Goal: Task Accomplishment & Management: Use online tool/utility

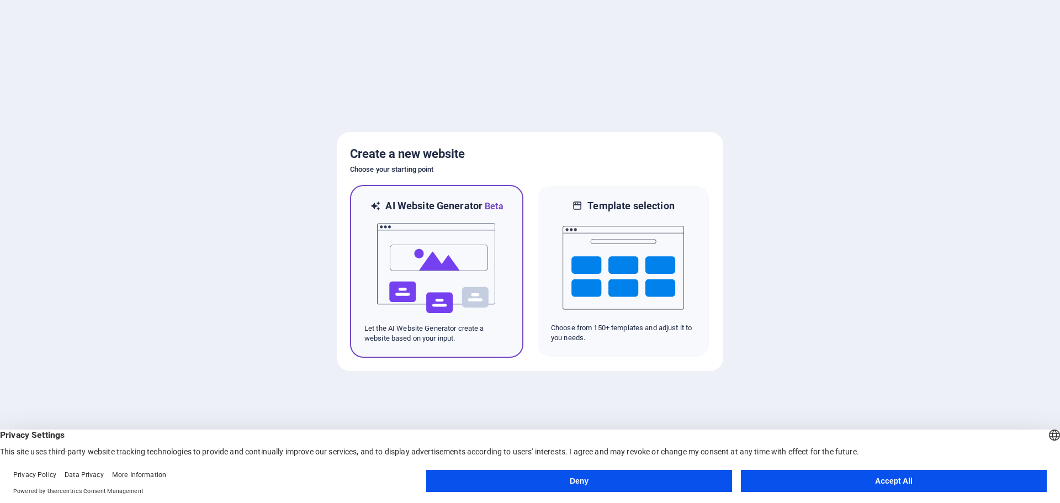
click at [459, 279] on img at bounding box center [436, 268] width 121 height 110
click at [913, 472] on button "Accept All" at bounding box center [894, 481] width 306 height 22
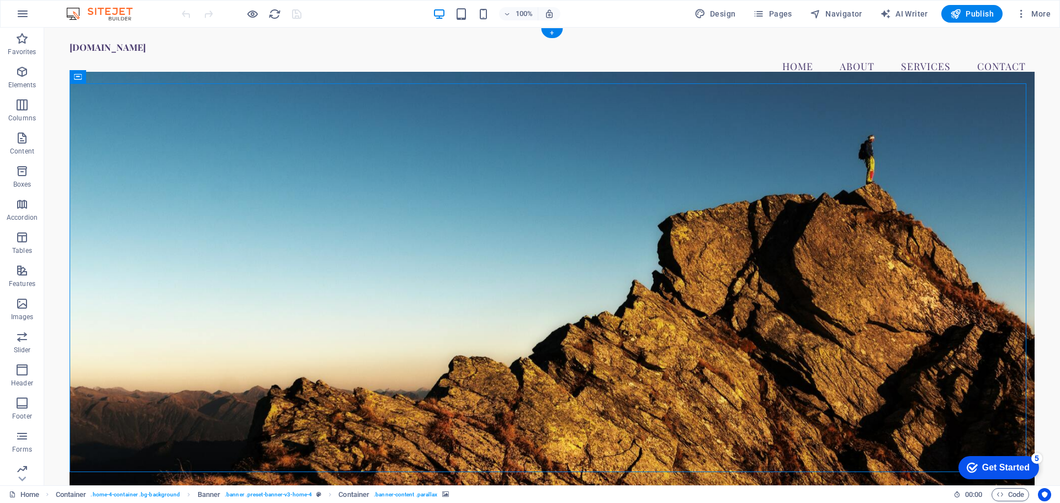
click at [104, 100] on figure at bounding box center [552, 280] width 965 height 417
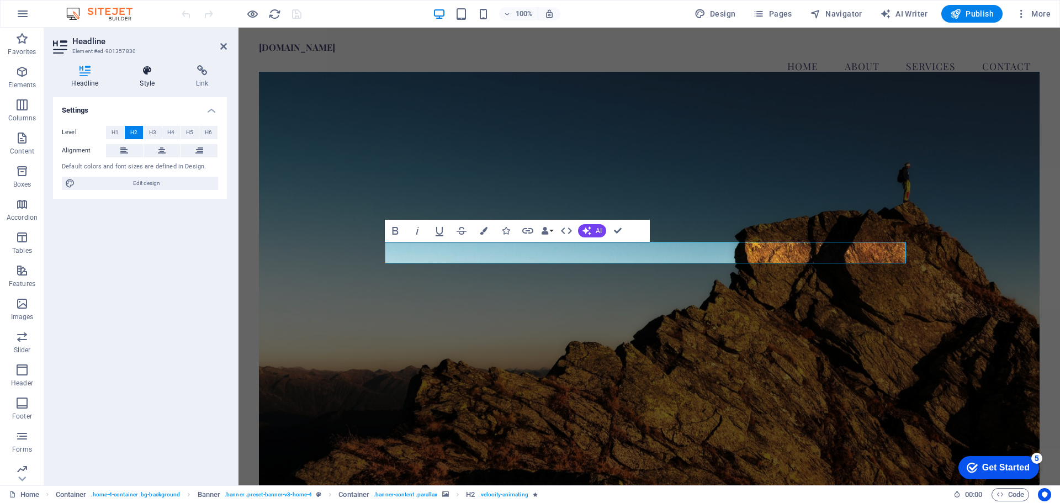
click at [145, 67] on icon at bounding box center [147, 70] width 52 height 11
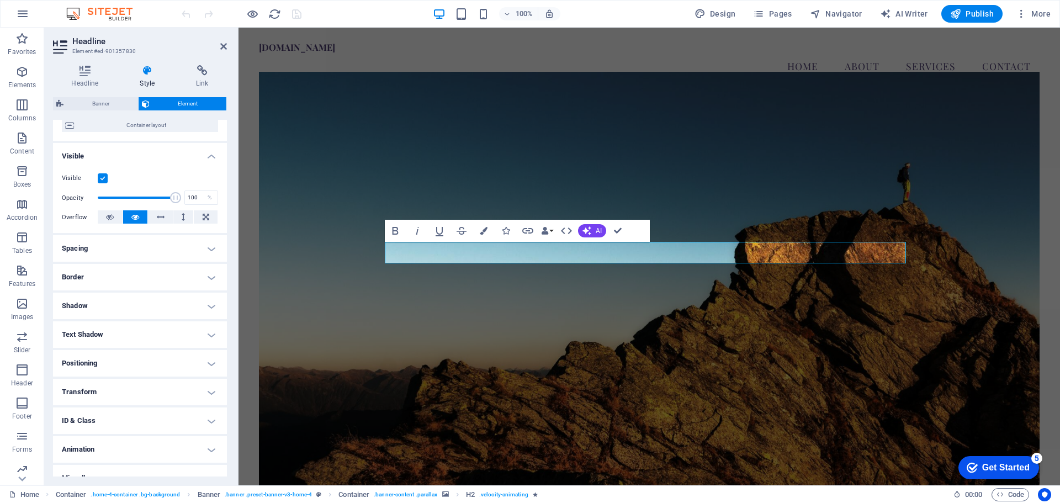
scroll to position [110, 0]
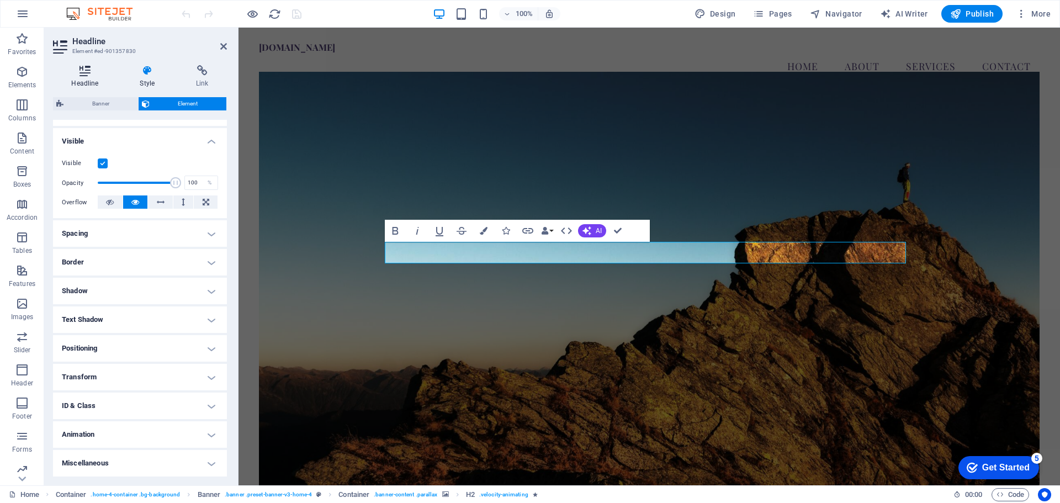
click at [79, 77] on h4 "Headline" at bounding box center [87, 76] width 68 height 23
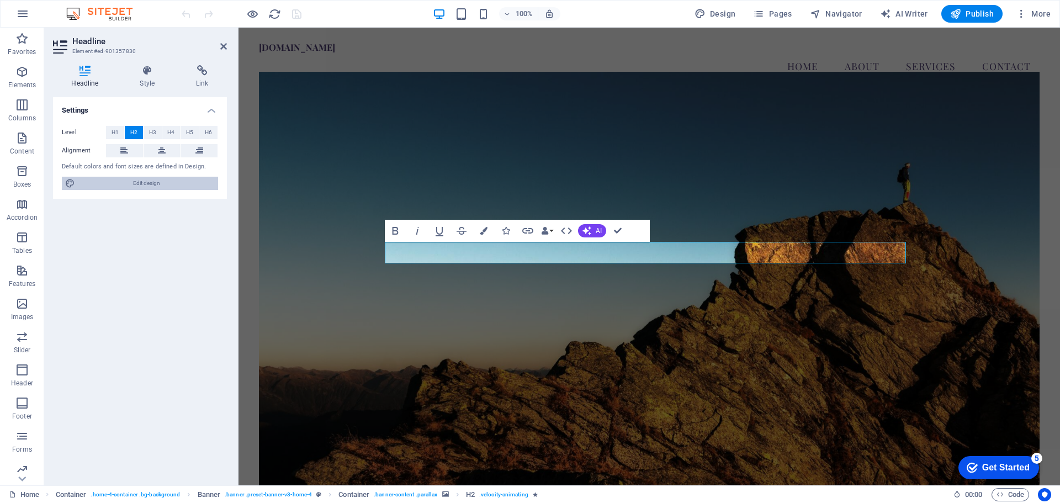
click at [107, 182] on span "Edit design" at bounding box center [146, 183] width 136 height 13
select select "px"
select select "200"
select select "px"
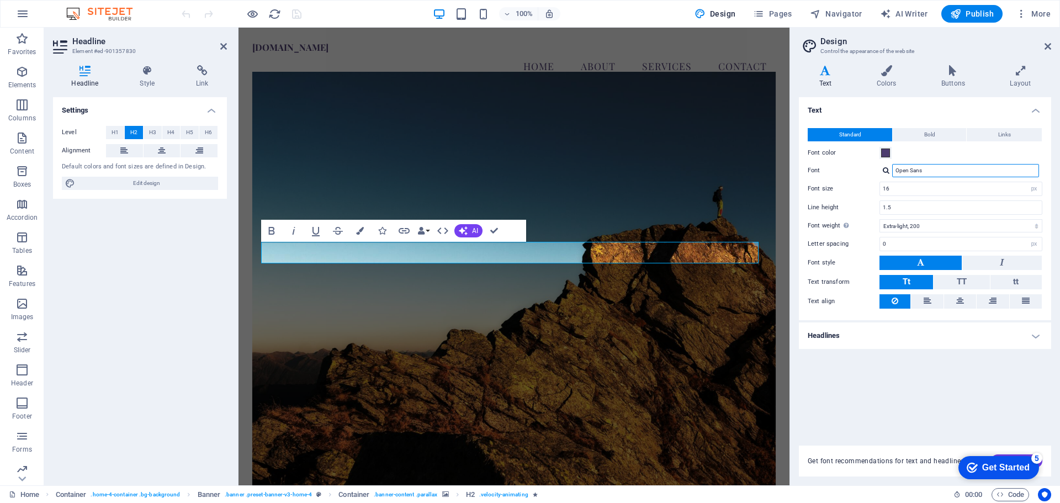
drag, startPoint x: 971, startPoint y: 170, endPoint x: 865, endPoint y: 167, distance: 106.0
click at [859, 166] on div "Font Open Sans" at bounding box center [924, 170] width 235 height 13
click at [890, 171] on div "Open Sans" at bounding box center [960, 170] width 163 height 13
click at [882, 171] on div at bounding box center [885, 170] width 7 height 7
click at [935, 209] on div "Manage fonts →" at bounding box center [968, 214] width 146 height 14
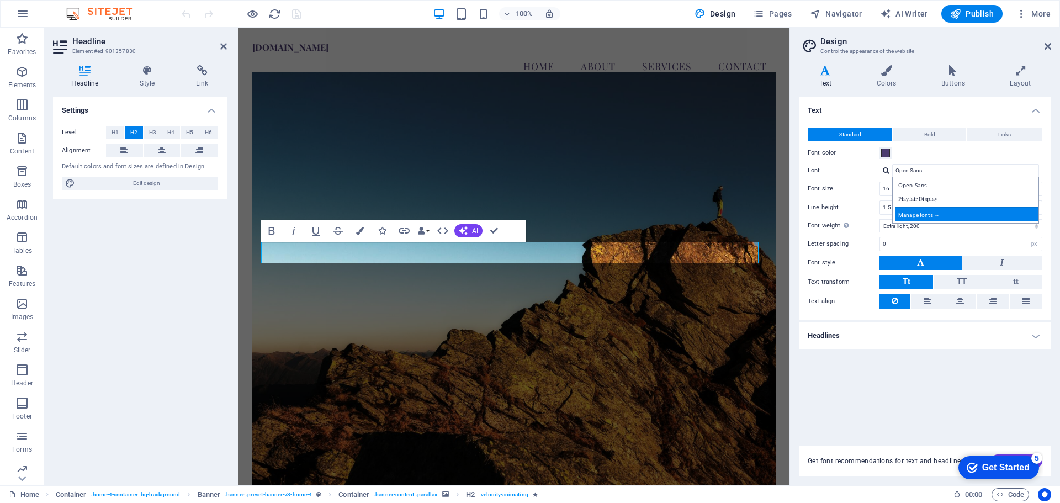
select select "popularity"
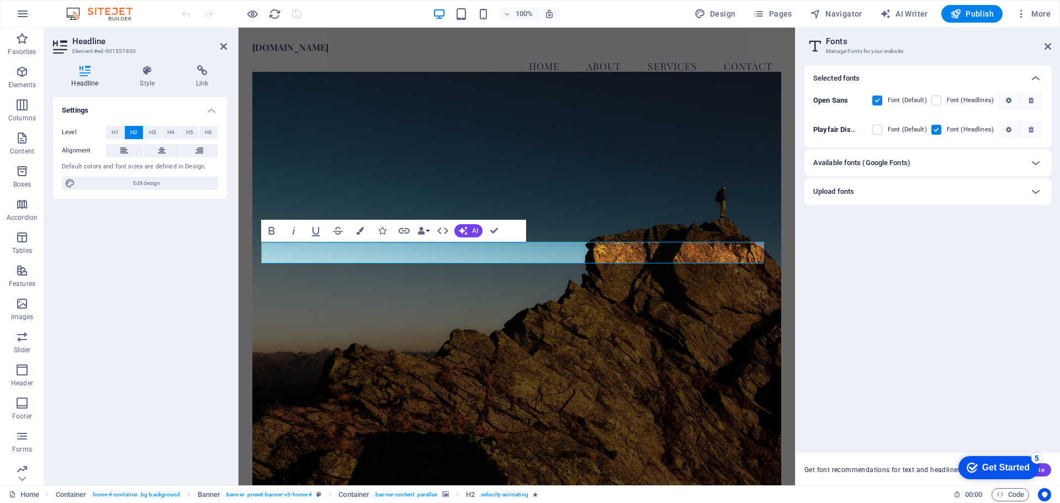
click at [1050, 162] on div "Available fonts (Google Fonts)" at bounding box center [927, 163] width 247 height 26
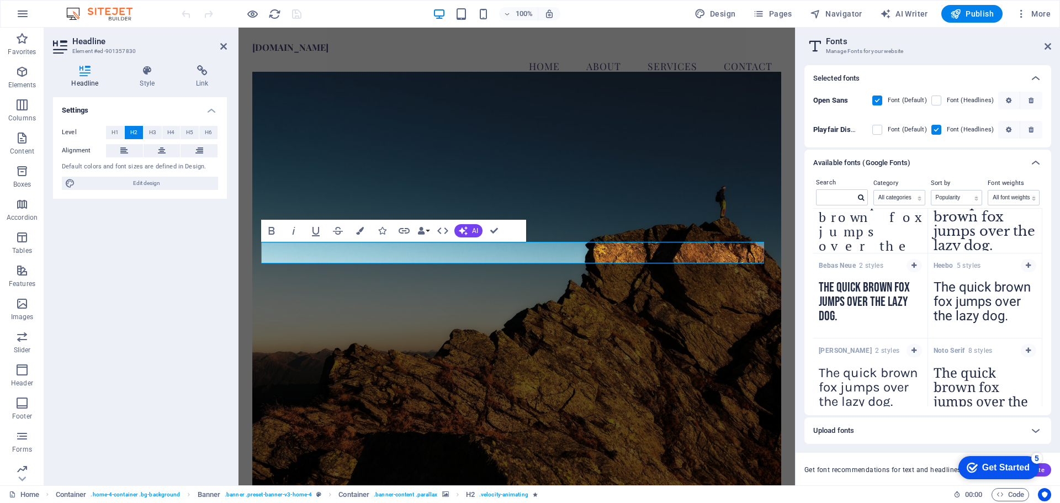
scroll to position [1679, 0]
drag, startPoint x: 982, startPoint y: 285, endPoint x: 1049, endPoint y: 304, distance: 69.9
click at [1049, 304] on div "Search Category All categories serif display monospace sans-serif handwriting S…" at bounding box center [927, 295] width 247 height 239
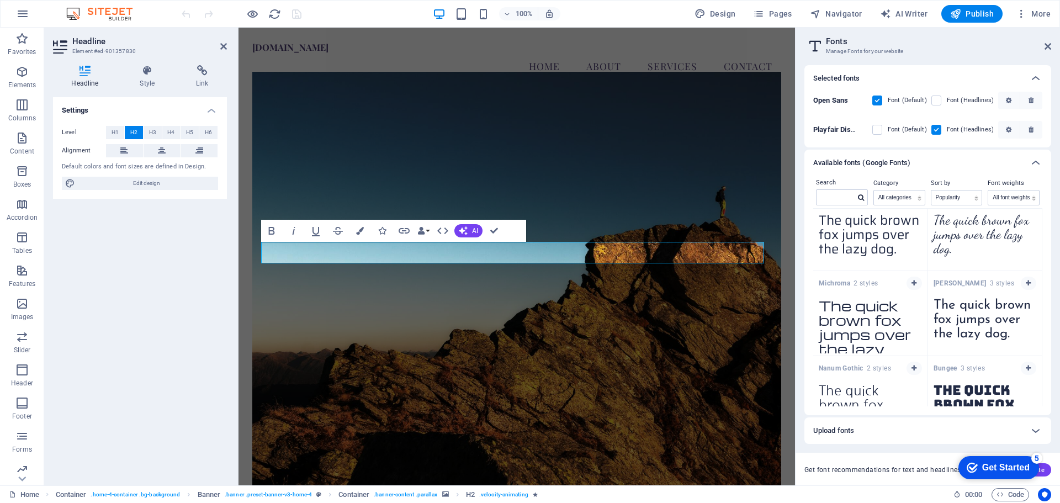
scroll to position [2262, 0]
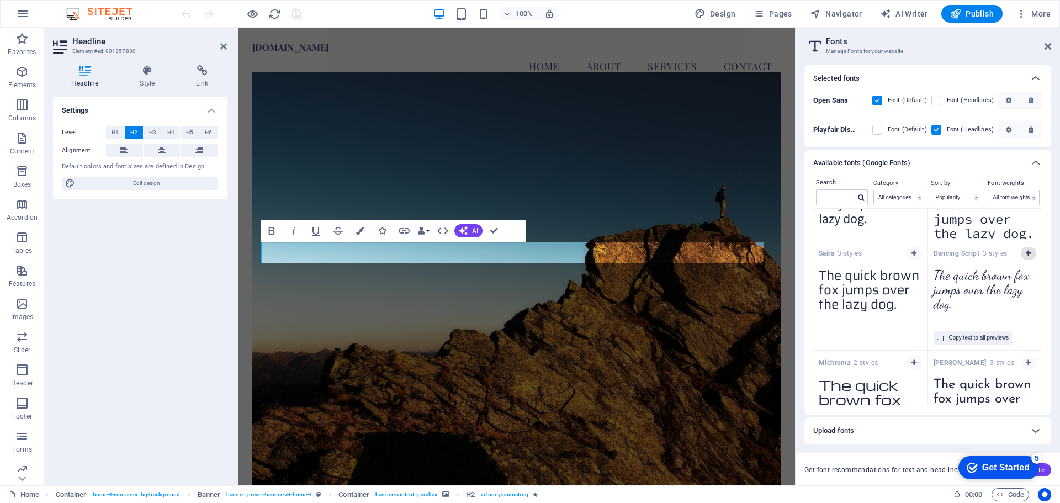
click at [1027, 251] on icon "button" at bounding box center [1027, 253] width 5 height 7
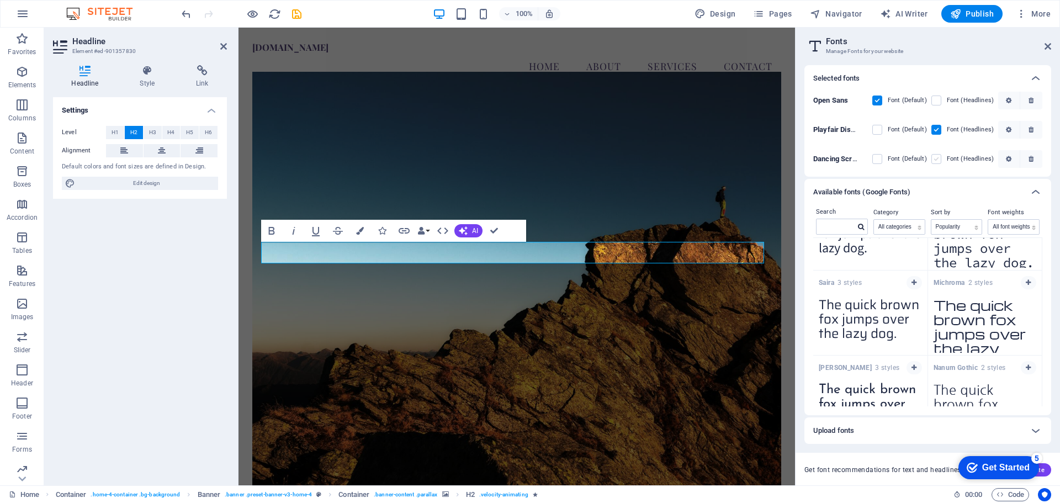
click at [939, 158] on label at bounding box center [936, 159] width 10 height 10
click at [0, 0] on Script "checkbox" at bounding box center [0, 0] width 0 height 0
click at [876, 78] on div "Selected fonts" at bounding box center [917, 78] width 209 height 13
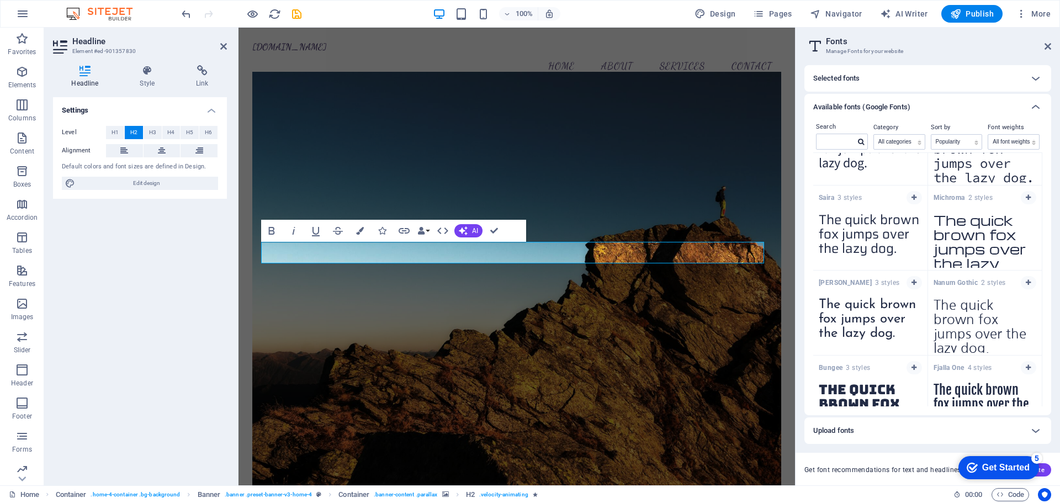
click at [893, 82] on div "Selected fonts" at bounding box center [917, 78] width 209 height 13
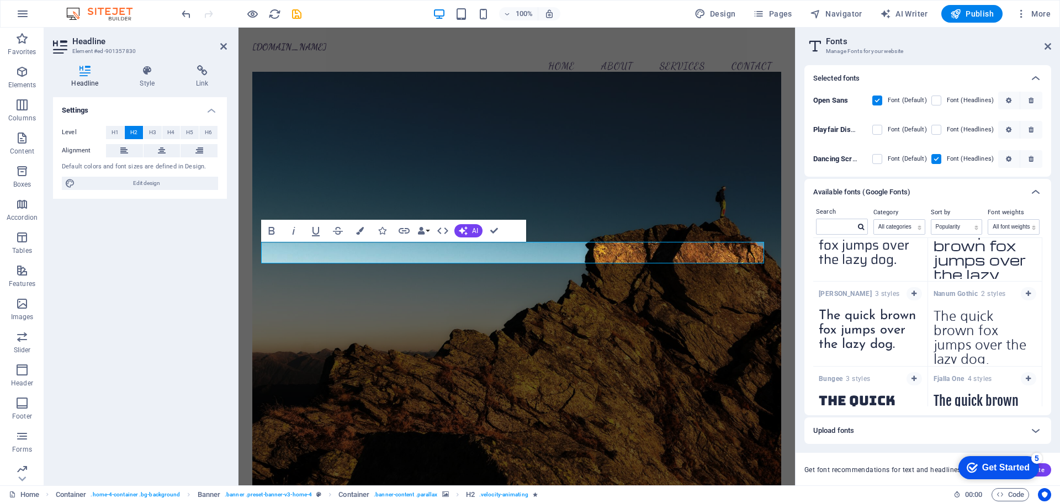
scroll to position [2381, 0]
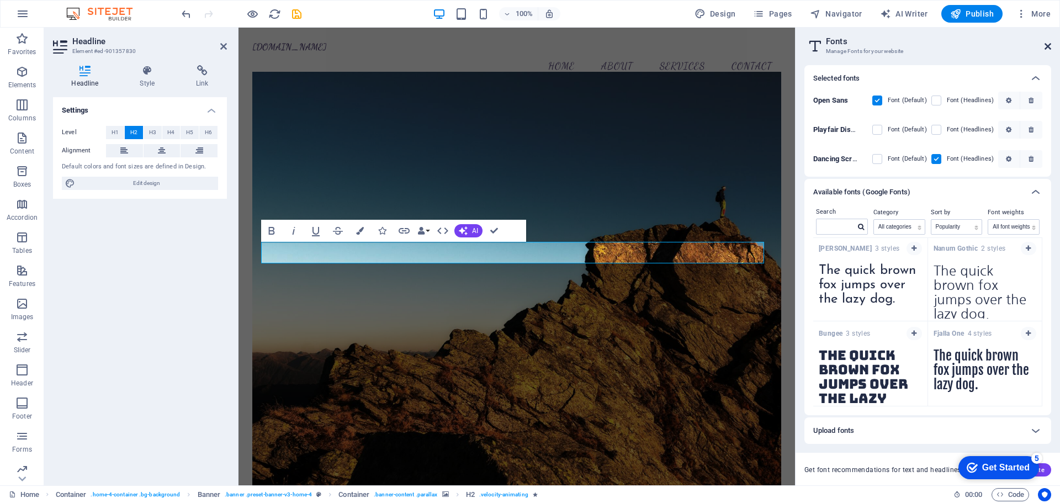
click at [1047, 49] on icon at bounding box center [1047, 46] width 7 height 9
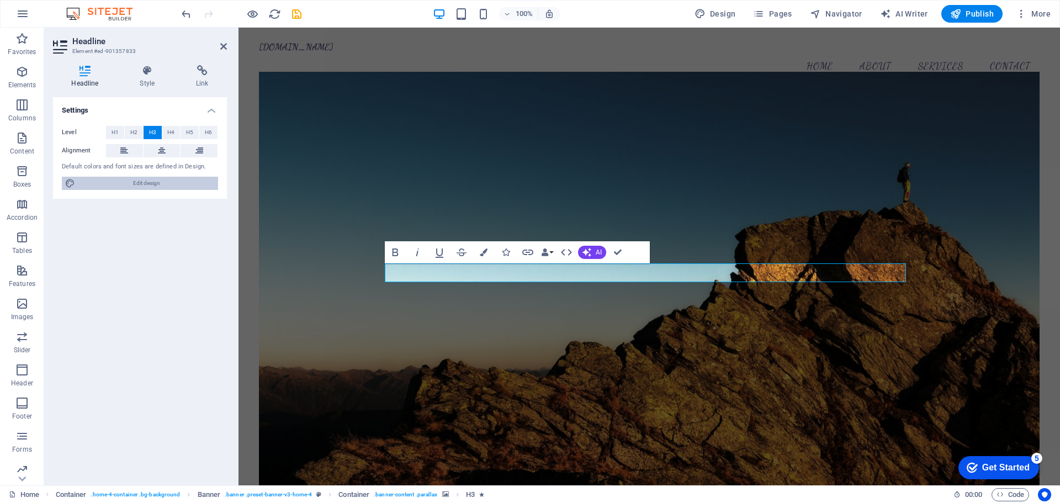
click at [154, 181] on span "Edit design" at bounding box center [146, 183] width 136 height 13
select select "px"
select select "200"
select select "px"
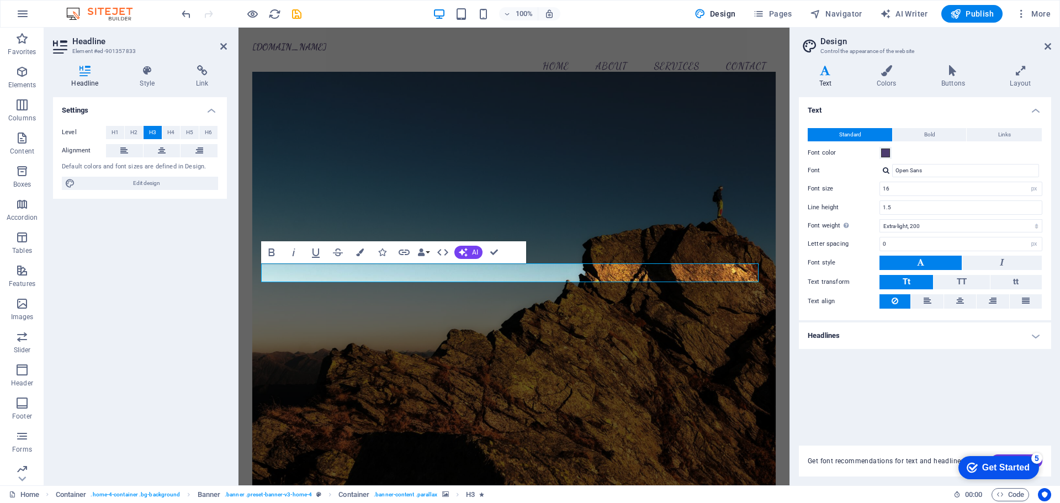
click at [884, 173] on div at bounding box center [885, 170] width 7 height 7
click at [939, 196] on div "Open Sans" at bounding box center [968, 199] width 146 height 12
click at [935, 130] on button "Bold" at bounding box center [928, 134] width 73 height 13
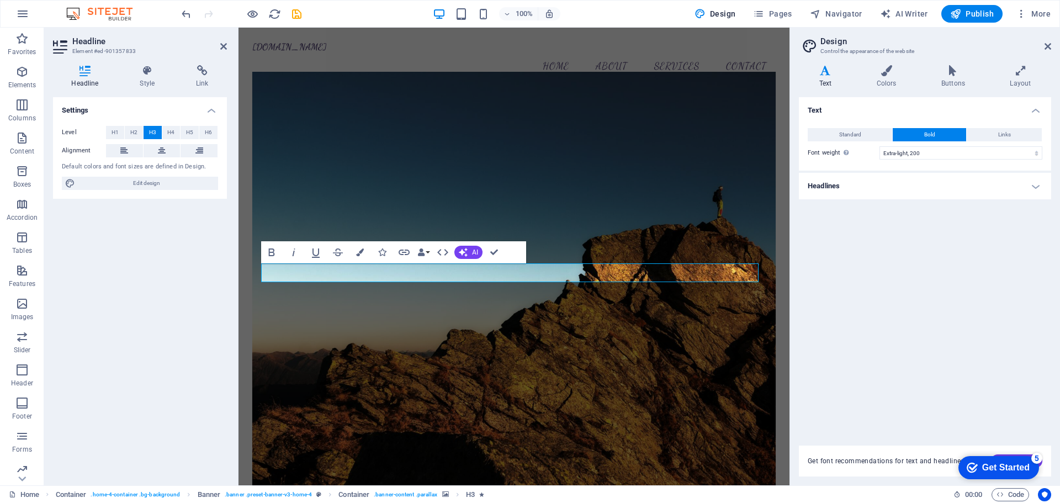
click at [871, 142] on div "Standard Bold Links Font color Font Open Sans Manage fonts → Font size 16 rem p…" at bounding box center [924, 144] width 257 height 54
click at [875, 139] on button "Standard" at bounding box center [849, 134] width 84 height 13
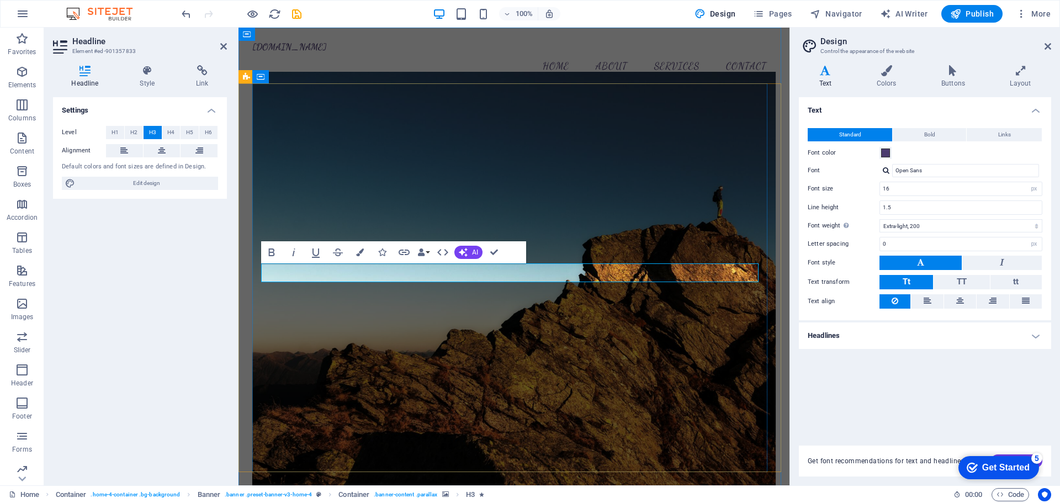
drag, startPoint x: 337, startPoint y: 274, endPoint x: 697, endPoint y: 284, distance: 360.0
drag, startPoint x: 602, startPoint y: 270, endPoint x: 396, endPoint y: 263, distance: 206.5
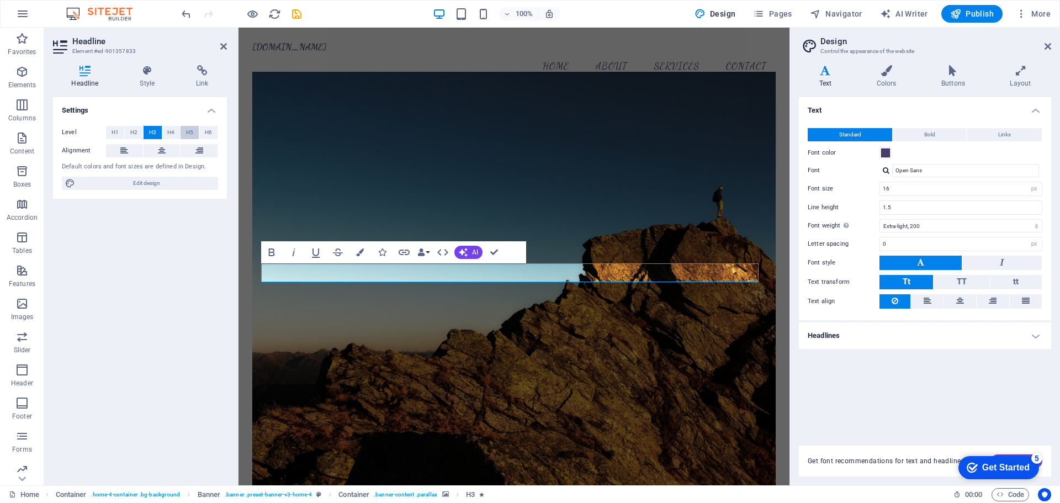
click at [189, 129] on span "H5" at bounding box center [189, 132] width 7 height 13
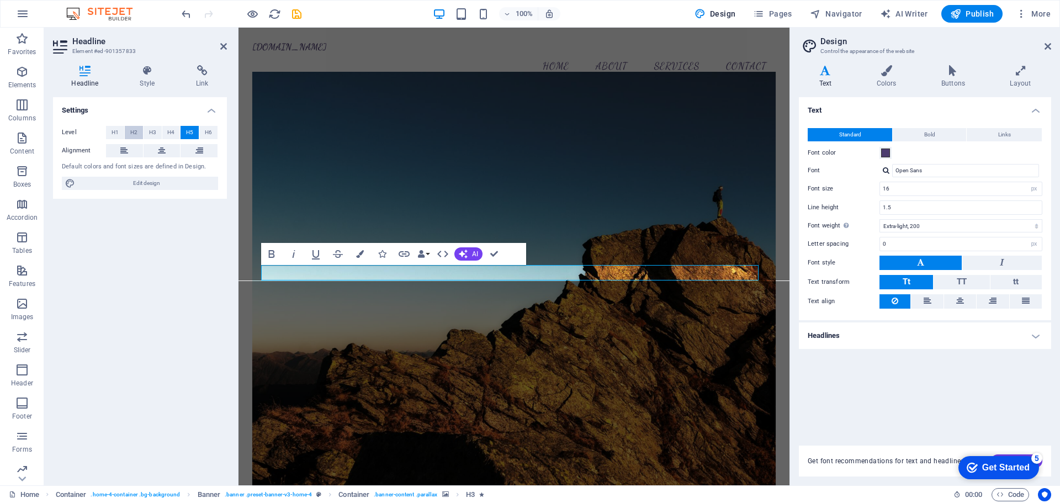
click at [130, 129] on span "H2" at bounding box center [133, 132] width 7 height 13
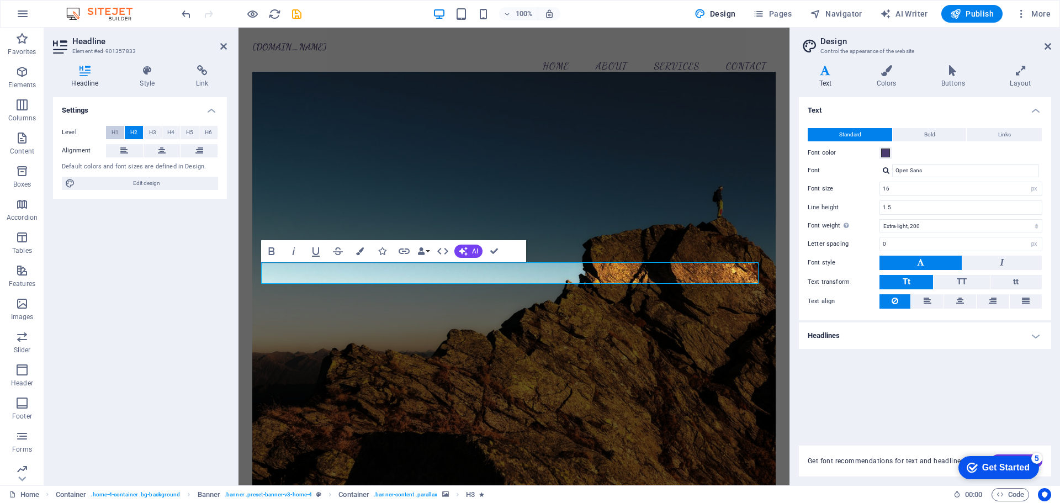
click at [115, 129] on span "H1" at bounding box center [114, 132] width 7 height 13
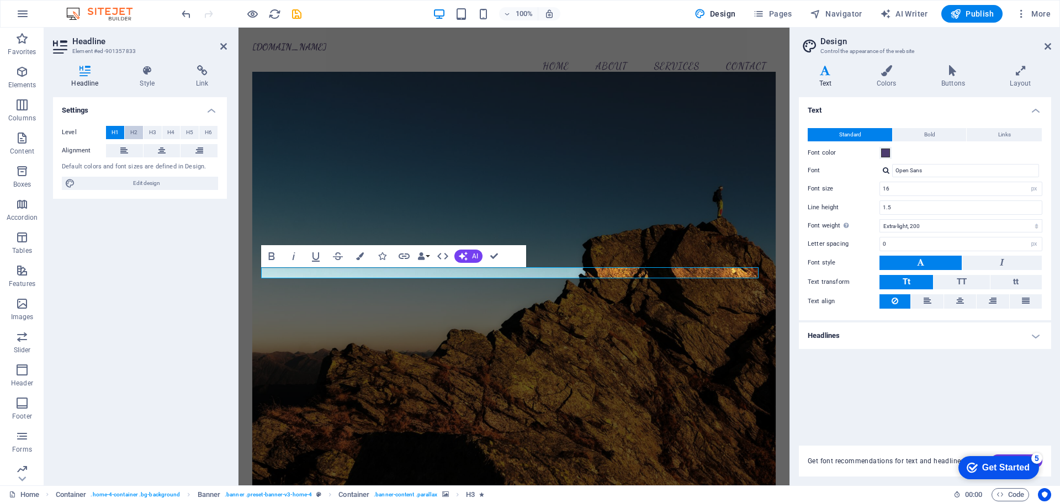
click at [136, 133] on span "H2" at bounding box center [133, 132] width 7 height 13
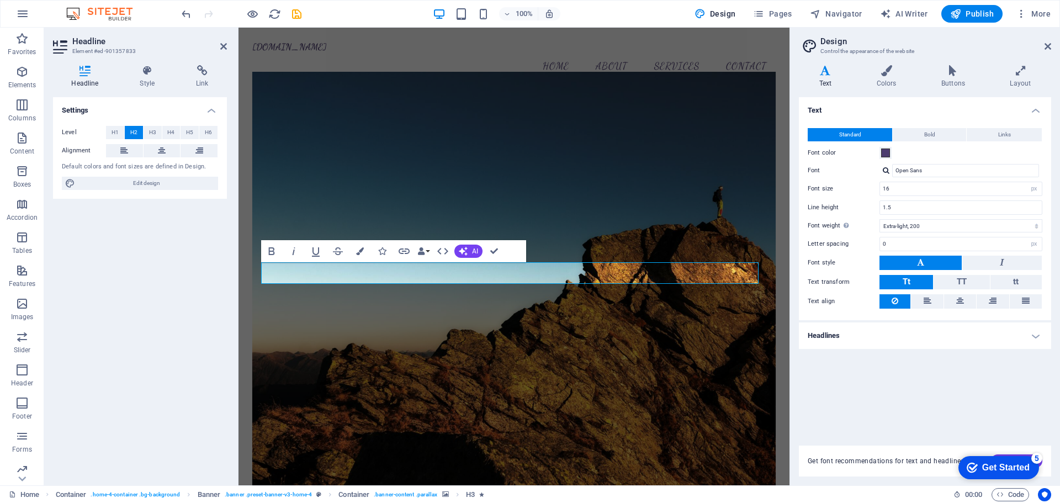
click at [129, 132] on button "H2" at bounding box center [134, 132] width 18 height 13
click at [146, 136] on button "H3" at bounding box center [152, 132] width 18 height 13
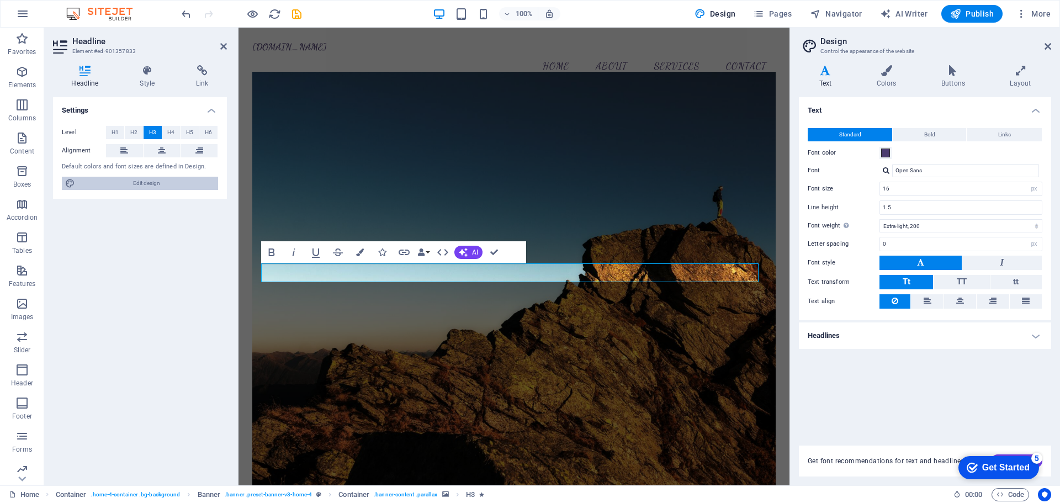
click at [122, 182] on span "Edit design" at bounding box center [146, 183] width 136 height 13
click at [934, 169] on input "Open Sans" at bounding box center [965, 170] width 147 height 13
click at [882, 169] on div "Open Sans Manage fonts →" at bounding box center [960, 170] width 163 height 13
click at [883, 169] on div at bounding box center [885, 170] width 7 height 7
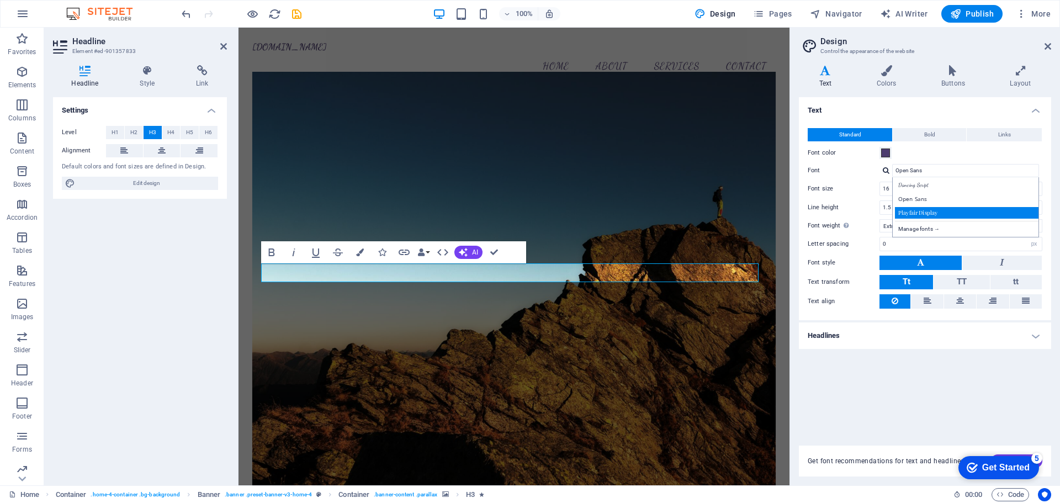
click at [927, 209] on div "Playfair Display" at bounding box center [968, 213] width 146 height 12
type input "Playfair Display"
click at [931, 367] on div "Text Standard Bold Links Font color Font Playfair Display Manage fonts → Font s…" at bounding box center [925, 264] width 252 height 335
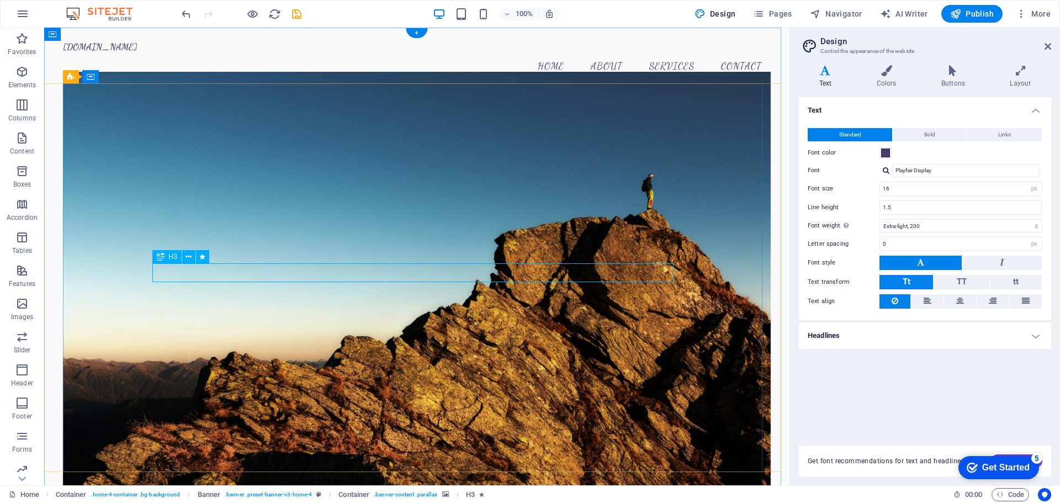
click at [188, 257] on icon at bounding box center [188, 257] width 6 height 12
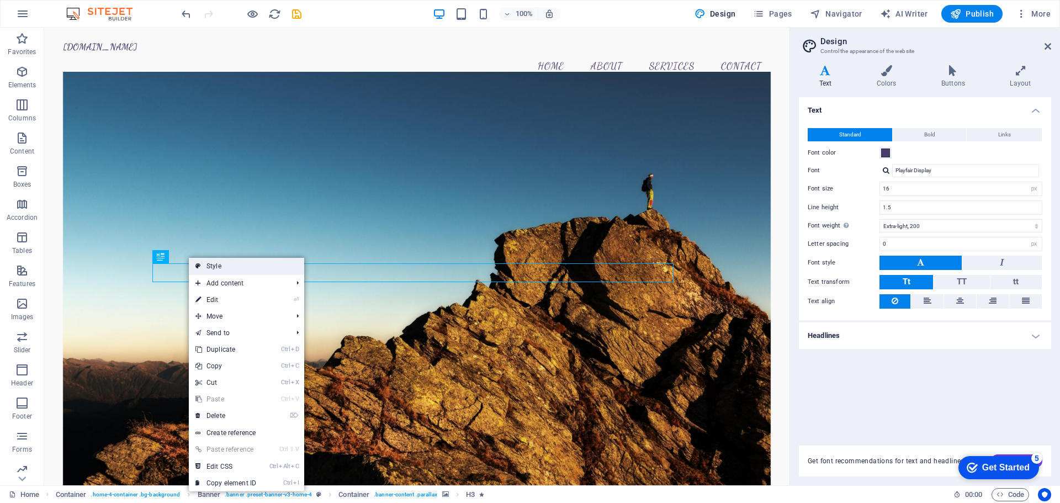
click at [214, 265] on link "Style" at bounding box center [246, 266] width 115 height 17
select select "preset-banner-v3-home-4"
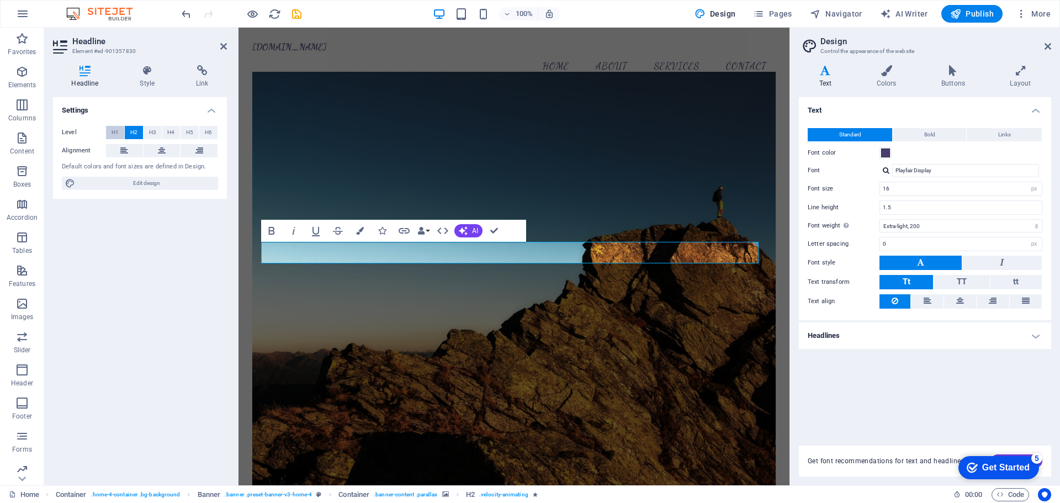
click at [120, 135] on button "H1" at bounding box center [115, 132] width 18 height 13
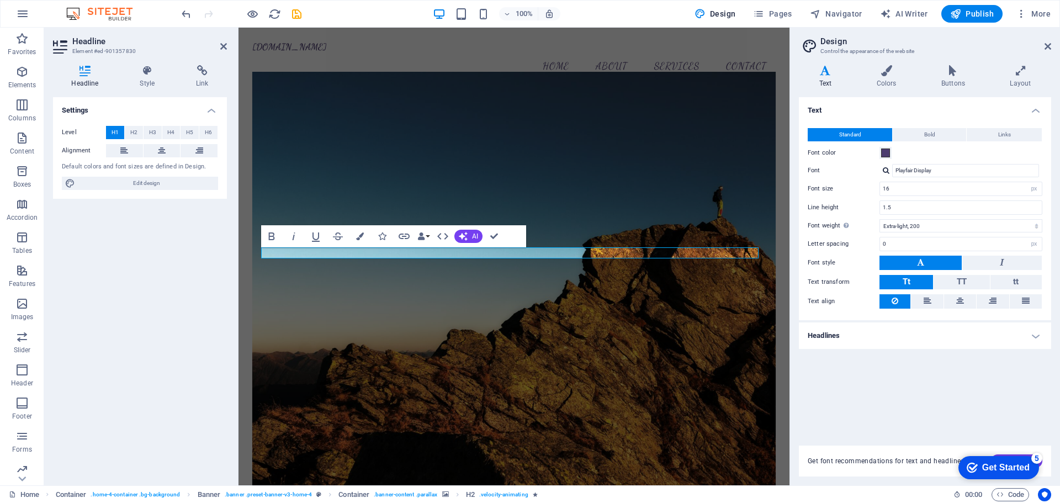
click at [114, 130] on span "H1" at bounding box center [114, 132] width 7 height 13
click at [124, 135] on div "Level H1 H2 H3 H4 H5 H6" at bounding box center [140, 133] width 156 height 14
click at [137, 139] on span "H2" at bounding box center [133, 132] width 7 height 13
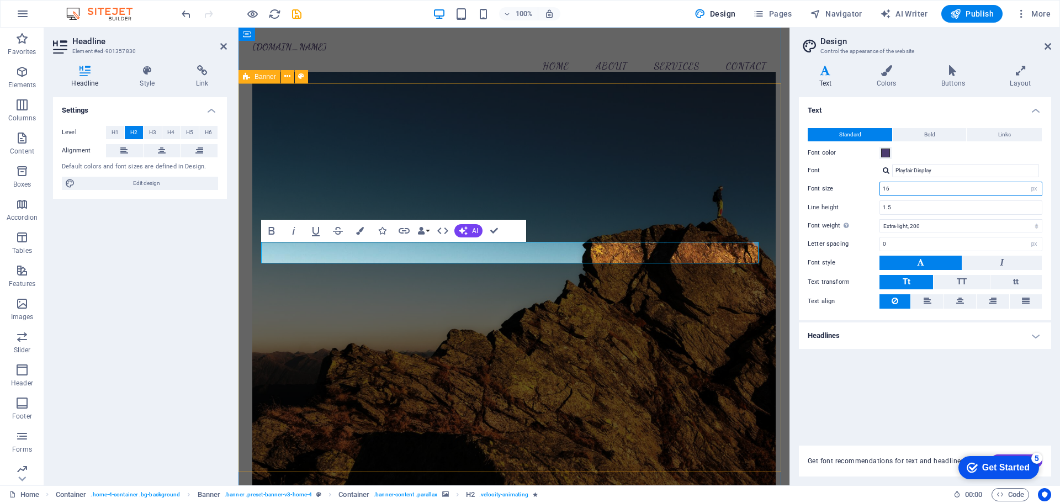
click at [924, 182] on input "16" at bounding box center [961, 188] width 162 height 13
drag, startPoint x: 903, startPoint y: 189, endPoint x: 850, endPoint y: 189, distance: 53.5
click at [850, 189] on div "Font size 16 rem px" at bounding box center [924, 189] width 235 height 14
click at [865, 340] on h4 "Headlines" at bounding box center [925, 335] width 252 height 26
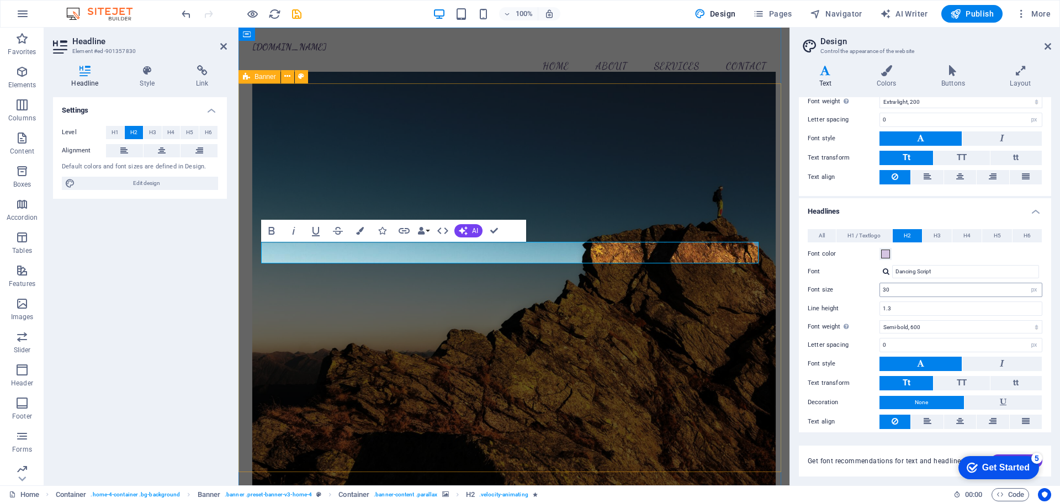
scroll to position [151, 0]
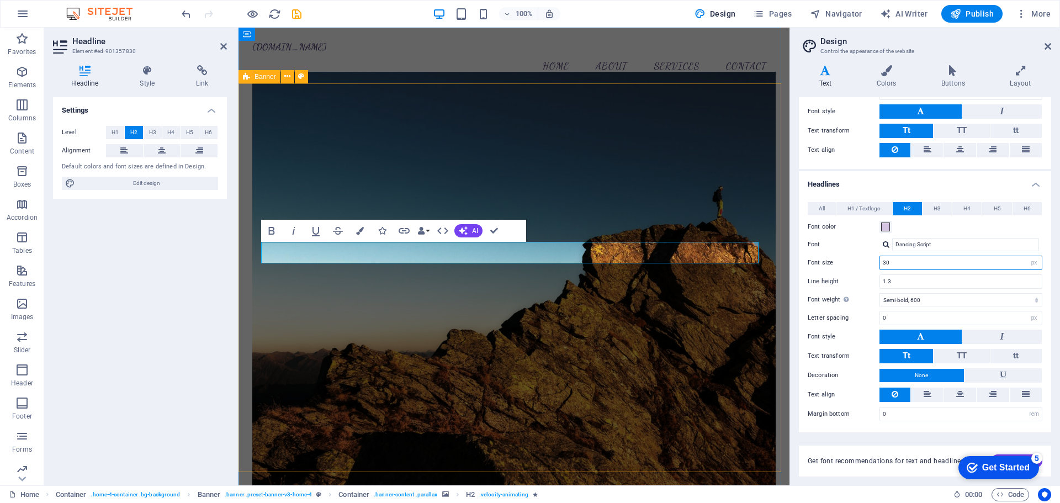
drag, startPoint x: 906, startPoint y: 263, endPoint x: 813, endPoint y: 263, distance: 93.3
click at [813, 263] on div "Font size 30 rem px em %" at bounding box center [924, 263] width 235 height 14
type input "50"
click at [854, 246] on label "Font" at bounding box center [843, 244] width 72 height 13
click at [892, 246] on input "Dancing Script" at bounding box center [965, 244] width 147 height 13
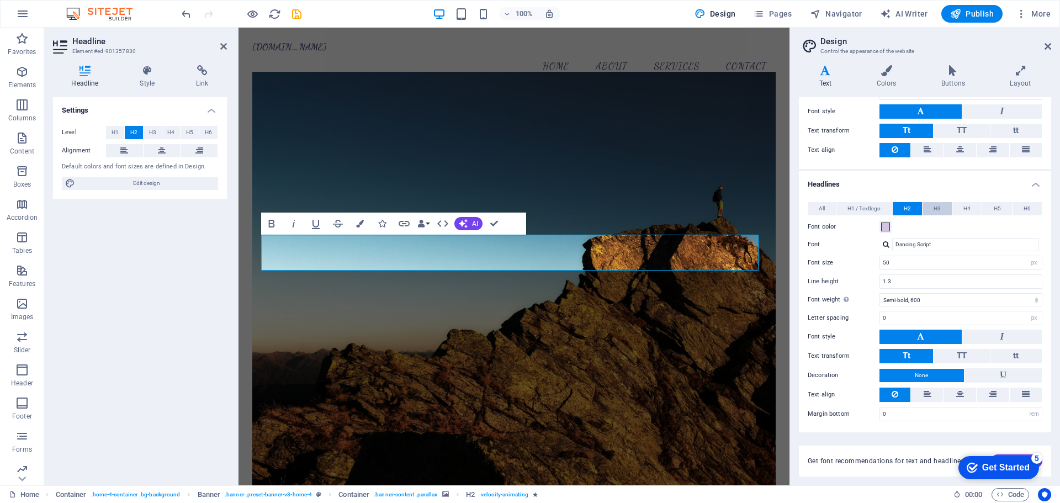
click at [933, 208] on span "H3" at bounding box center [936, 208] width 7 height 13
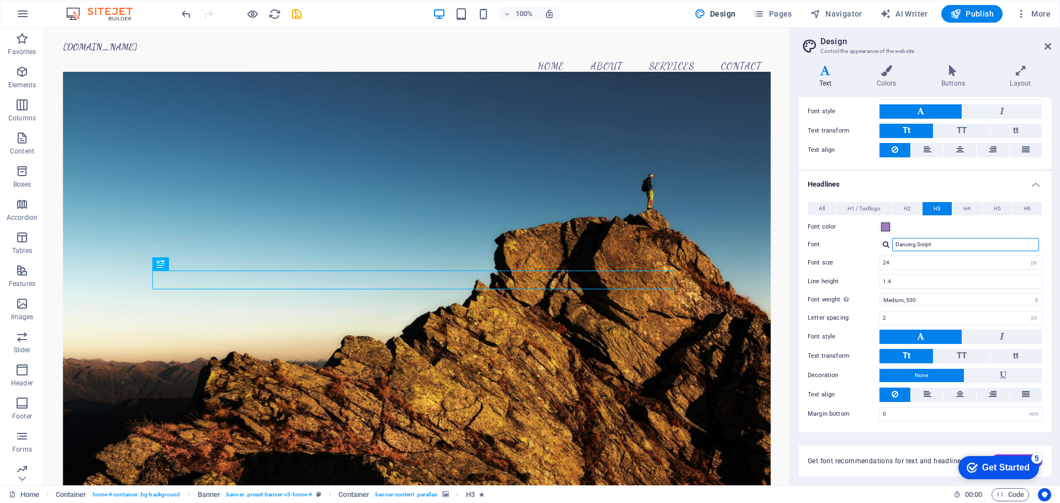
drag, startPoint x: 961, startPoint y: 244, endPoint x: 833, endPoint y: 245, distance: 128.6
click at [833, 245] on div "Font Dancing Script" at bounding box center [924, 244] width 235 height 13
click at [889, 246] on div at bounding box center [885, 244] width 7 height 7
click at [923, 283] on div "Playfair Display" at bounding box center [968, 287] width 146 height 12
type input "Playfair Display"
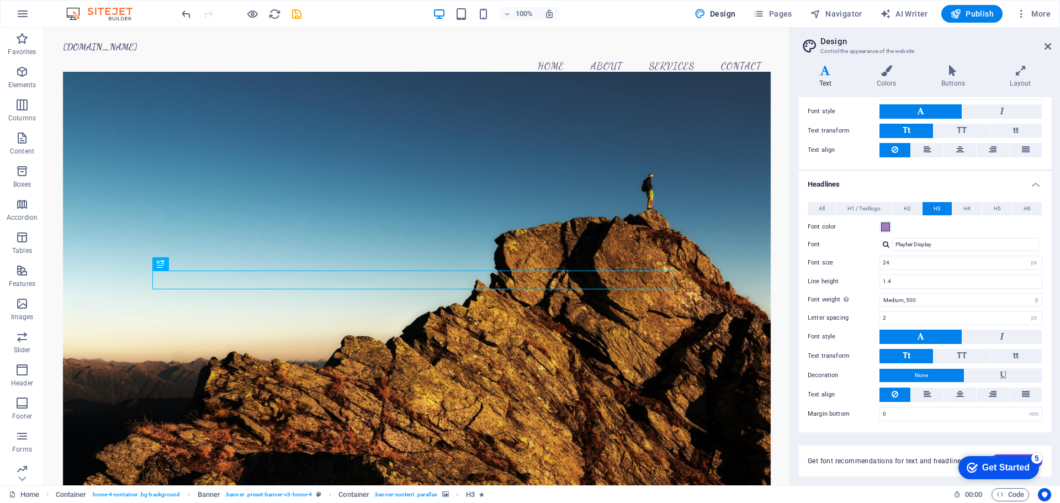
click at [866, 228] on label "Font color" at bounding box center [843, 226] width 72 height 13
click at [879, 228] on button "Font color" at bounding box center [885, 227] width 12 height 12
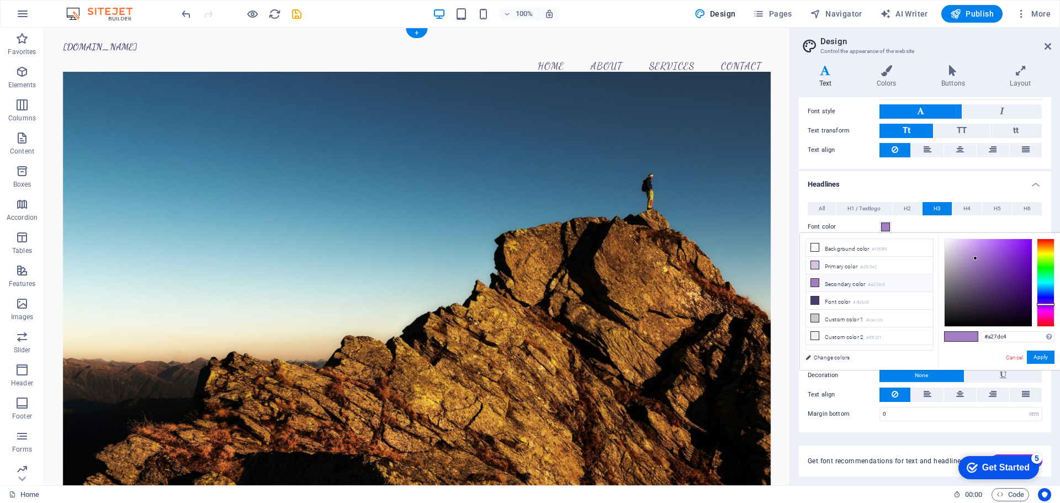
click at [377, 324] on figure at bounding box center [417, 280] width 708 height 417
drag, startPoint x: 664, startPoint y: 135, endPoint x: 552, endPoint y: 154, distance: 114.2
click at [663, 135] on figure at bounding box center [417, 280] width 708 height 417
drag, startPoint x: 1049, startPoint y: 46, endPoint x: 950, endPoint y: 43, distance: 98.8
click at [1049, 46] on icon at bounding box center [1047, 46] width 7 height 9
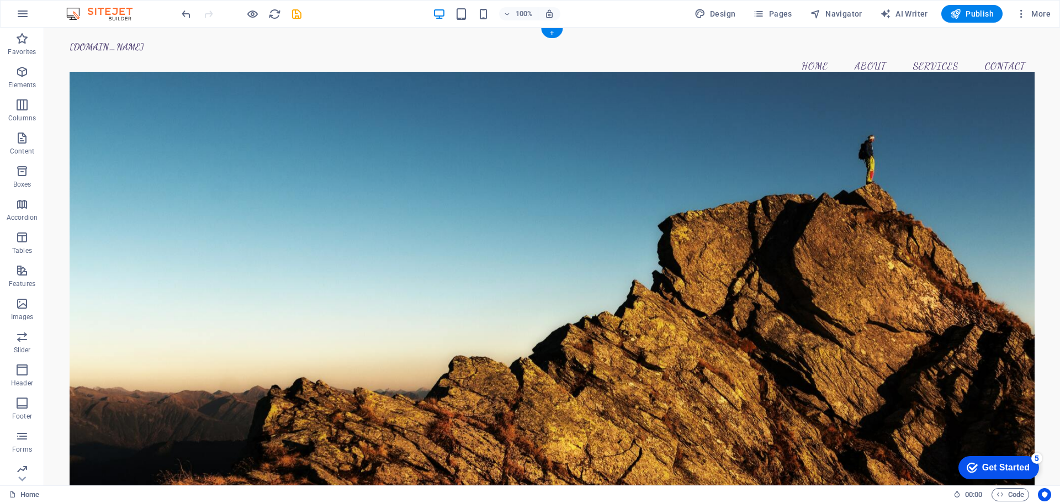
click at [330, 109] on figure at bounding box center [552, 280] width 965 height 417
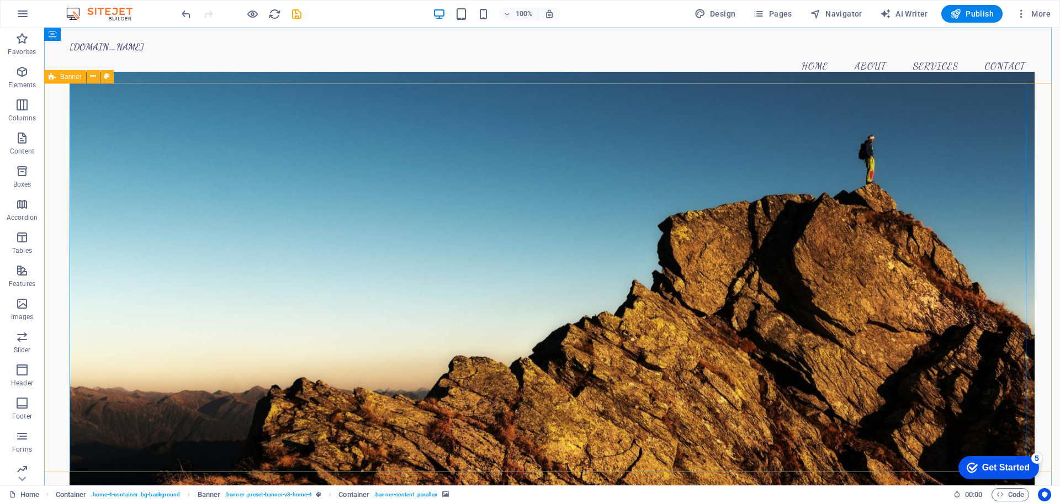
click at [79, 82] on div "Banner" at bounding box center [65, 76] width 42 height 13
click at [94, 76] on icon at bounding box center [93, 77] width 6 height 12
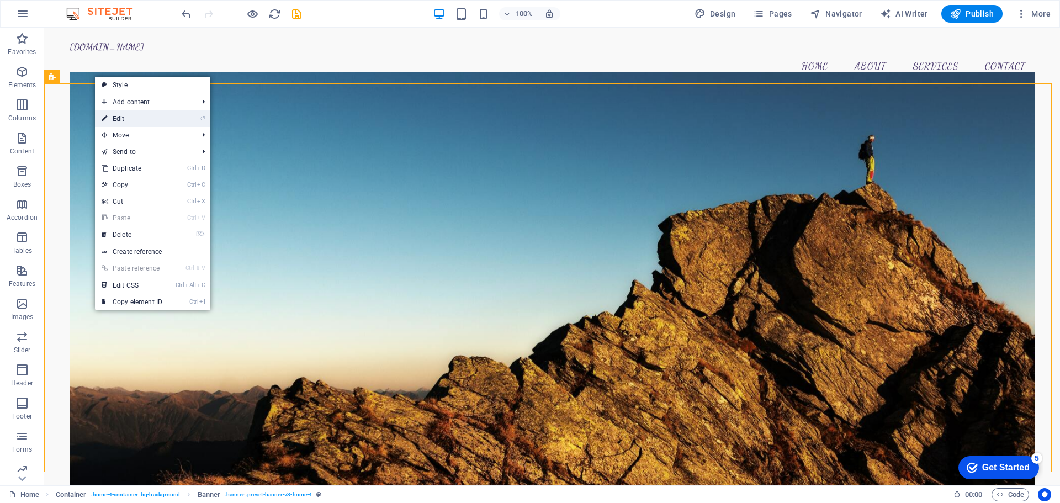
click at [129, 120] on link "⏎ Edit" at bounding box center [132, 118] width 74 height 17
select select "preset-banner-v3-home-4"
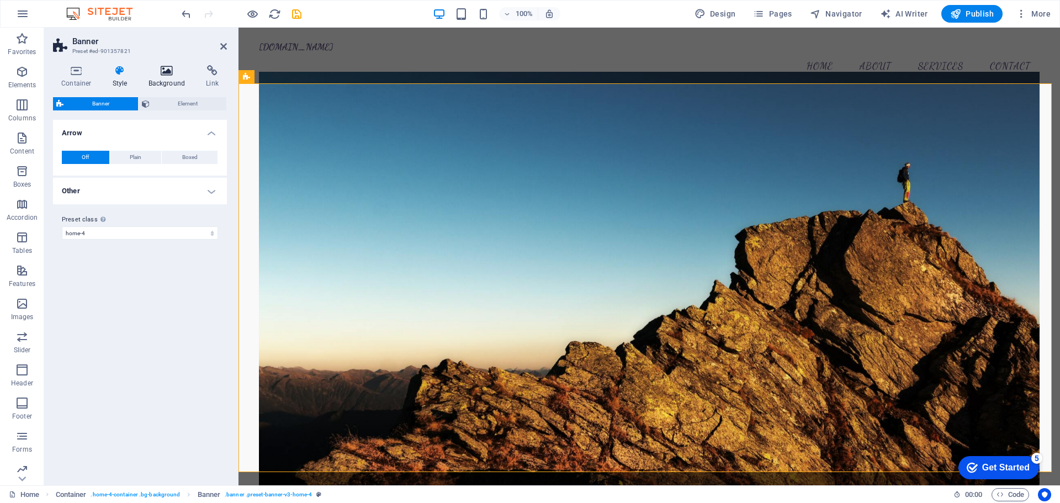
click at [158, 74] on icon at bounding box center [167, 70] width 54 height 11
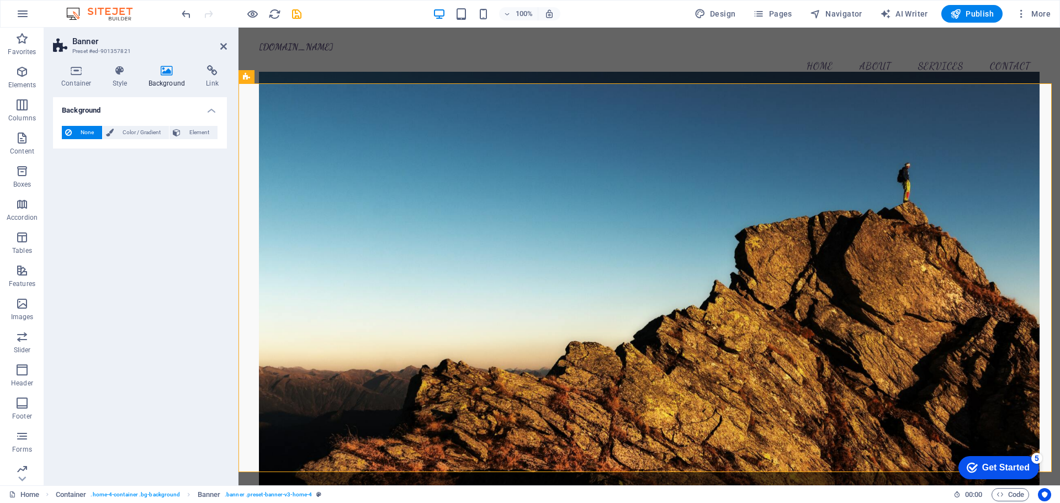
click at [371, 147] on figure at bounding box center [649, 280] width 780 height 417
click at [67, 82] on h4 "Container" at bounding box center [78, 76] width 51 height 23
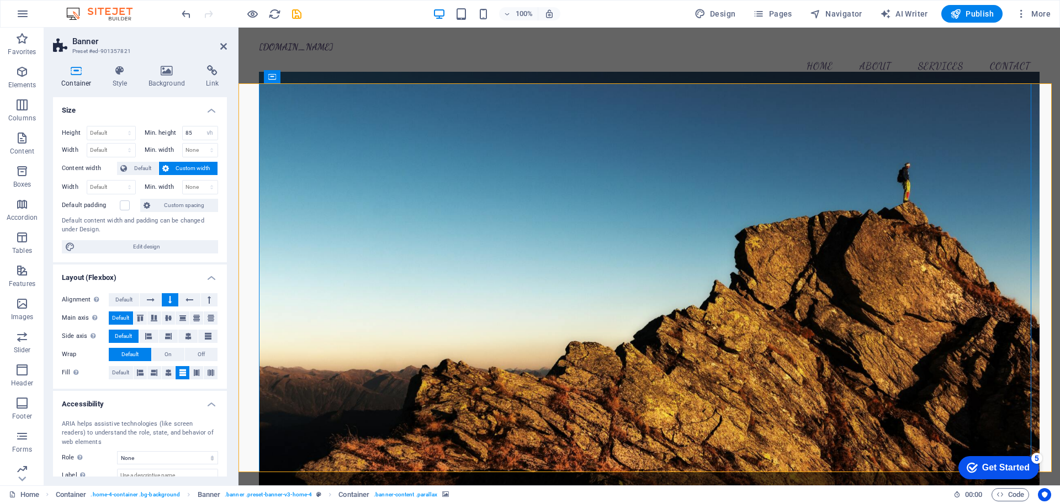
drag, startPoint x: 345, startPoint y: 332, endPoint x: 344, endPoint y: 327, distance: 5.8
click at [344, 332] on figure at bounding box center [649, 280] width 780 height 417
drag, startPoint x: 376, startPoint y: 252, endPoint x: 367, endPoint y: 243, distance: 12.9
click at [376, 252] on figure at bounding box center [649, 280] width 780 height 417
click at [281, 121] on figure at bounding box center [649, 280] width 780 height 417
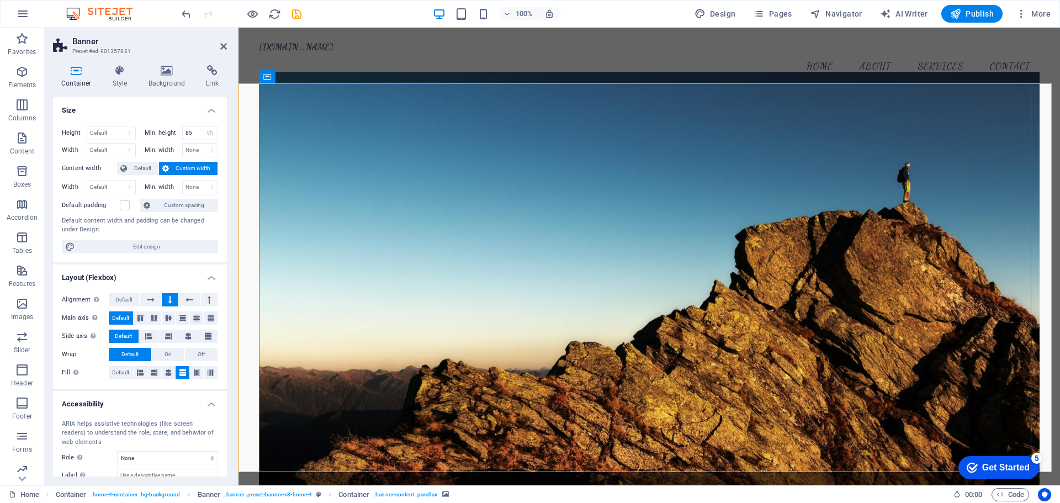
click at [280, 121] on figure at bounding box center [649, 280] width 780 height 417
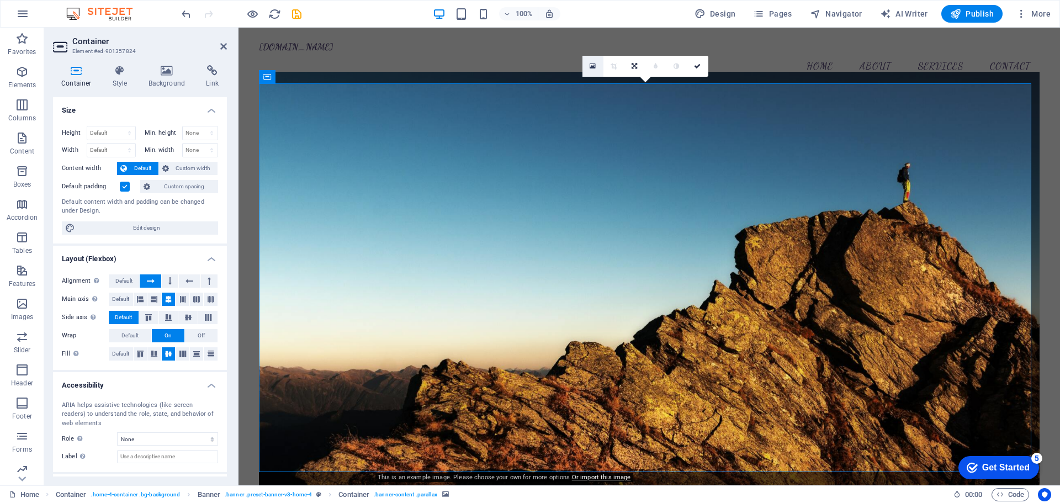
click at [597, 67] on link at bounding box center [592, 66] width 21 height 21
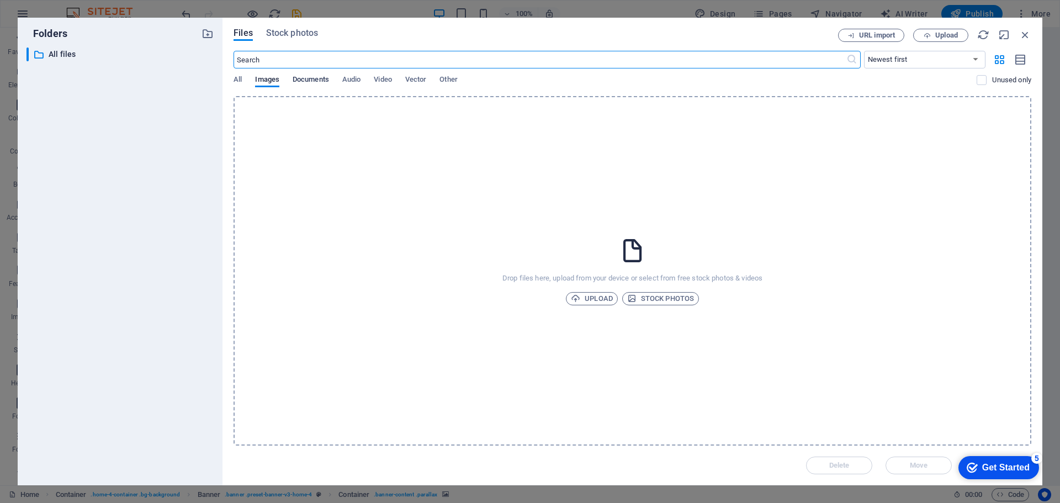
click at [313, 84] on span "Documents" at bounding box center [310, 80] width 36 height 15
click at [274, 82] on span "Images" at bounding box center [267, 80] width 24 height 15
click at [590, 300] on span "Upload" at bounding box center [592, 298] width 42 height 13
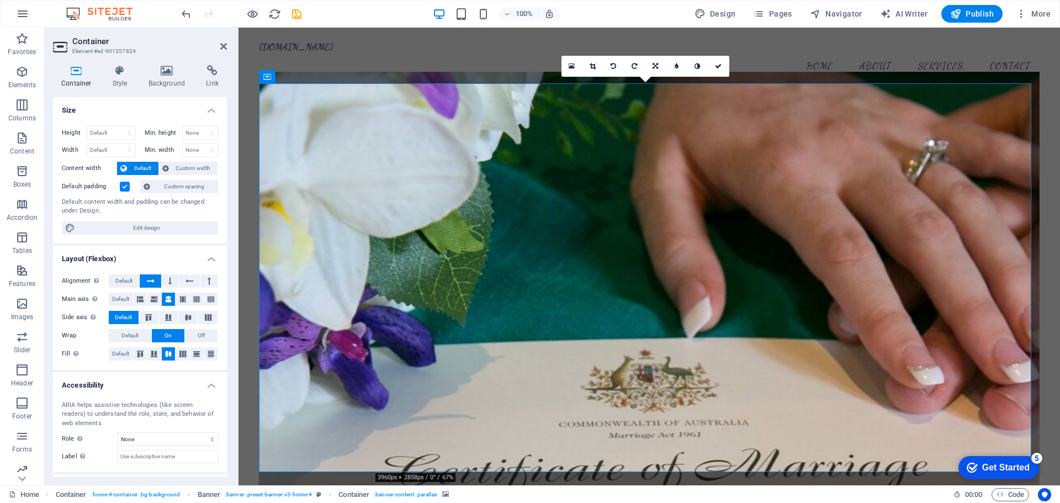
click at [371, 143] on figure at bounding box center [649, 280] width 780 height 417
click at [697, 66] on icon at bounding box center [697, 66] width 6 height 7
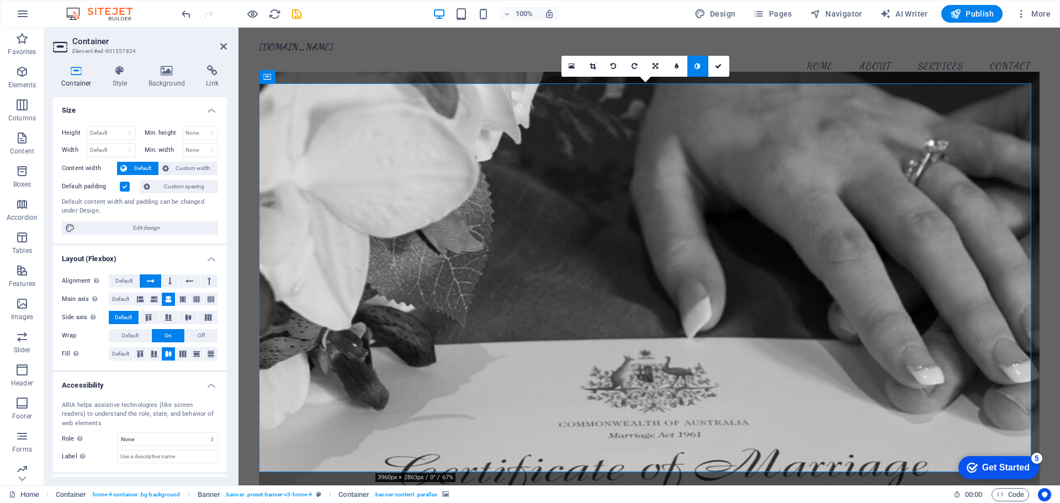
click at [698, 66] on icon at bounding box center [697, 66] width 6 height 7
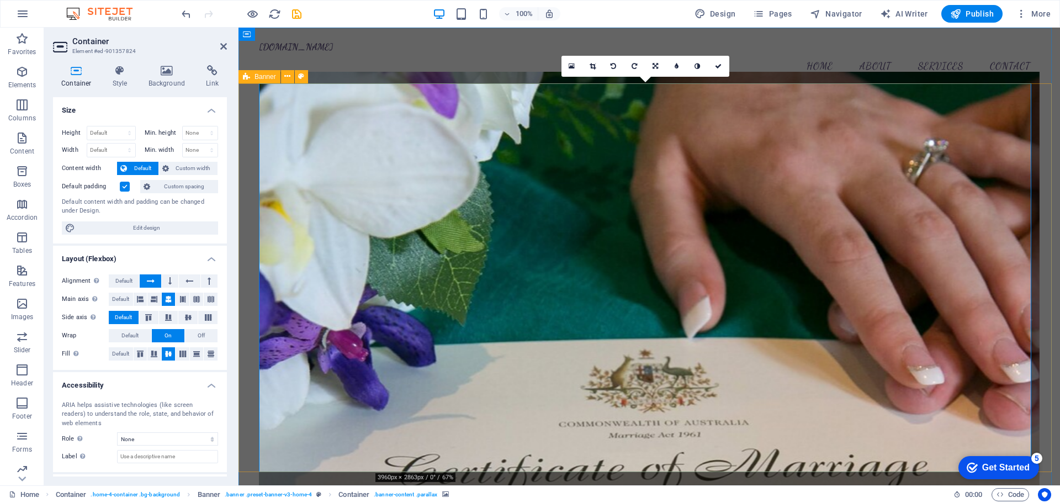
click at [316, 129] on figure at bounding box center [649, 280] width 780 height 417
click at [164, 81] on h4 "Background" at bounding box center [169, 76] width 58 height 23
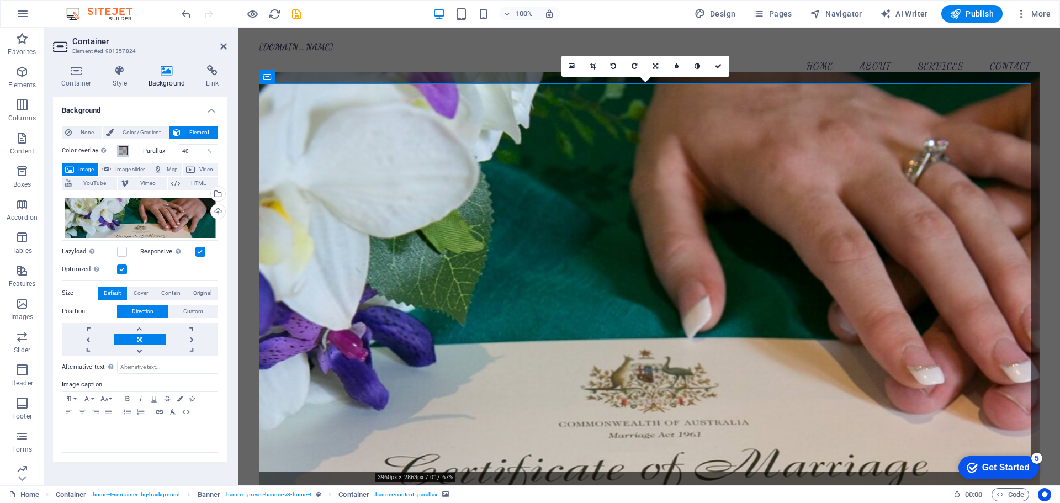
click at [120, 150] on span at bounding box center [123, 150] width 9 height 9
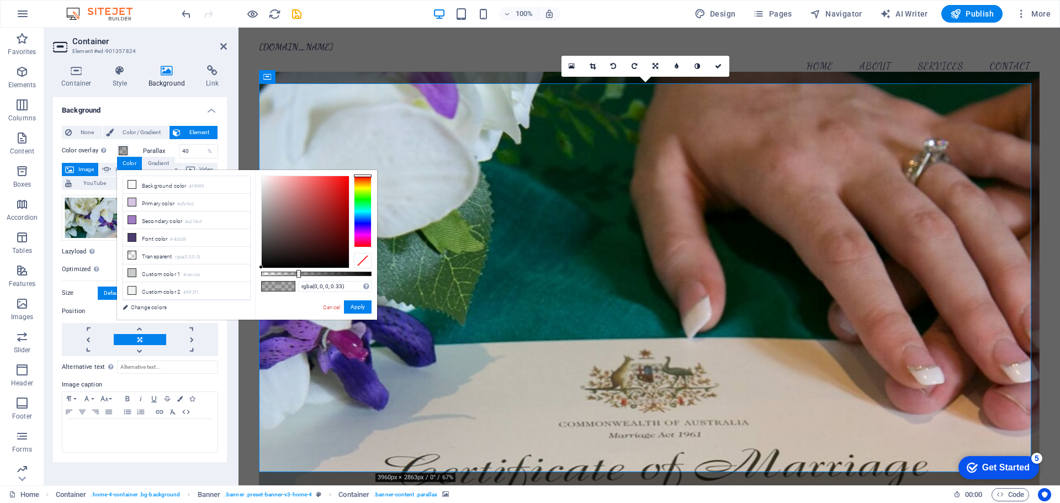
click at [121, 117] on div "None Color / Gradient Element Stretch background to full-width Color overlay Pl…" at bounding box center [140, 289] width 174 height 345
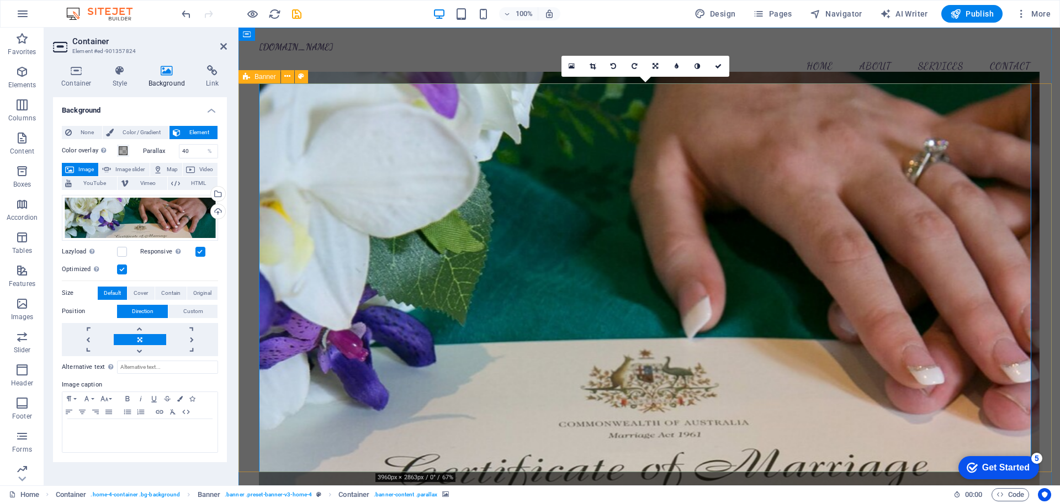
click at [320, 233] on figure at bounding box center [649, 280] width 780 height 417
click at [286, 74] on icon at bounding box center [287, 77] width 6 height 12
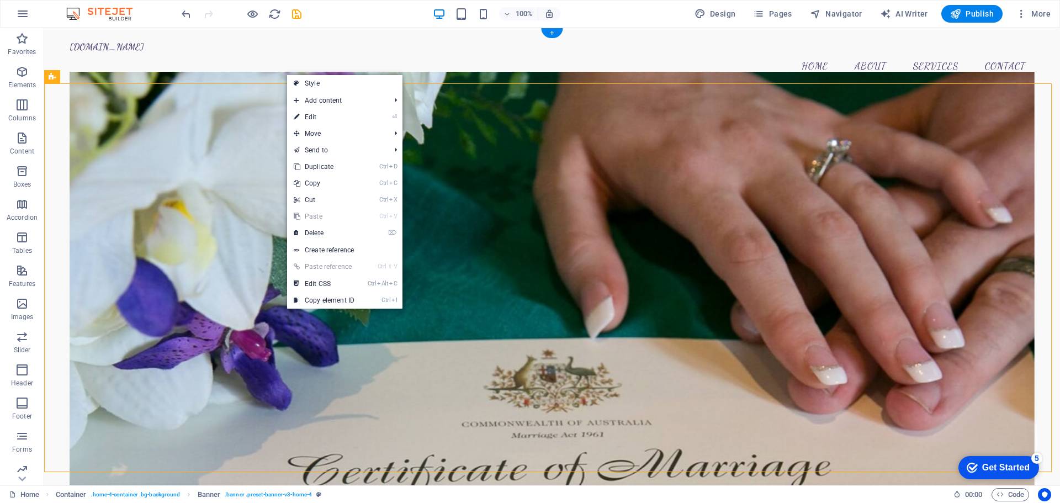
click at [230, 99] on figure at bounding box center [552, 280] width 965 height 417
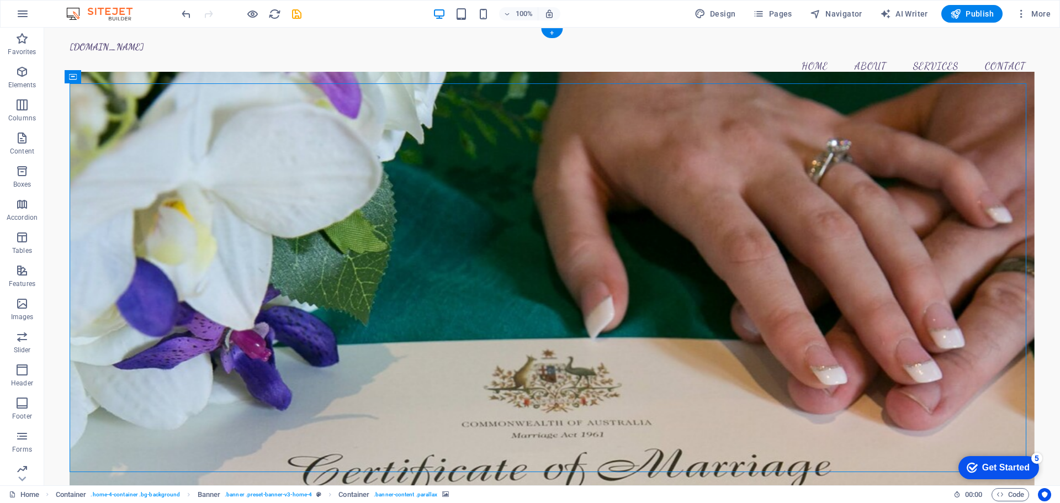
click at [228, 130] on figure at bounding box center [552, 280] width 965 height 417
click at [235, 127] on figure at bounding box center [552, 280] width 965 height 417
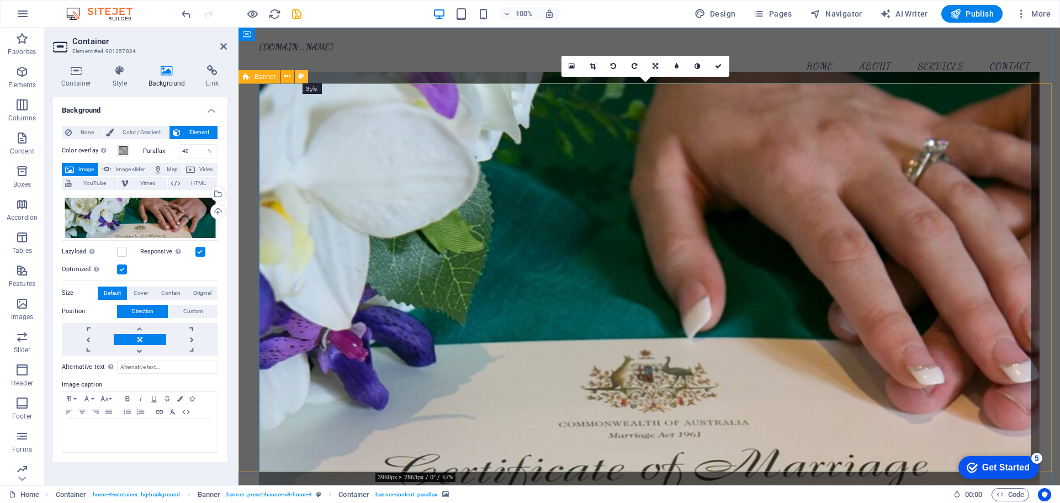
click at [302, 75] on icon at bounding box center [301, 77] width 6 height 12
select select "preset-banner-v3-home-4"
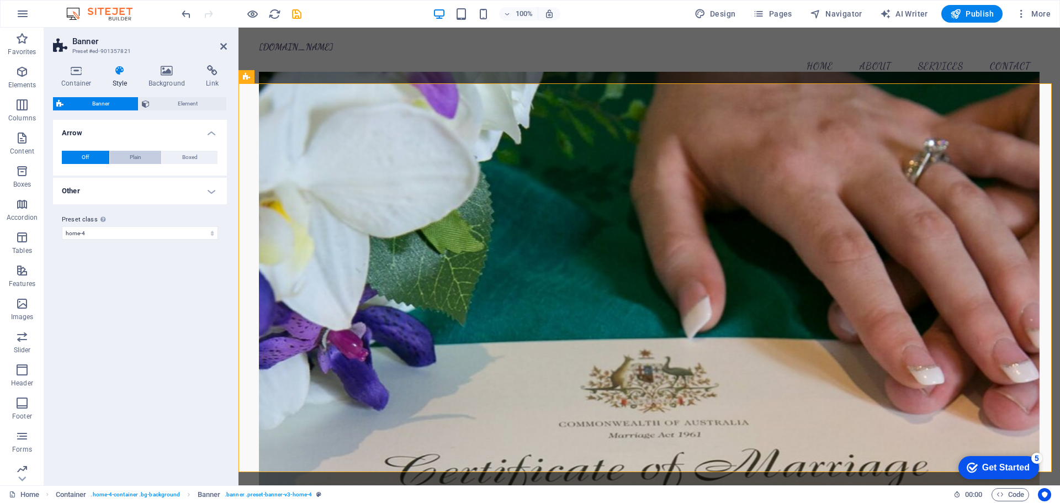
click at [138, 154] on span "Plain" at bounding box center [136, 157] width 12 height 13
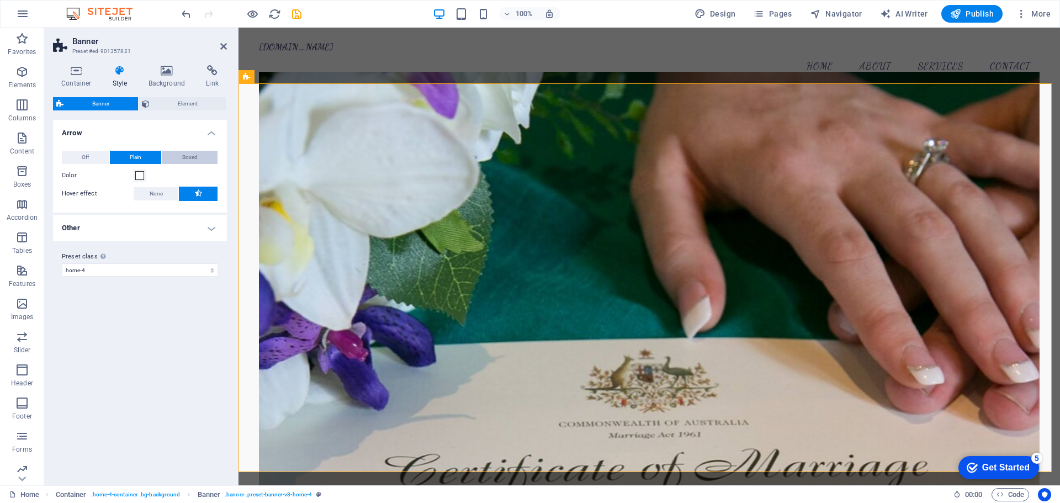
click at [185, 156] on span "Boxed" at bounding box center [189, 157] width 15 height 13
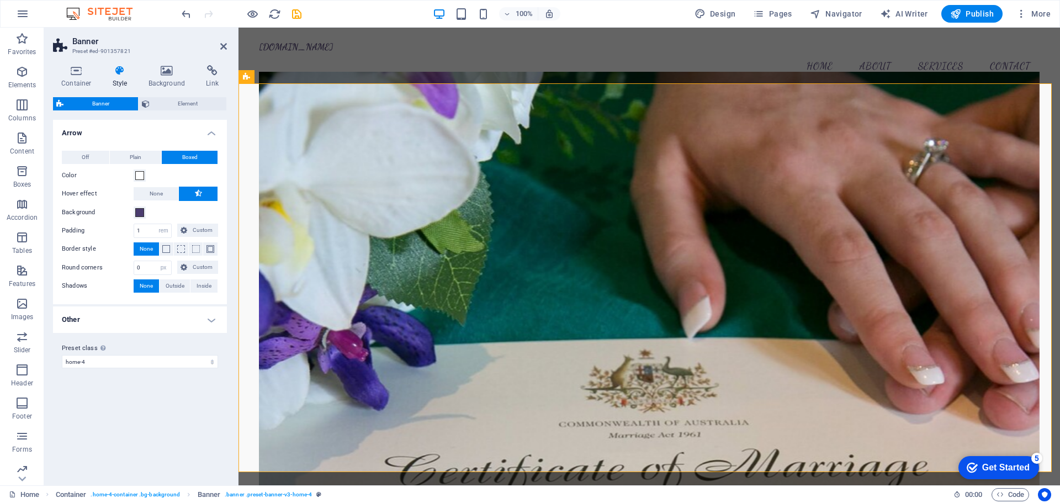
click at [98, 156] on button "Off" at bounding box center [85, 157] width 47 height 13
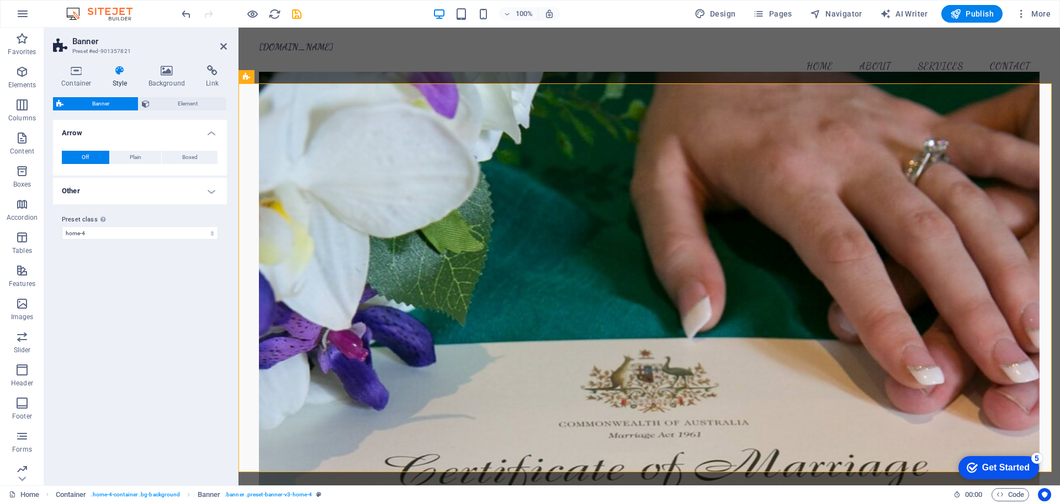
click at [186, 94] on div "Container Style Background Link Size Height Default px rem % vh vw Min. height …" at bounding box center [140, 270] width 174 height 411
click at [182, 97] on span "Element" at bounding box center [188, 103] width 71 height 13
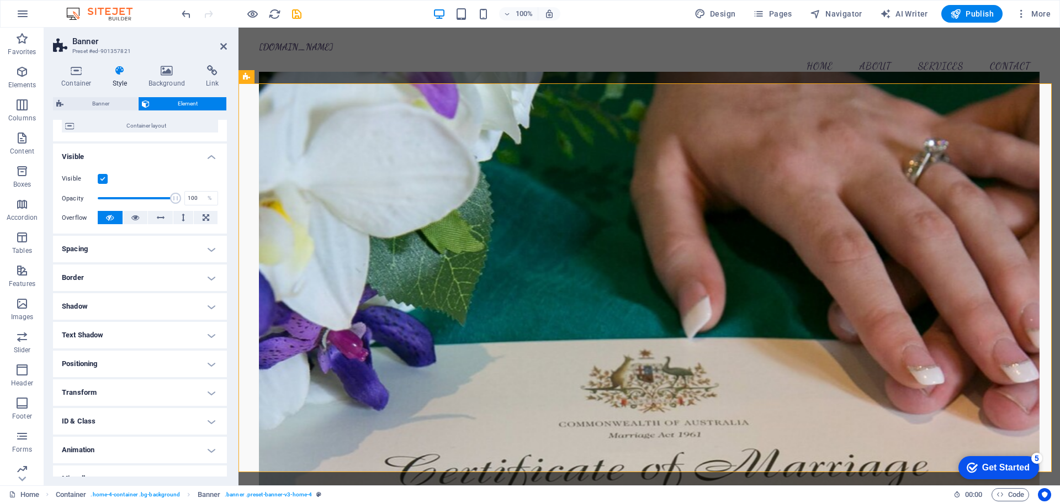
scroll to position [110, 0]
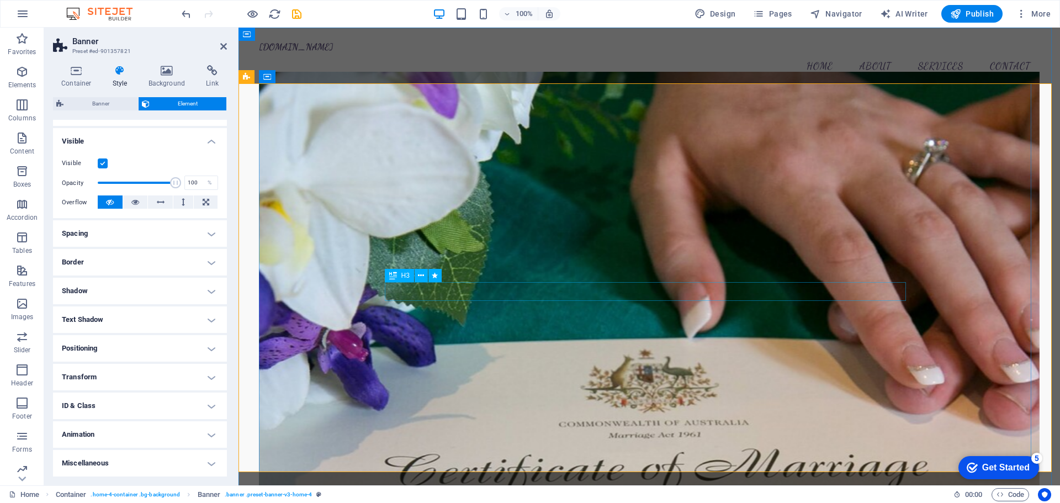
click at [927, 242] on figure at bounding box center [649, 280] width 780 height 417
drag, startPoint x: 222, startPoint y: 44, endPoint x: 183, endPoint y: 18, distance: 46.5
click at [222, 44] on icon at bounding box center [223, 46] width 7 height 9
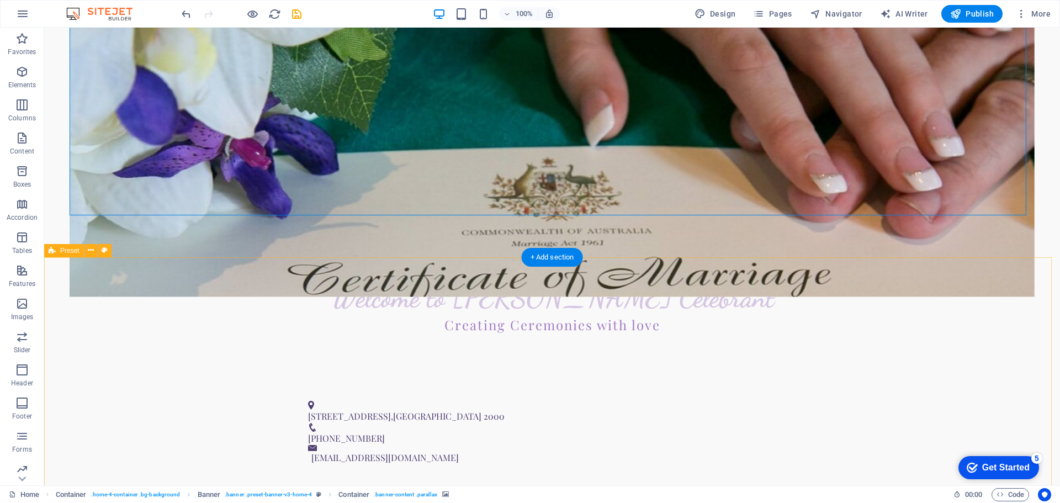
scroll to position [276, 0]
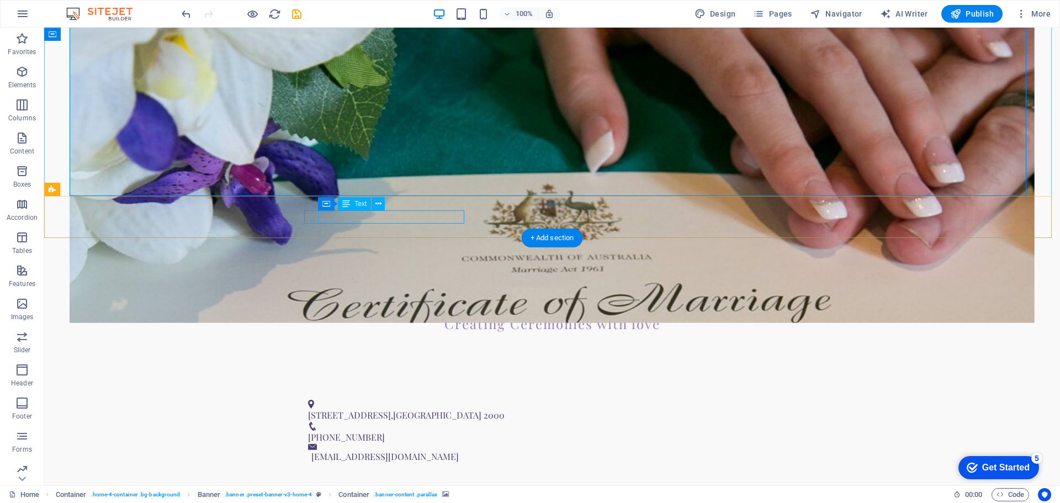
click at [391, 409] on span "[STREET_ADDRESS]" at bounding box center [349, 415] width 83 height 12
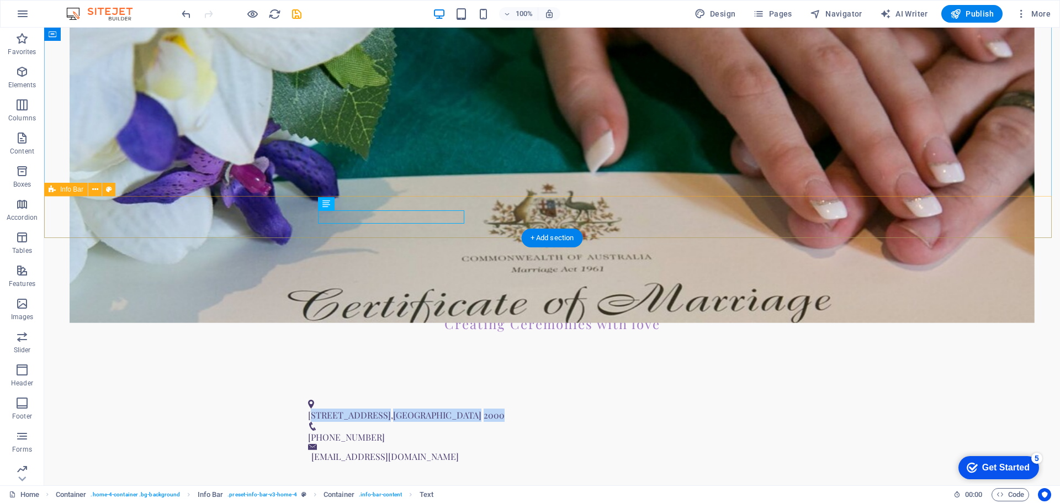
drag, startPoint x: 322, startPoint y: 218, endPoint x: 517, endPoint y: 207, distance: 195.1
click at [517, 386] on div "[STREET_ADDRESS] [PHONE_NUMBER] [EMAIL_ADDRESS][DOMAIN_NAME]" at bounding box center [551, 432] width 1015 height 92
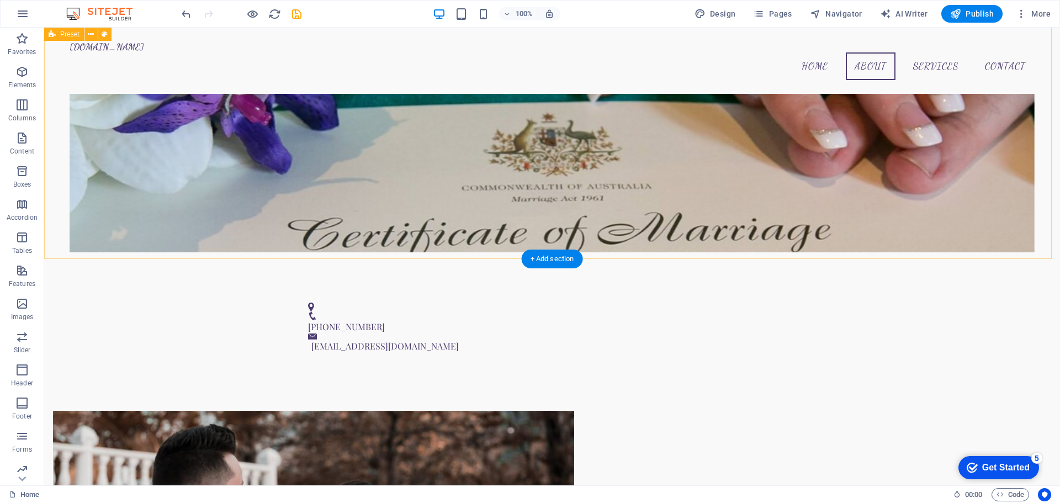
scroll to position [342, 0]
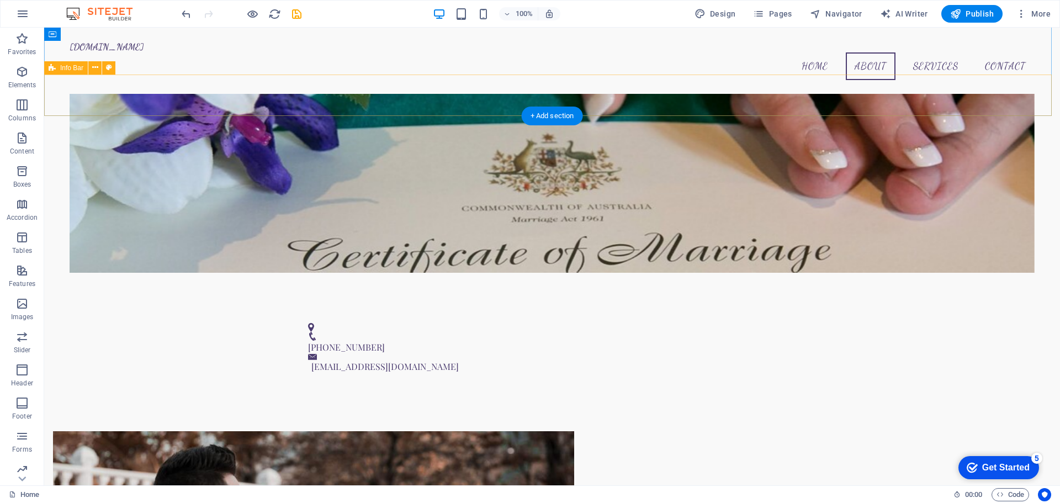
click at [315, 309] on div "[PHONE_NUMBER] [EMAIL_ADDRESS][DOMAIN_NAME]" at bounding box center [551, 348] width 1015 height 78
click at [322, 309] on div "[PHONE_NUMBER] [EMAIL_ADDRESS][DOMAIN_NAME]" at bounding box center [551, 348] width 1015 height 78
click at [311, 323] on figure at bounding box center [547, 327] width 479 height 9
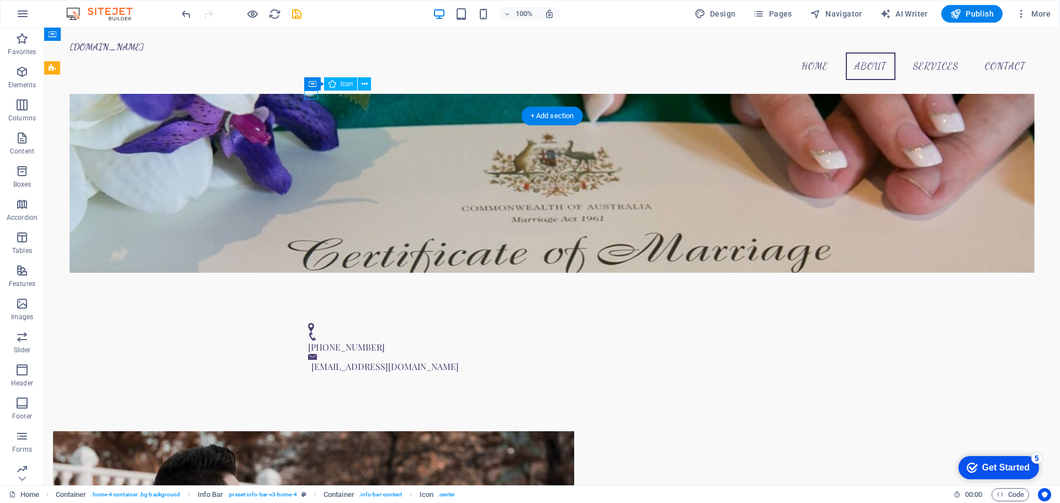
click at [315, 323] on figure at bounding box center [547, 327] width 479 height 9
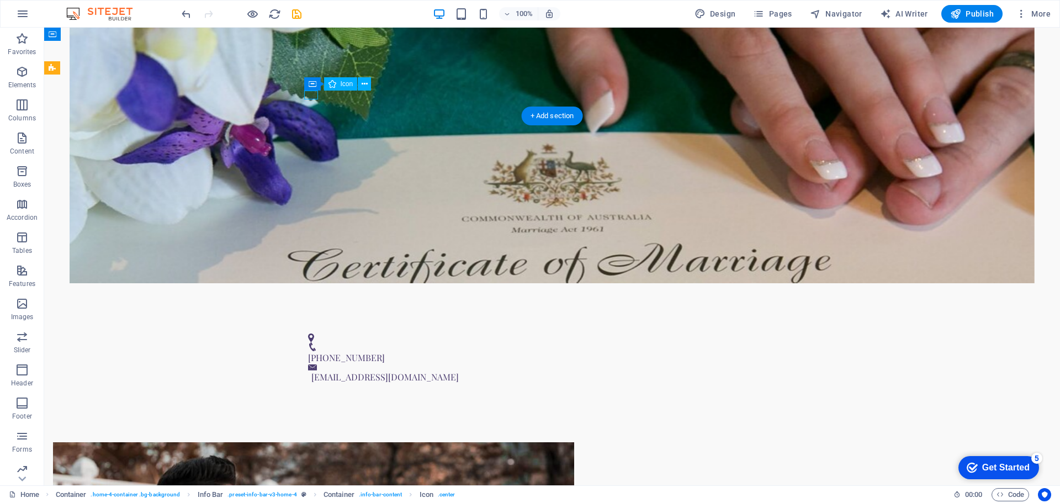
select select "xMinYMid"
select select "px"
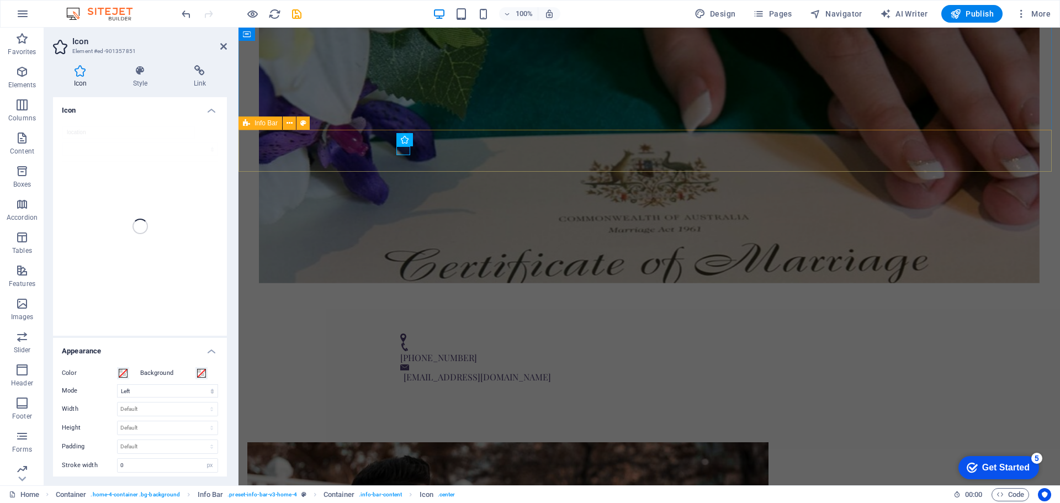
drag, startPoint x: 458, startPoint y: 168, endPoint x: 448, endPoint y: 163, distance: 11.4
click at [458, 320] on div "[PHONE_NUMBER] [EMAIL_ADDRESS][DOMAIN_NAME]" at bounding box center [648, 359] width 821 height 78
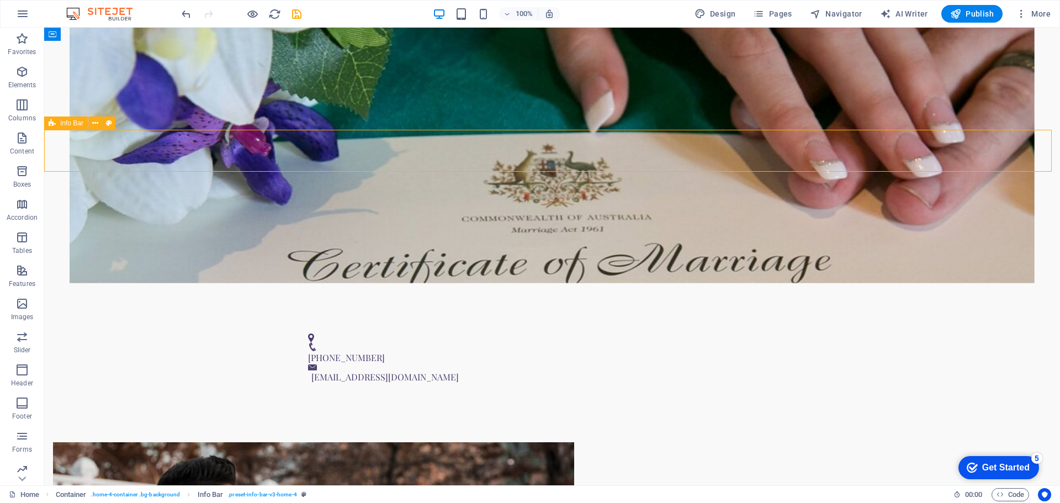
drag, startPoint x: 224, startPoint y: 150, endPoint x: 418, endPoint y: 150, distance: 194.3
click at [418, 320] on div "[PHONE_NUMBER] [EMAIL_ADDRESS][DOMAIN_NAME]" at bounding box center [551, 359] width 1015 height 78
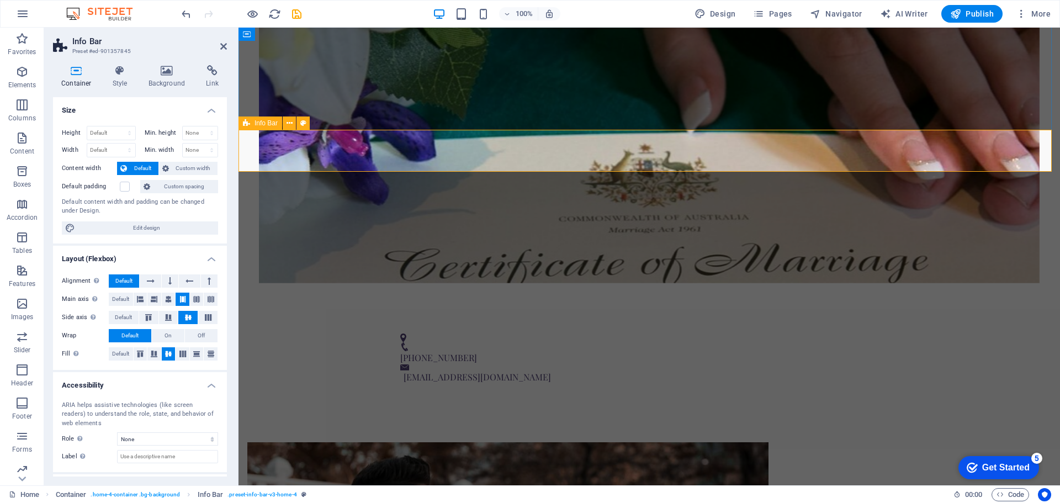
click at [418, 320] on div "[PHONE_NUMBER] [EMAIL_ADDRESS][DOMAIN_NAME]" at bounding box center [648, 359] width 821 height 78
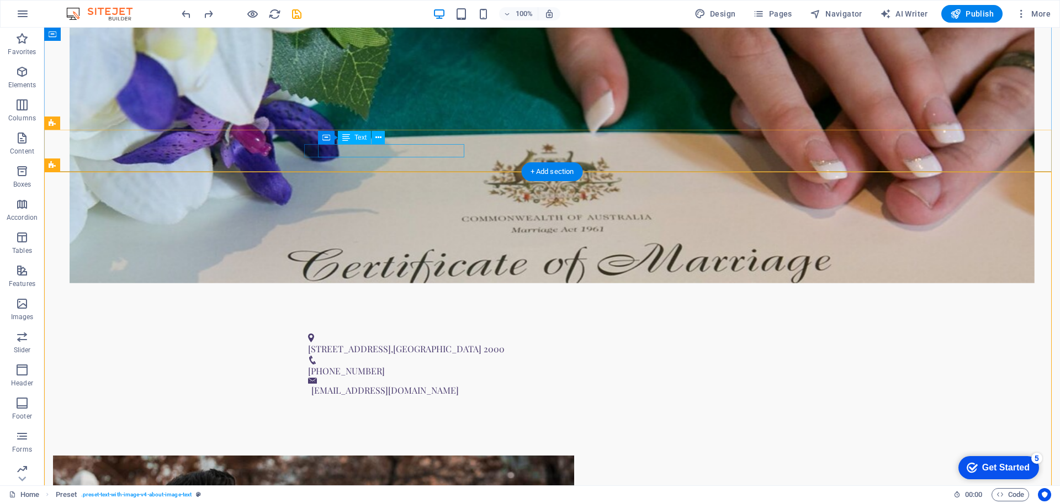
drag, startPoint x: 329, startPoint y: 147, endPoint x: 410, endPoint y: 152, distance: 81.3
click at [410, 342] on div "[STREET_ADDRESS]" at bounding box center [547, 348] width 479 height 13
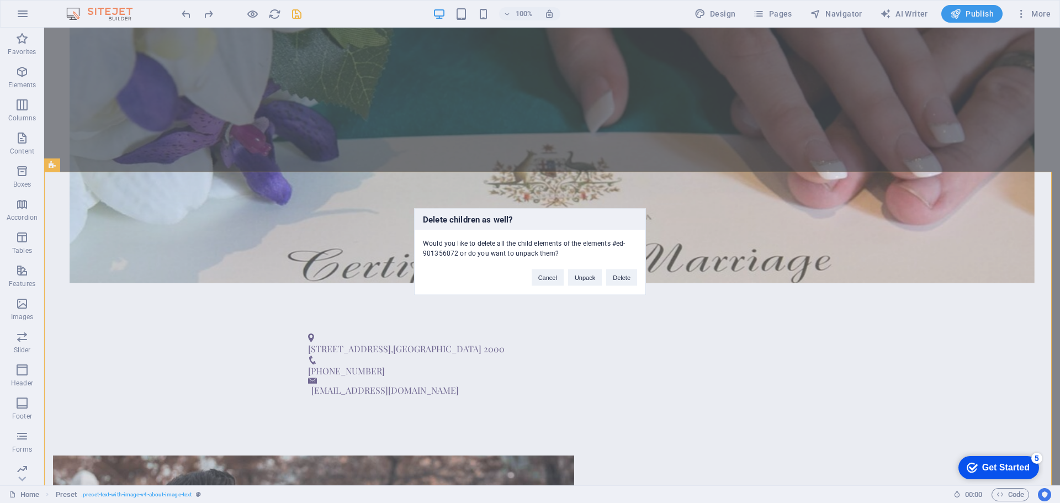
drag, startPoint x: 588, startPoint y: 215, endPoint x: 598, endPoint y: 243, distance: 30.4
click at [589, 215] on h3 "Delete children as well?" at bounding box center [529, 219] width 231 height 21
click at [559, 278] on button "Cancel" at bounding box center [547, 277] width 32 height 17
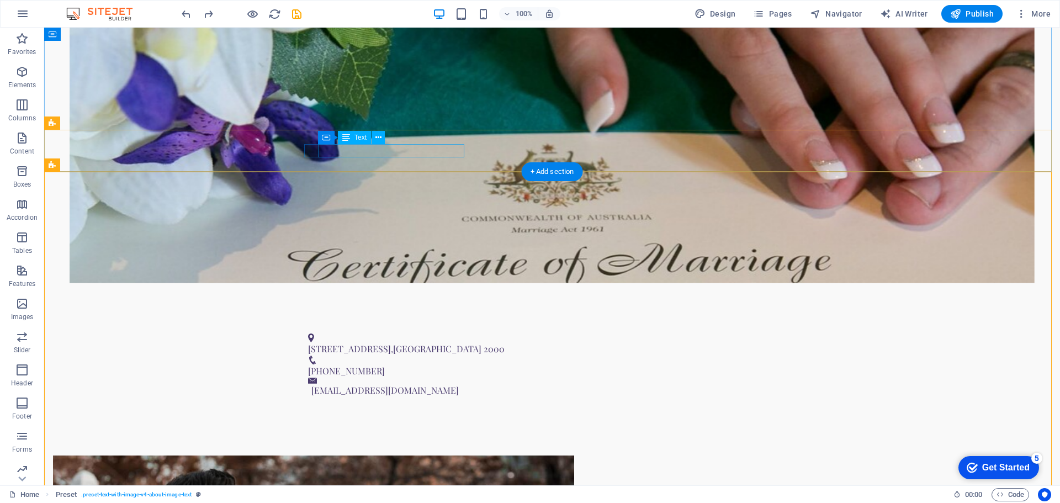
click at [391, 343] on span "[STREET_ADDRESS]" at bounding box center [349, 349] width 83 height 12
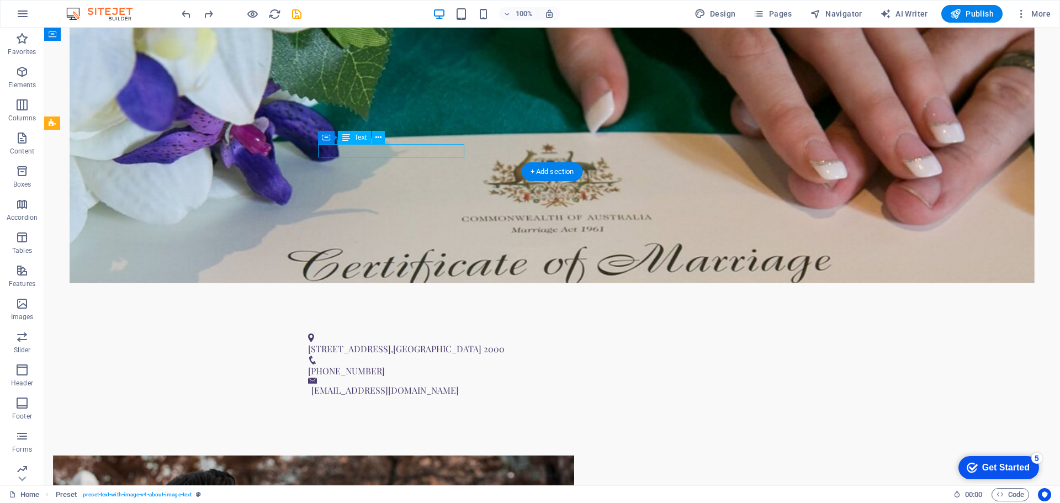
drag, startPoint x: 407, startPoint y: 150, endPoint x: 215, endPoint y: 149, distance: 192.1
click at [391, 343] on span "[STREET_ADDRESS]" at bounding box center [349, 349] width 83 height 12
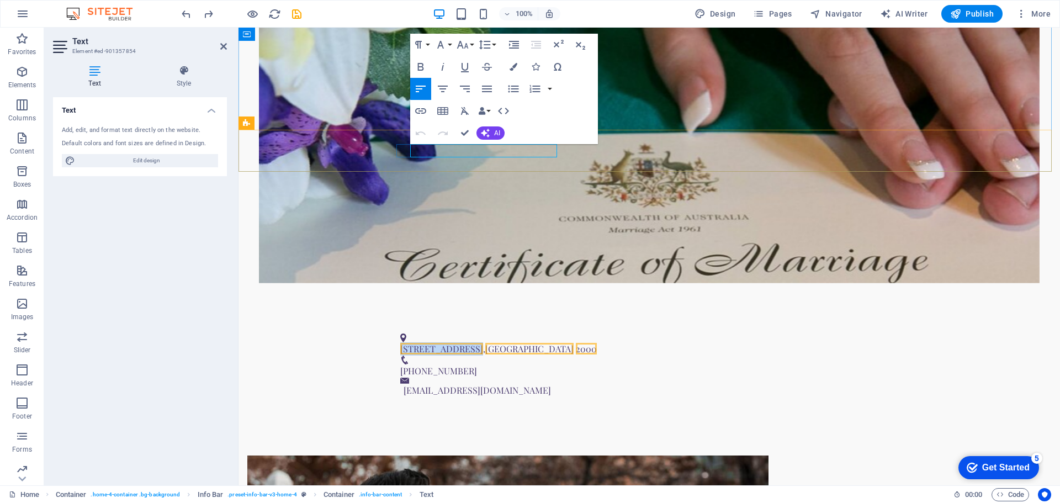
click at [444, 343] on span "[STREET_ADDRESS]" at bounding box center [441, 349] width 83 height 12
click at [444, 320] on div "[STREET_ADDRESS] [PHONE_NUMBER] [EMAIL_ADDRESS][DOMAIN_NAME]" at bounding box center [648, 366] width 821 height 92
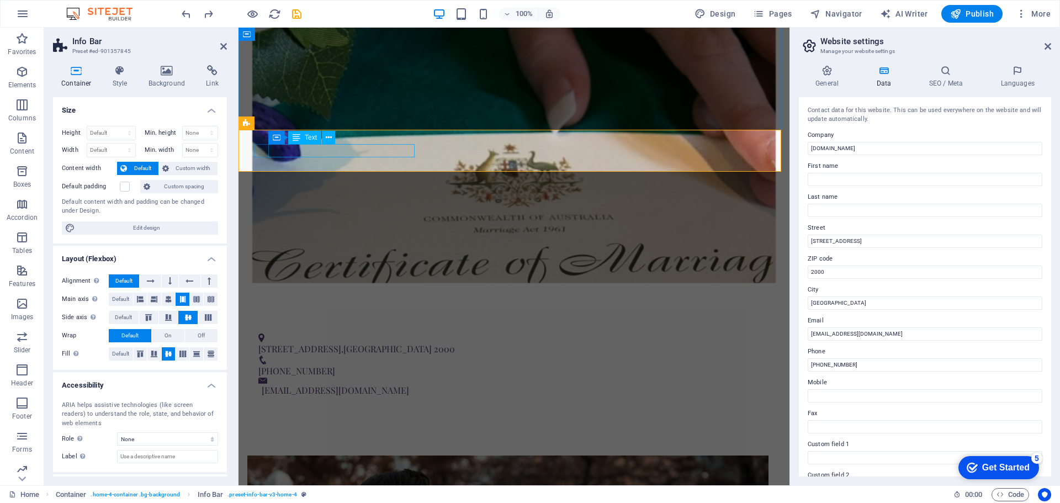
click at [434, 343] on span "2000" at bounding box center [444, 349] width 21 height 12
click at [341, 343] on span "[STREET_ADDRESS]" at bounding box center [299, 349] width 83 height 12
click at [307, 135] on span "Text" at bounding box center [311, 137] width 12 height 7
click at [290, 143] on div "Text" at bounding box center [304, 137] width 33 height 13
click at [300, 343] on span "[STREET_ADDRESS]" at bounding box center [299, 349] width 83 height 12
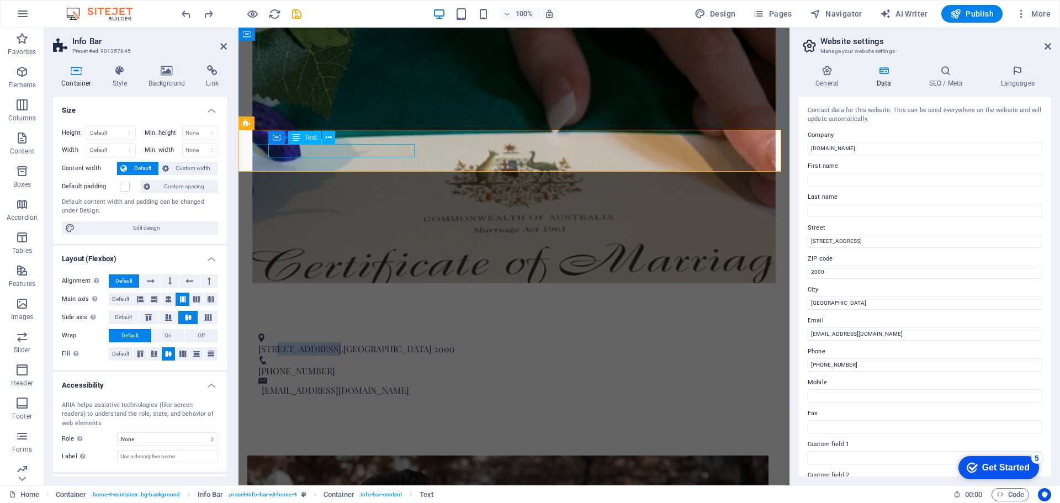
click at [300, 343] on span "[STREET_ADDRESS]" at bounding box center [299, 349] width 83 height 12
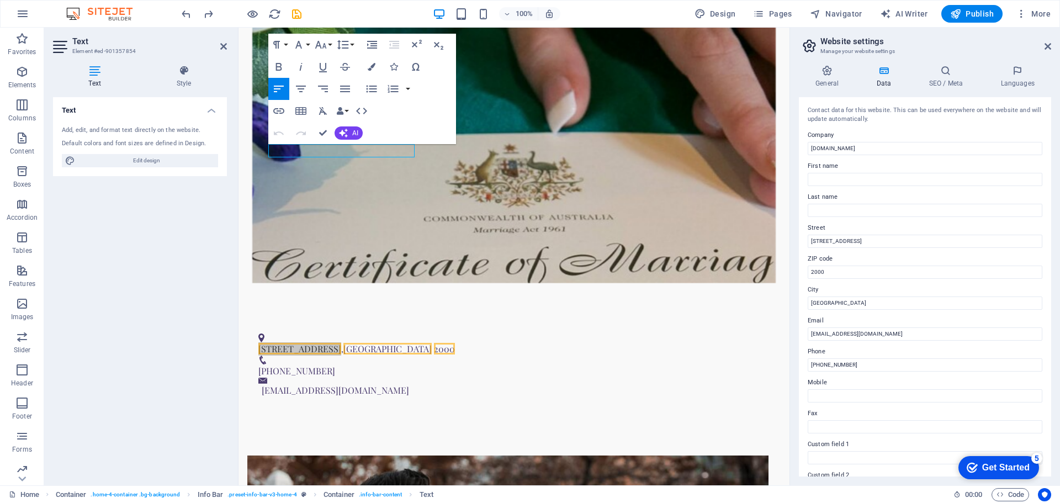
click at [116, 70] on icon at bounding box center [94, 70] width 83 height 11
click at [95, 77] on h4 "Text" at bounding box center [97, 76] width 88 height 23
click at [115, 131] on div "Add, edit, and format text directly on the website." at bounding box center [140, 130] width 156 height 9
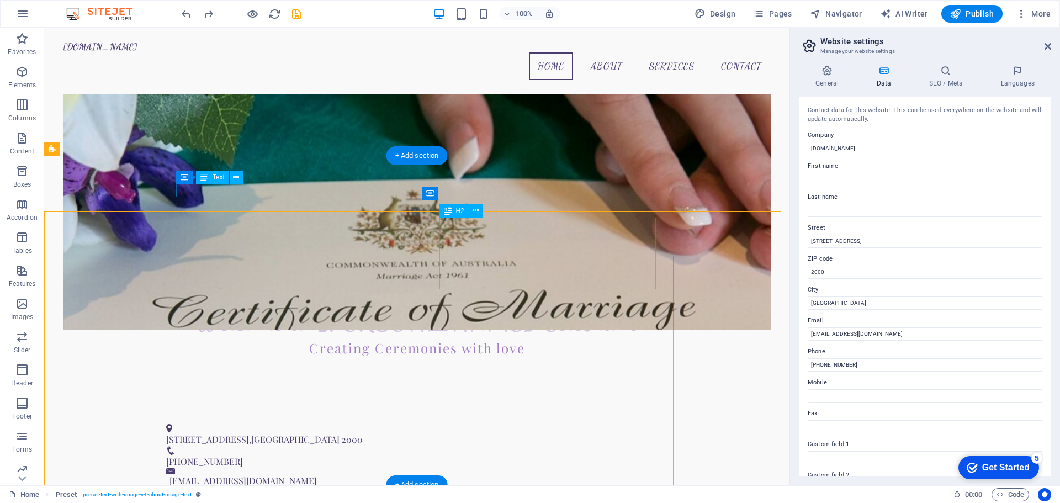
scroll to position [232, 0]
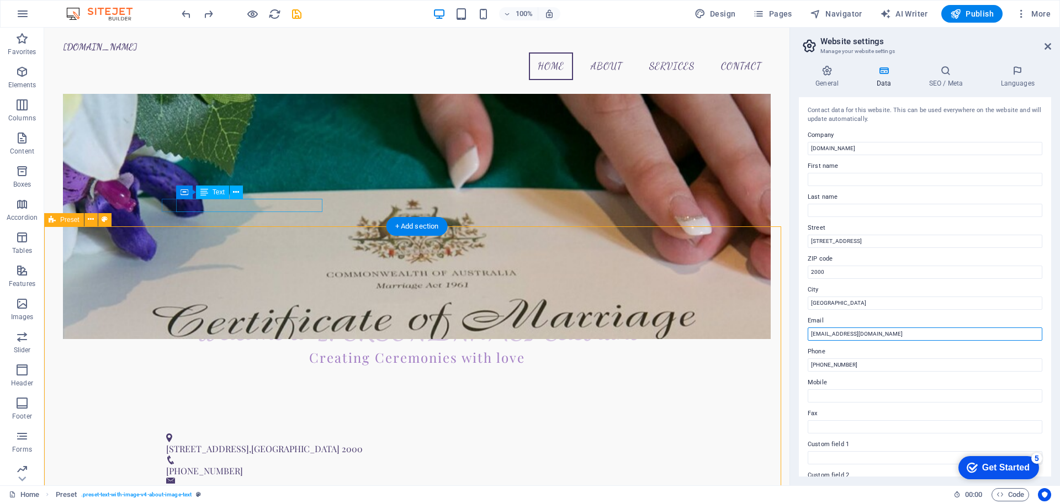
drag, startPoint x: 947, startPoint y: 363, endPoint x: 708, endPoint y: 337, distance: 240.4
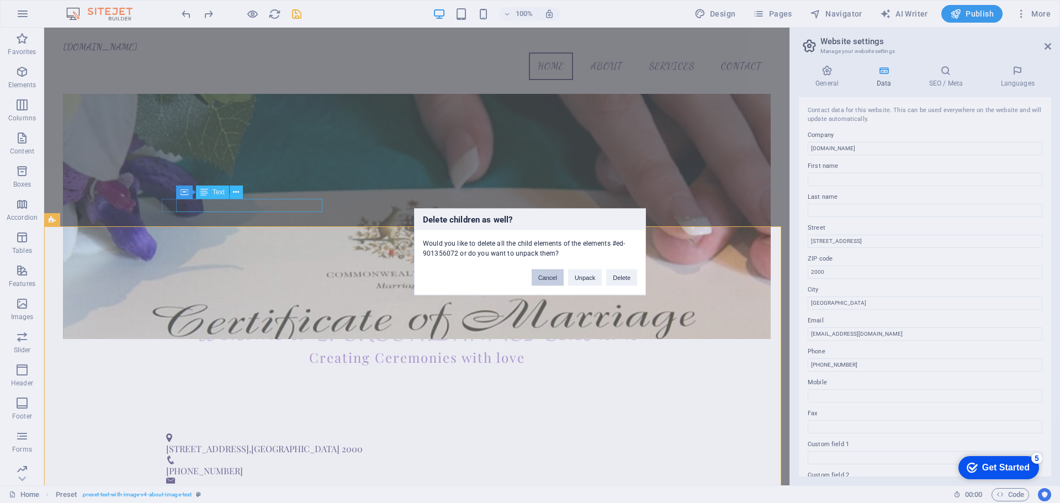
click at [551, 274] on button "Cancel" at bounding box center [547, 277] width 32 height 17
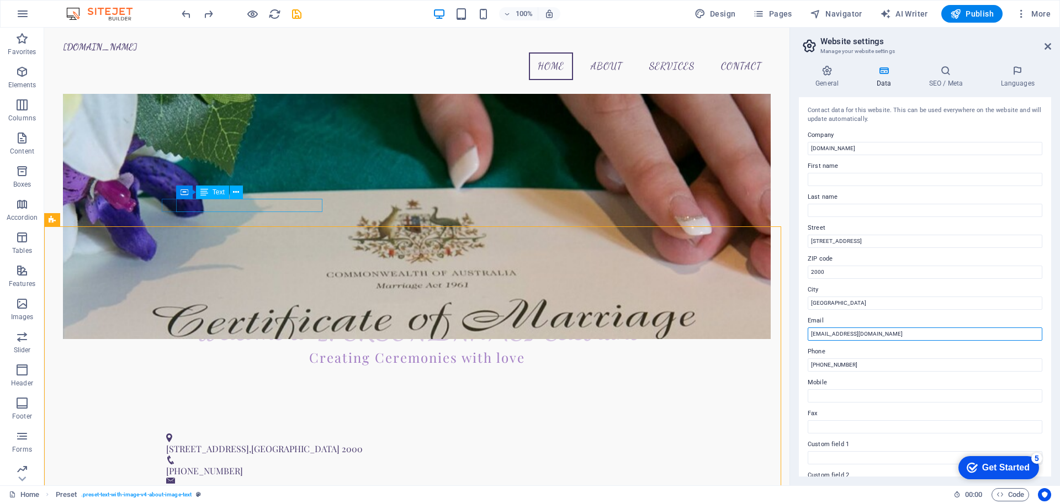
click at [827, 338] on input "[EMAIL_ADDRESS][DOMAIN_NAME]" at bounding box center [924, 333] width 235 height 13
drag, startPoint x: 880, startPoint y: 295, endPoint x: 780, endPoint y: 273, distance: 102.3
type input "3201"
drag, startPoint x: 878, startPoint y: 327, endPoint x: 744, endPoint y: 302, distance: 135.8
type input "[GEOGRAPHIC_DATA]"
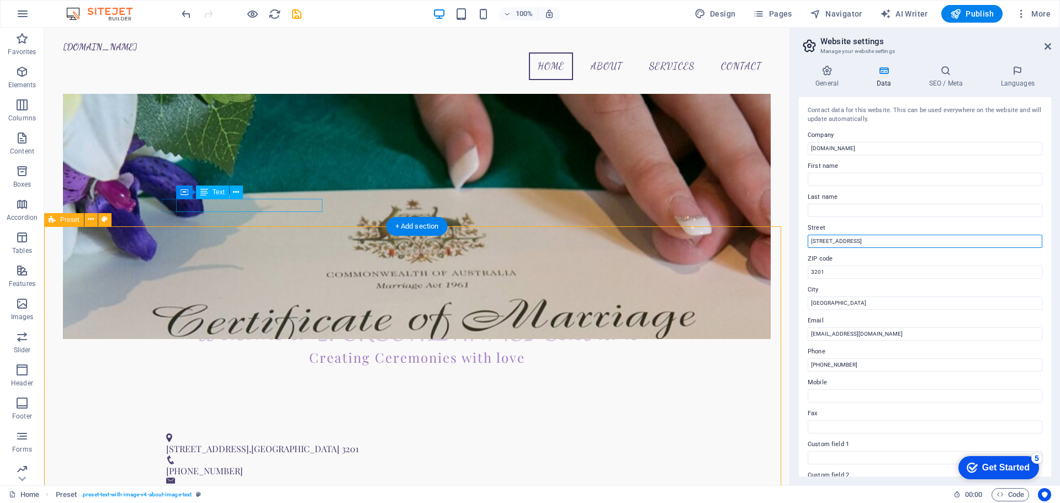
drag, startPoint x: 932, startPoint y: 267, endPoint x: 770, endPoint y: 232, distance: 166.1
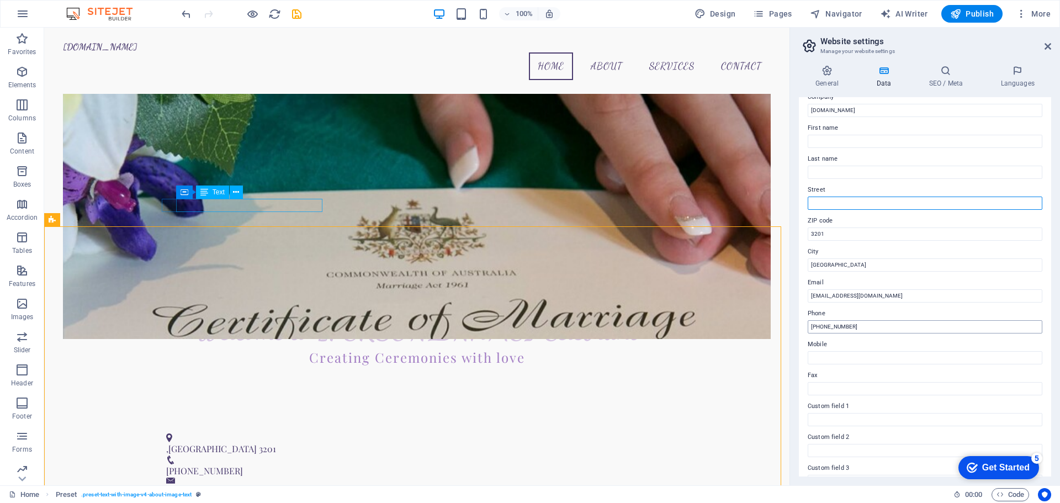
scroll to position [55, 0]
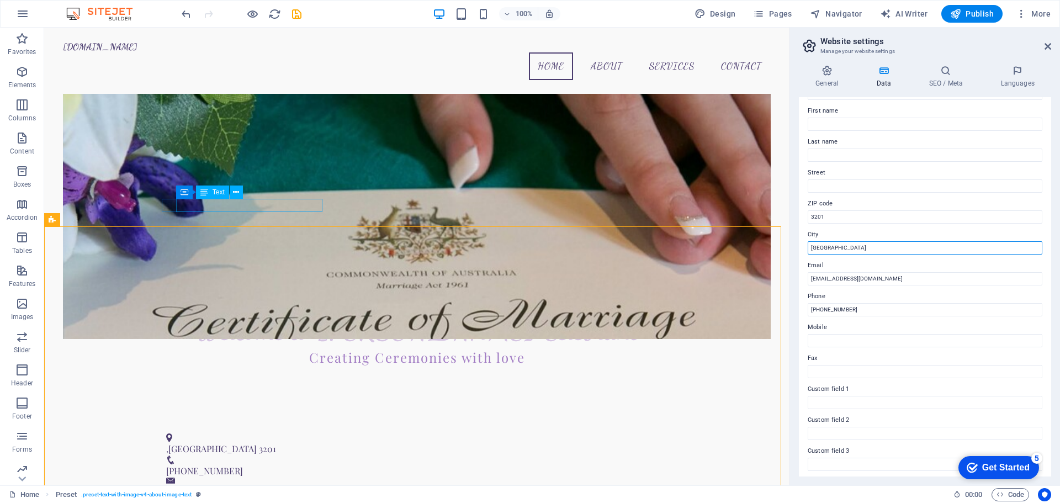
click at [809, 246] on input "[GEOGRAPHIC_DATA]" at bounding box center [924, 247] width 235 height 13
type input "e"
type input "Carrum [PERSON_NAME][GEOGRAPHIC_DATA]"
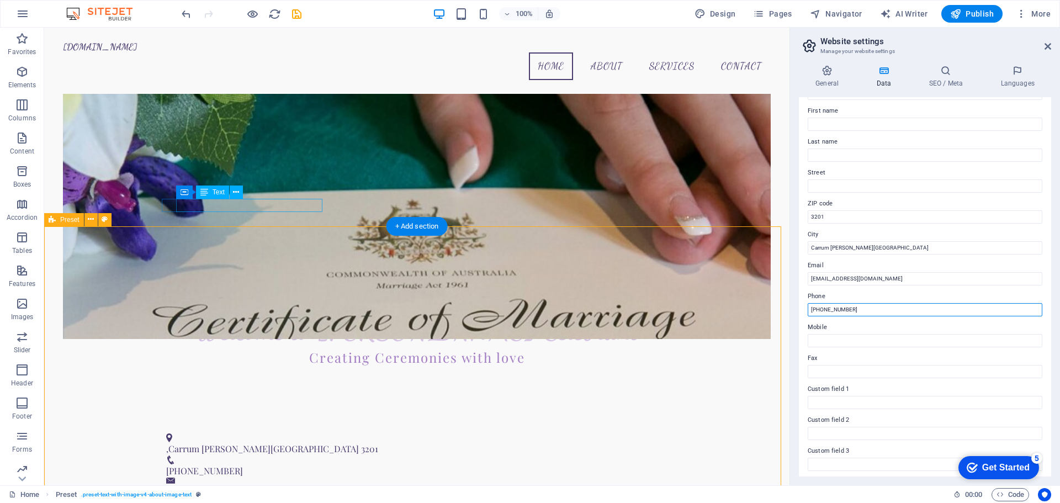
drag, startPoint x: 905, startPoint y: 339, endPoint x: 749, endPoint y: 315, distance: 157.0
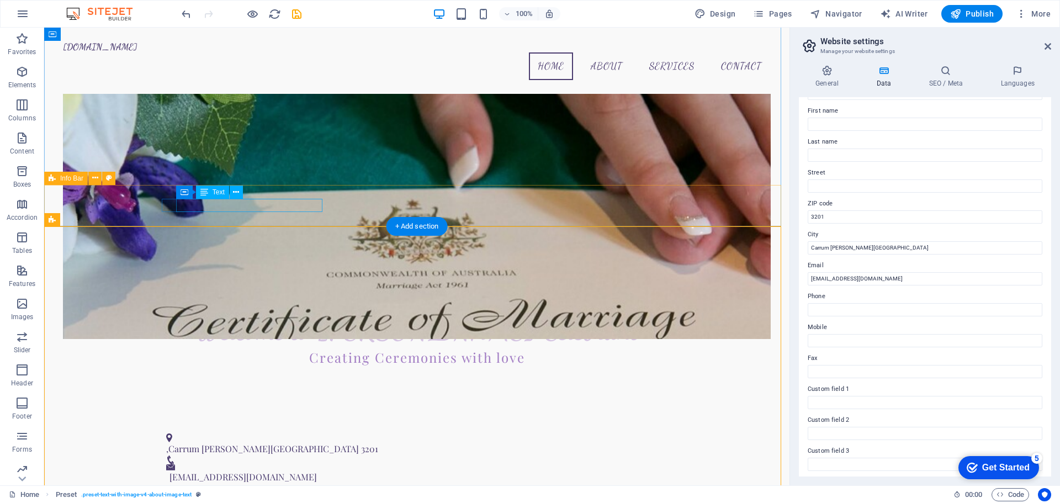
click at [396, 419] on div ", [GEOGRAPHIC_DATA][PERSON_NAME] [EMAIL_ADDRESS][DOMAIN_NAME]" at bounding box center [416, 458] width 745 height 78
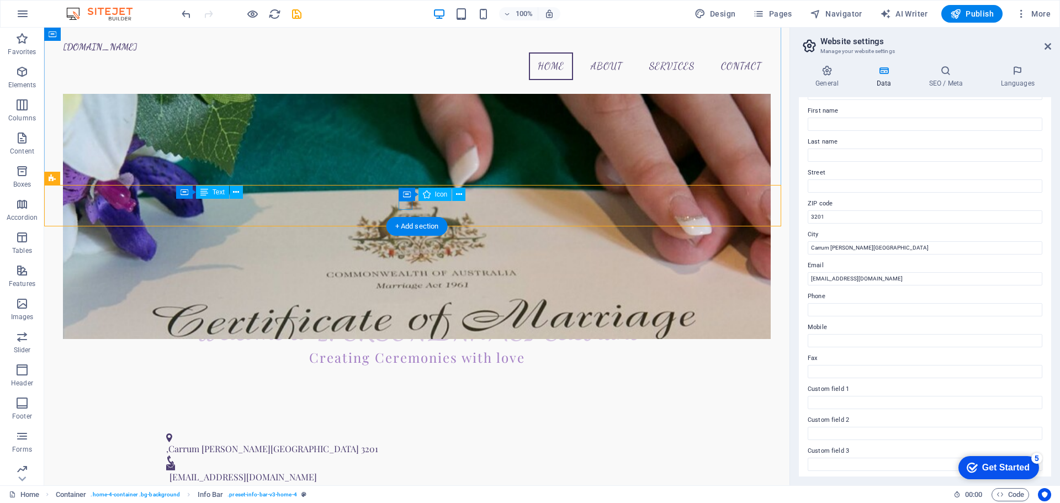
click at [398, 455] on figure at bounding box center [412, 459] width 493 height 9
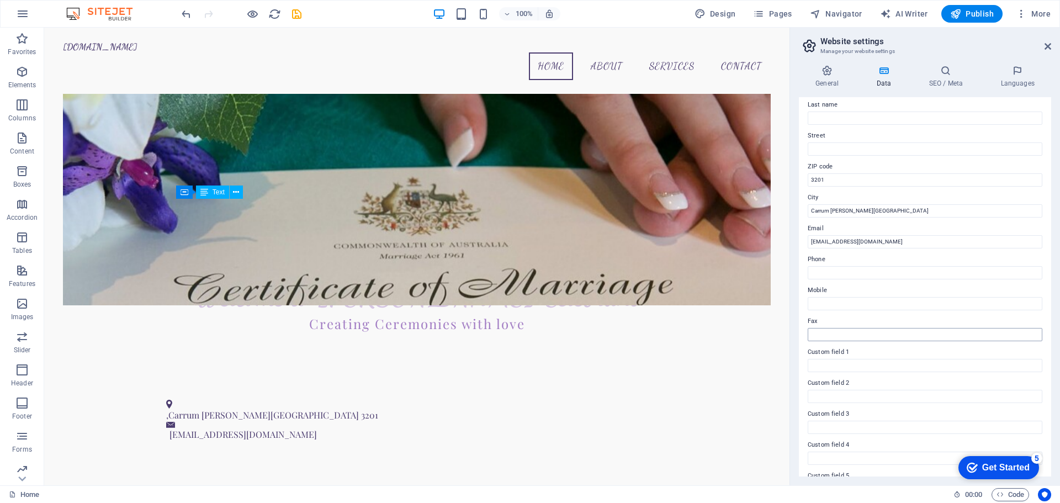
scroll to position [110, 0]
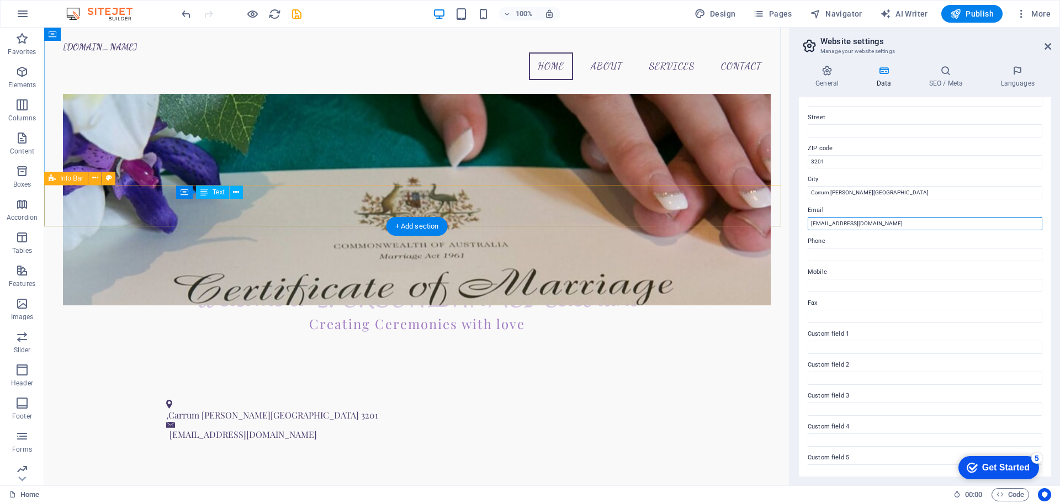
drag, startPoint x: 948, startPoint y: 249, endPoint x: 736, endPoint y: 213, distance: 214.4
click at [924, 228] on input "[EMAIL_ADDRESS][DOMAIN_NAME]" at bounding box center [924, 223] width 235 height 13
click at [860, 223] on input "[EMAIL_ADDRESS][DOMAIN_NAME]" at bounding box center [924, 223] width 235 height 13
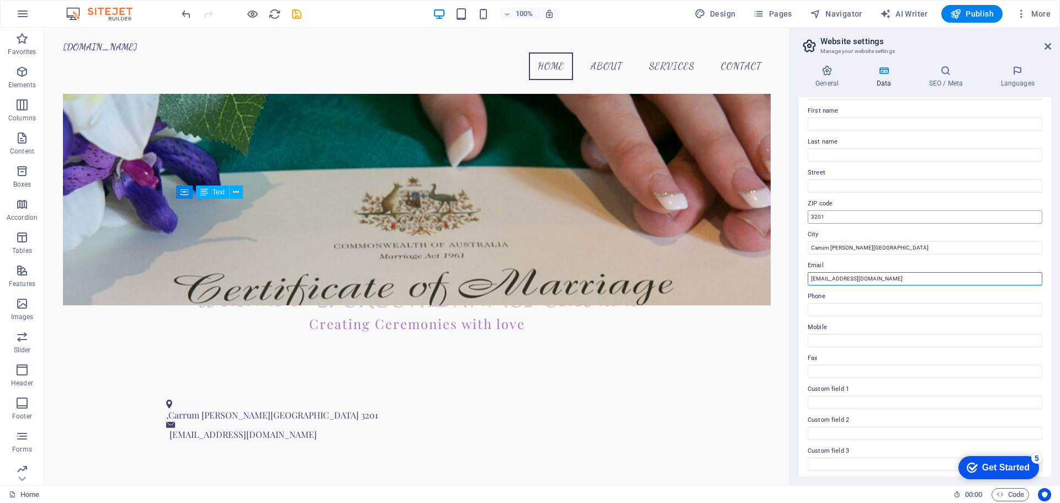
scroll to position [0, 0]
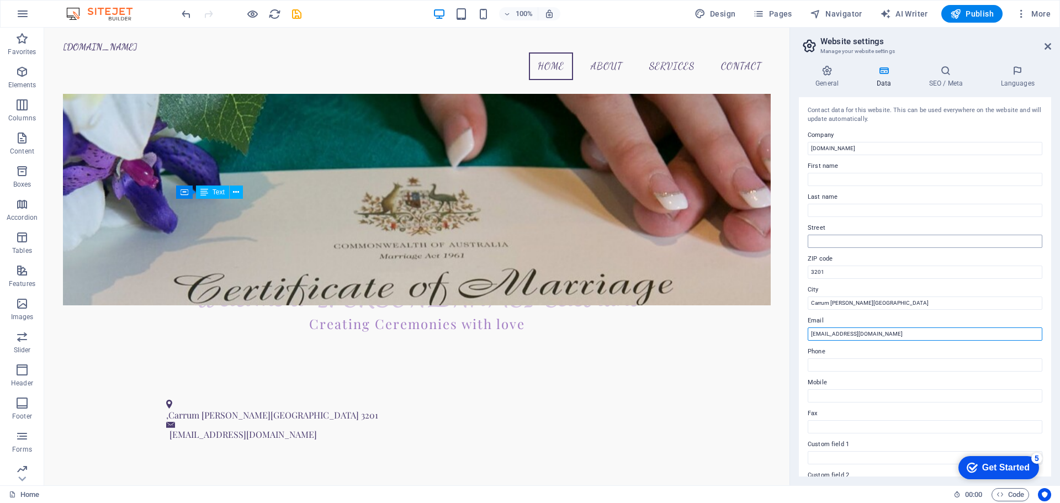
type input "[EMAIL_ADDRESS][DOMAIN_NAME]"
click at [839, 240] on input "Street" at bounding box center [924, 241] width 235 height 13
click at [809, 306] on input "Carrum [PERSON_NAME][GEOGRAPHIC_DATA]" at bounding box center [924, 302] width 235 height 13
click at [830, 236] on input "Street" at bounding box center [924, 241] width 235 height 13
click at [836, 211] on input "Last name" at bounding box center [924, 210] width 235 height 13
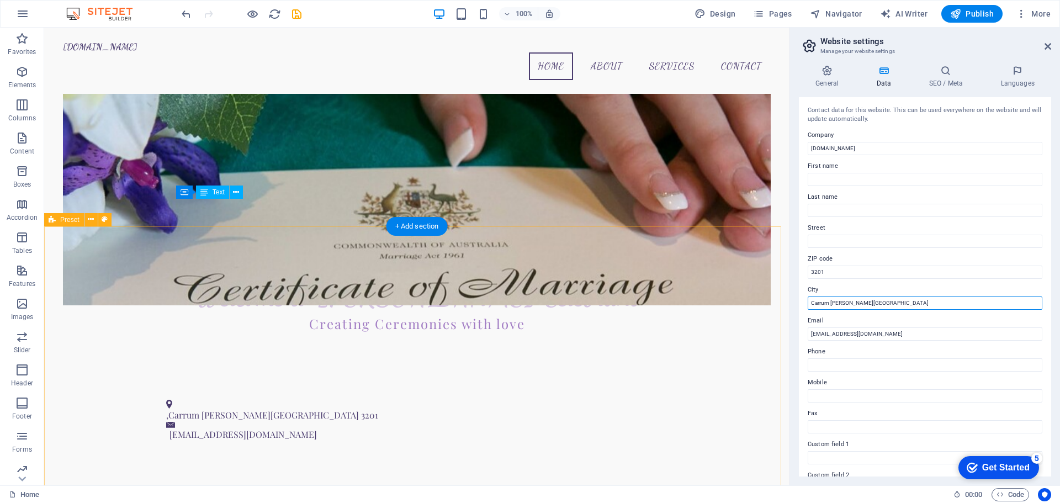
drag, startPoint x: 932, startPoint y: 331, endPoint x: 739, endPoint y: 294, distance: 196.7
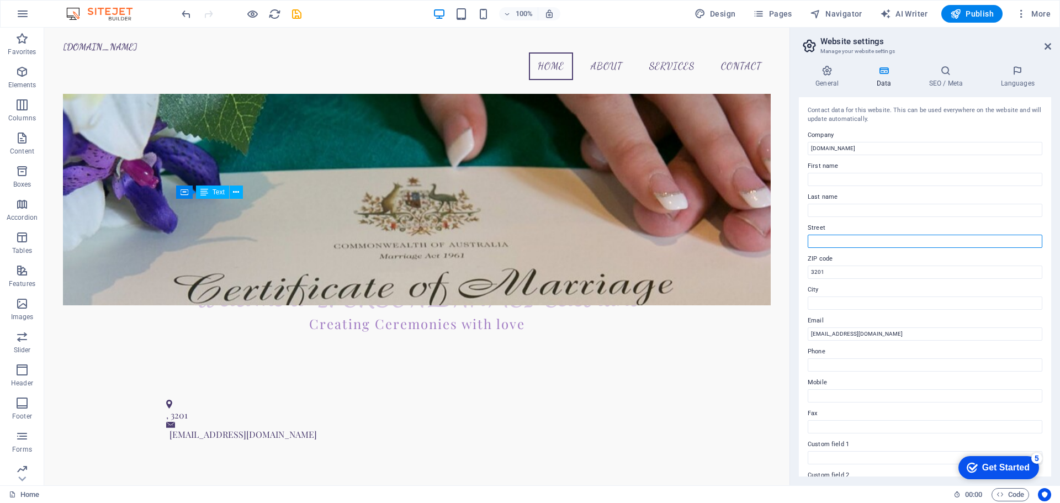
click at [827, 247] on input "Street" at bounding box center [924, 241] width 235 height 13
paste input "Carrum [PERSON_NAME][GEOGRAPHIC_DATA]"
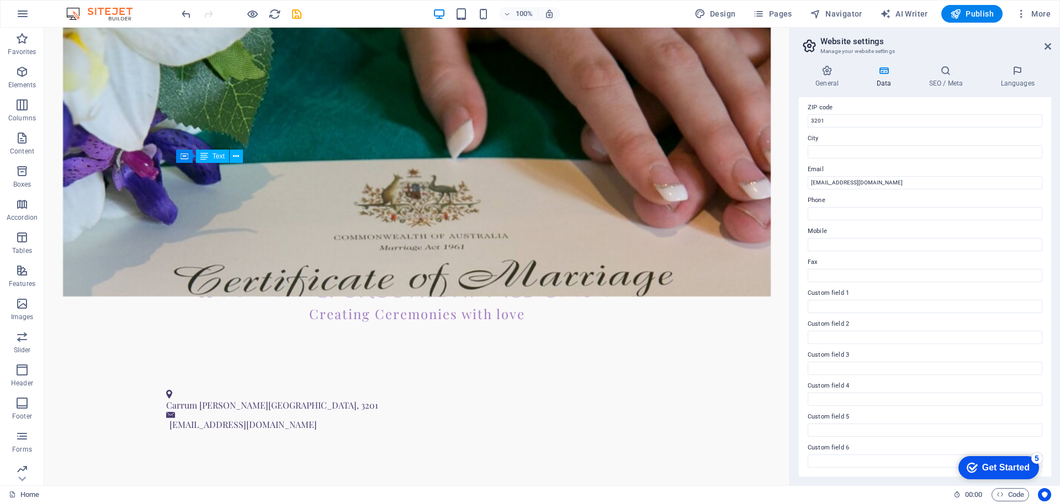
scroll to position [287, 0]
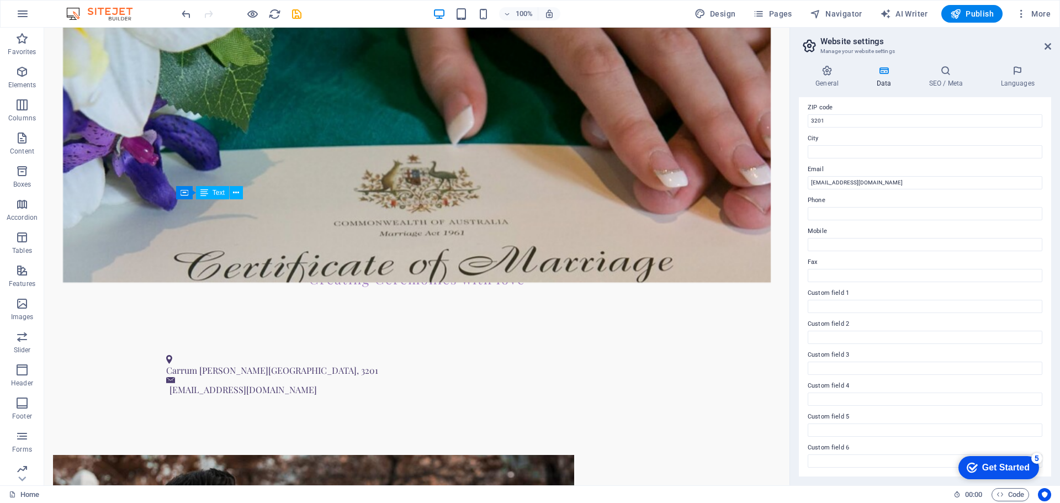
type input "Carrum [PERSON_NAME][GEOGRAPHIC_DATA]"
click at [1043, 44] on h2 "Website settings" at bounding box center [935, 41] width 231 height 10
click at [1053, 45] on aside "Website settings Manage your website settings General Data SEO / Meta Languages…" at bounding box center [924, 257] width 270 height 458
click at [1048, 45] on icon at bounding box center [1047, 46] width 7 height 9
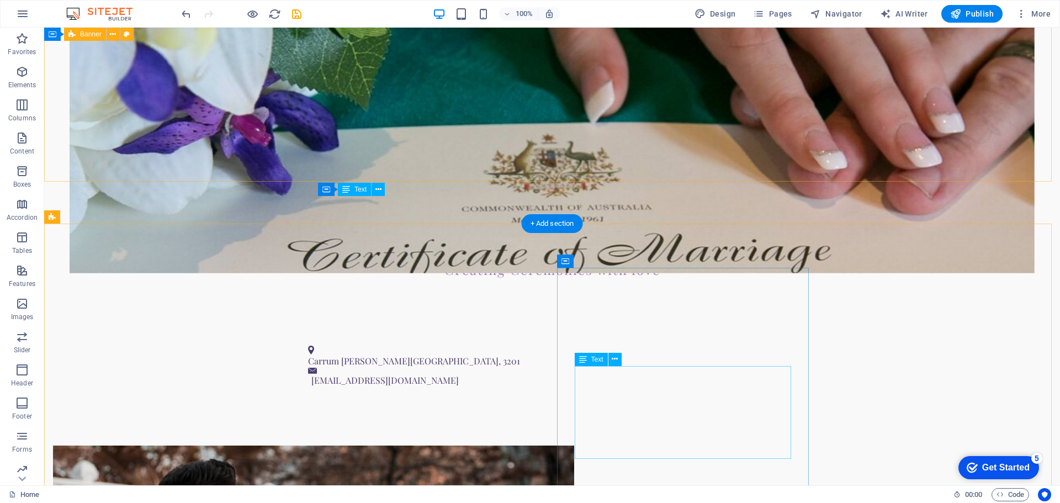
scroll to position [397, 0]
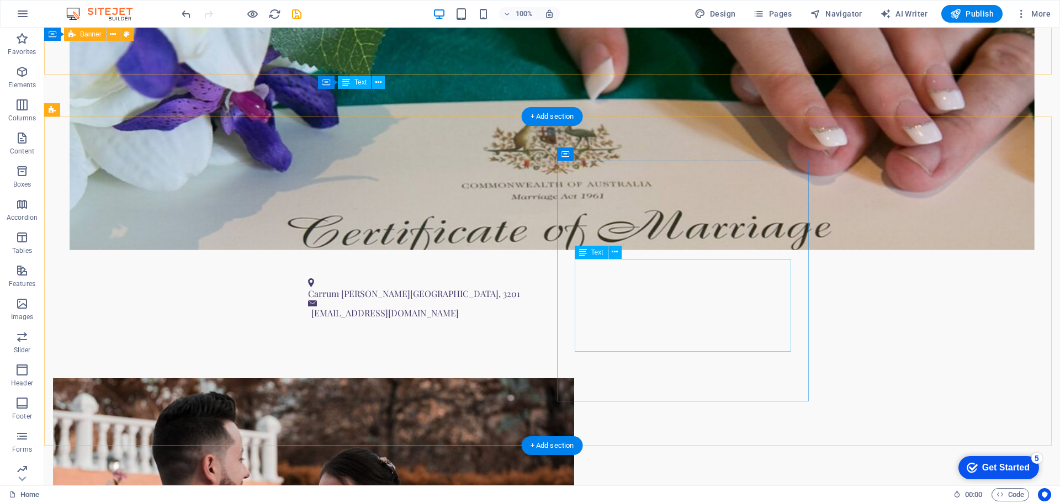
drag, startPoint x: 678, startPoint y: 273, endPoint x: 645, endPoint y: 235, distance: 51.2
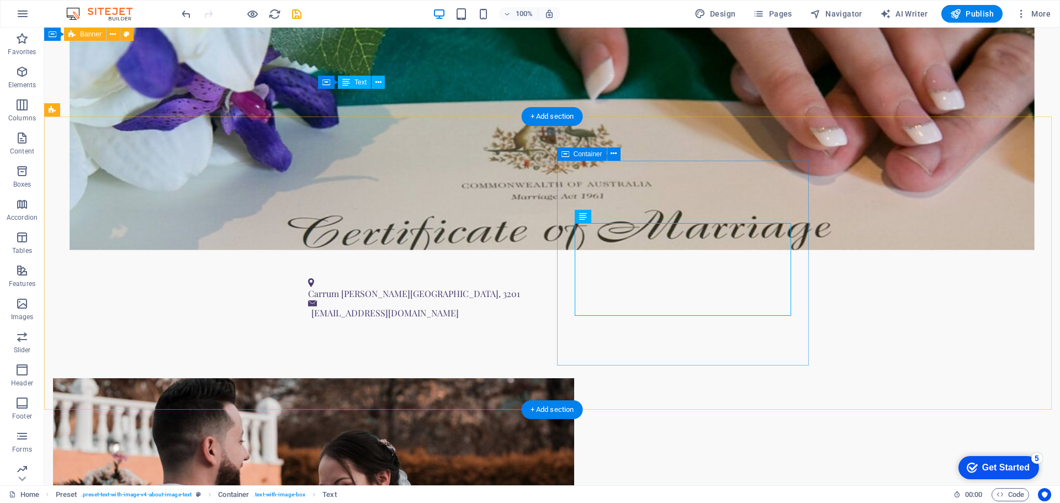
drag, startPoint x: 683, startPoint y: 311, endPoint x: 618, endPoint y: 270, distance: 76.6
click at [594, 213] on span "Text" at bounding box center [597, 216] width 12 height 7
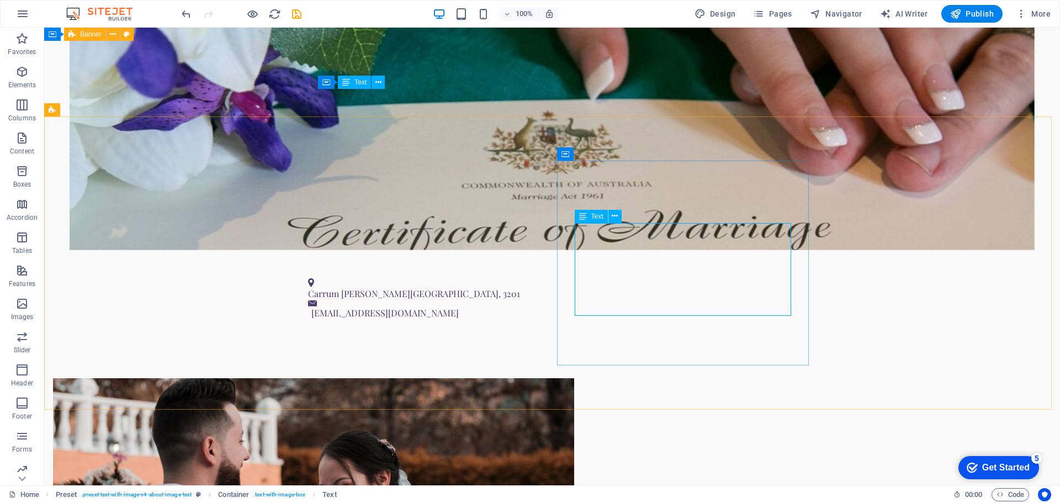
click at [594, 216] on span "Text" at bounding box center [597, 216] width 12 height 7
drag, startPoint x: 619, startPoint y: 265, endPoint x: 437, endPoint y: 272, distance: 182.2
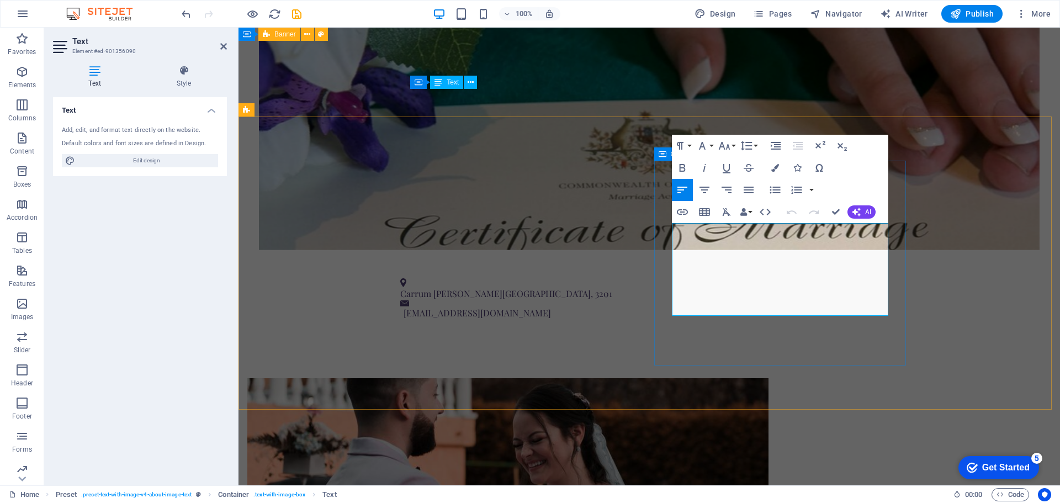
drag, startPoint x: 755, startPoint y: 300, endPoint x: 671, endPoint y: 234, distance: 107.3
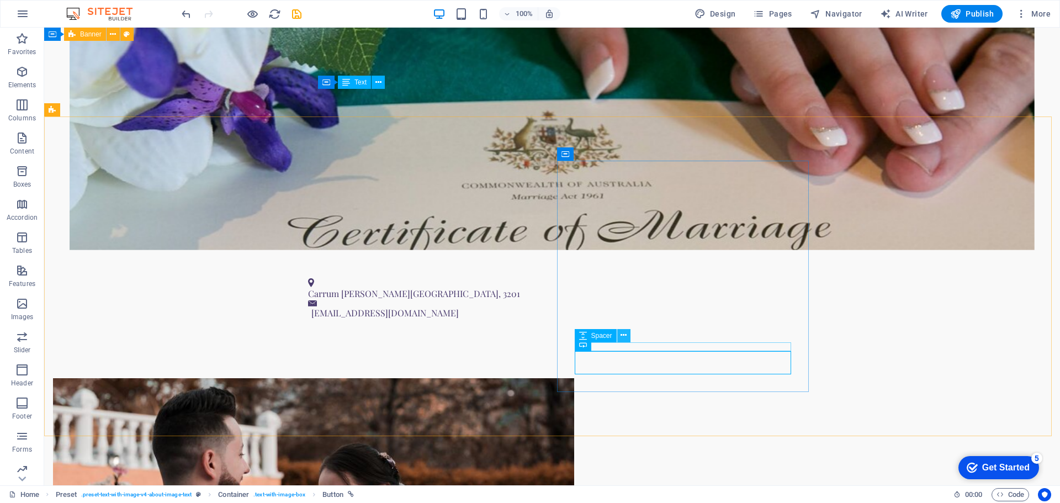
click at [626, 335] on icon at bounding box center [623, 335] width 6 height 12
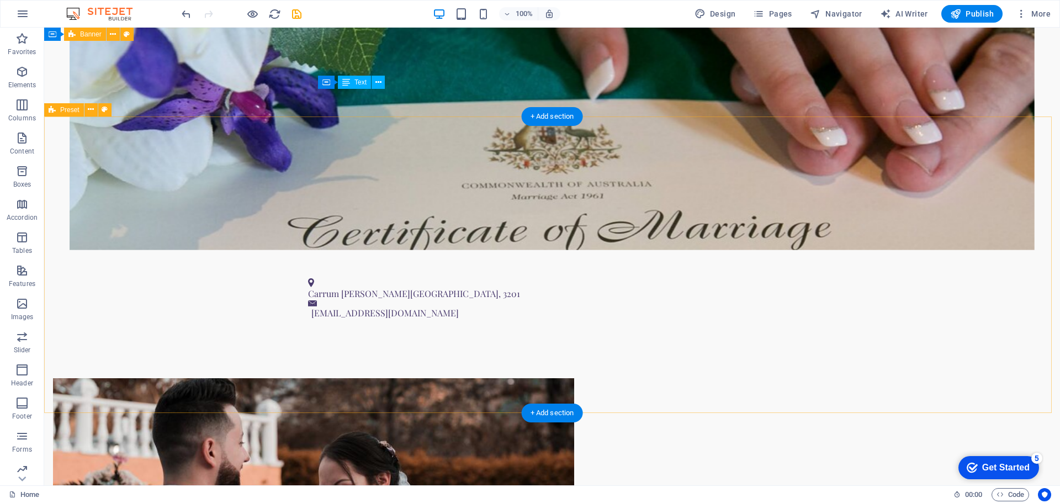
click at [408, 378] on figure at bounding box center [313, 482] width 521 height 208
click at [416, 378] on figure at bounding box center [313, 482] width 521 height 208
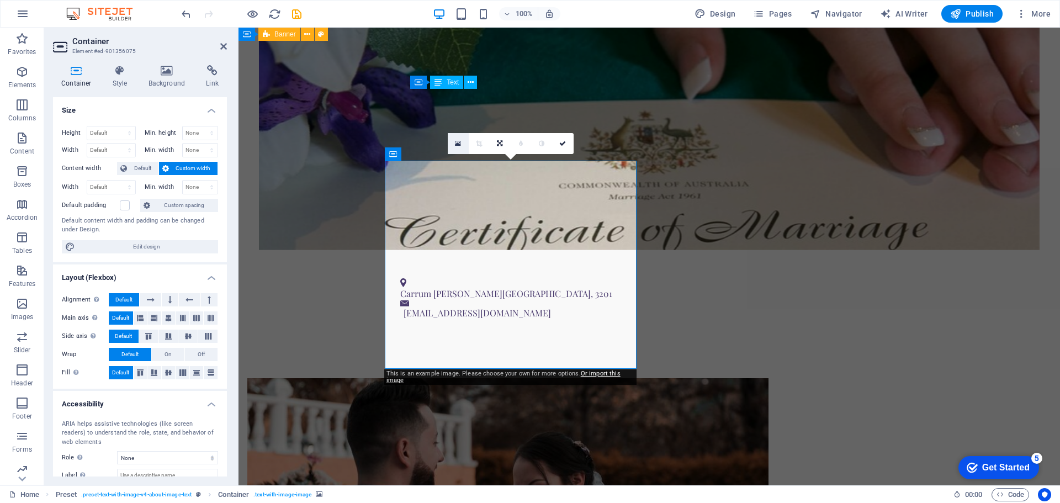
click at [459, 145] on icon at bounding box center [458, 144] width 6 height 8
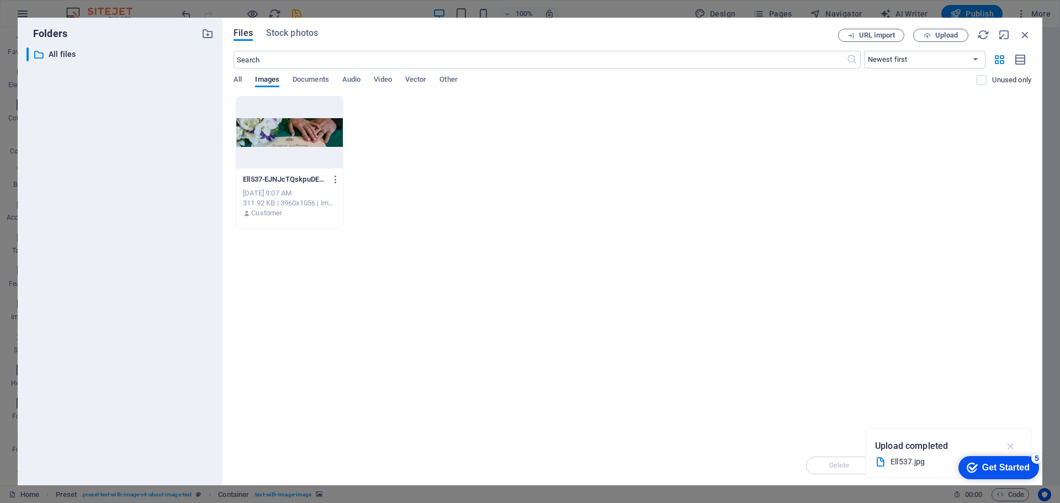
click at [1009, 444] on icon "button" at bounding box center [1010, 446] width 13 height 12
click at [935, 38] on span "Upload" at bounding box center [946, 35] width 23 height 7
click at [1014, 438] on button "button" at bounding box center [1011, 446] width 22 height 18
click at [917, 39] on button "Upload" at bounding box center [940, 35] width 55 height 13
click at [240, 78] on span "All" at bounding box center [237, 80] width 8 height 15
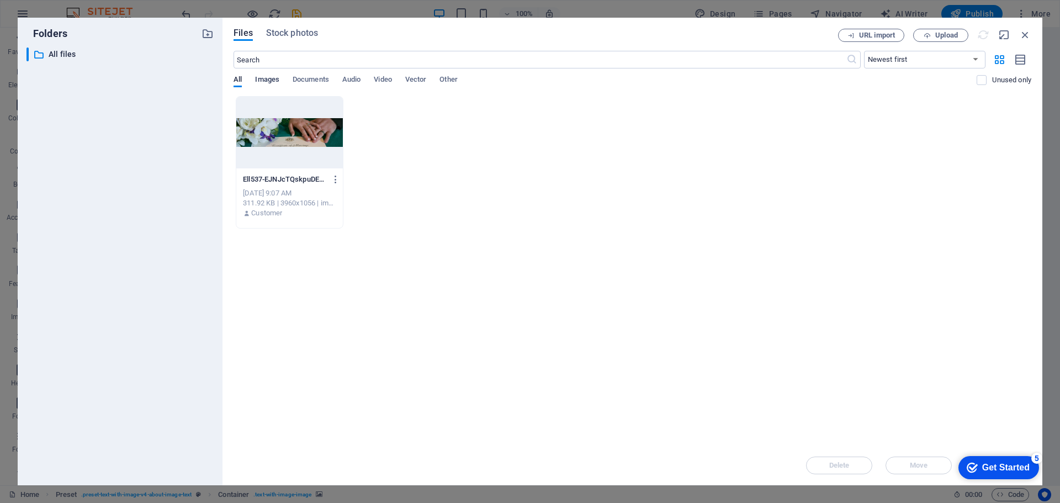
click at [265, 76] on span "Images" at bounding box center [267, 80] width 24 height 15
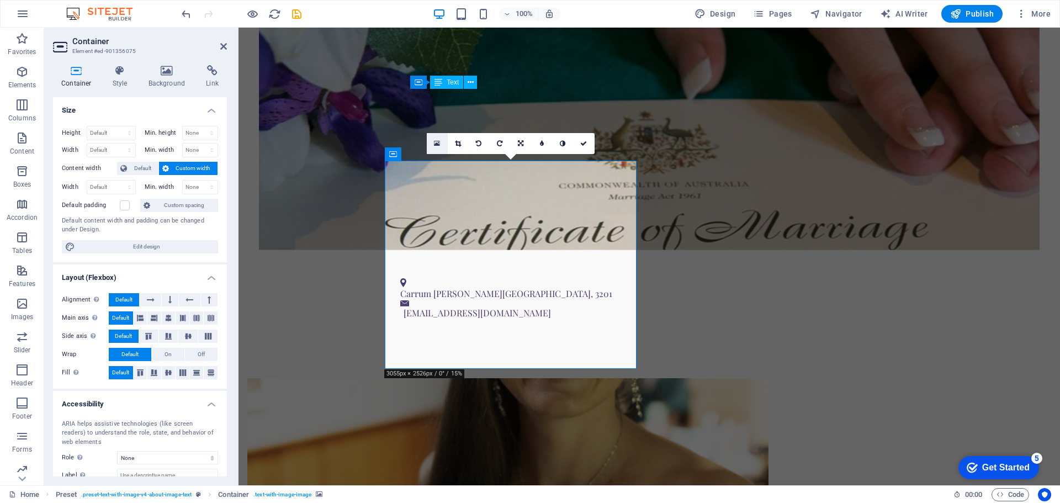
click at [435, 139] on link at bounding box center [437, 143] width 21 height 21
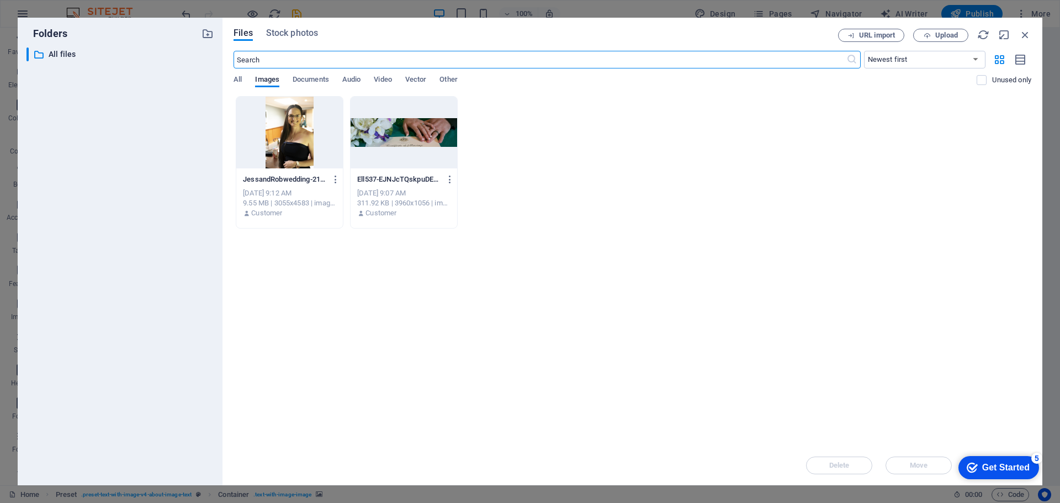
click at [334, 132] on div at bounding box center [289, 133] width 107 height 72
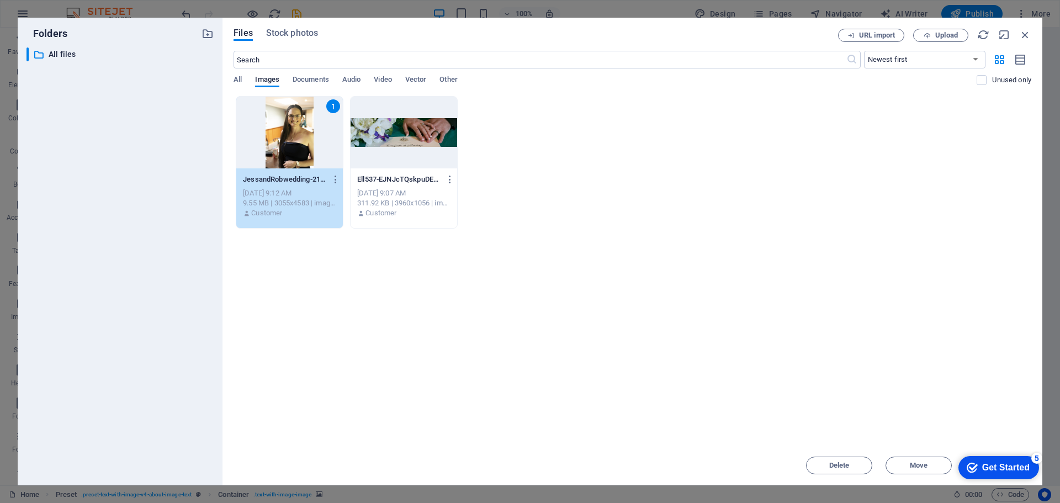
click at [300, 145] on div "1" at bounding box center [289, 133] width 107 height 72
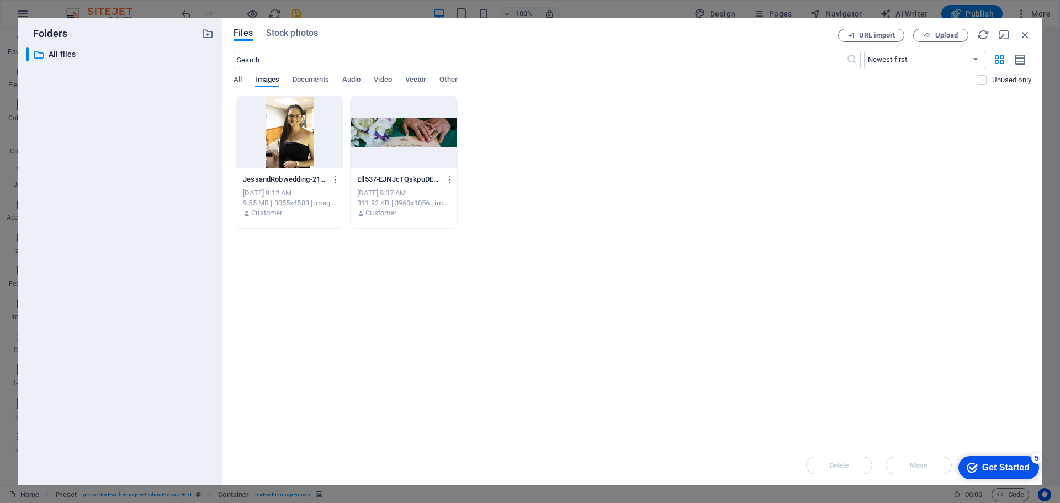
click at [300, 145] on div at bounding box center [289, 133] width 107 height 72
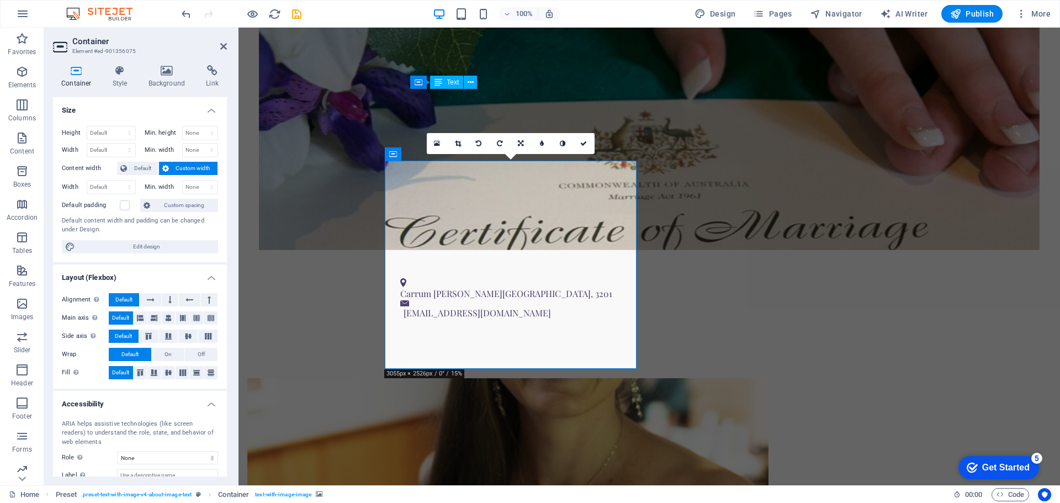
drag, startPoint x: 521, startPoint y: 265, endPoint x: 508, endPoint y: 275, distance: 15.8
click at [512, 378] on figure at bounding box center [507, 482] width 521 height 208
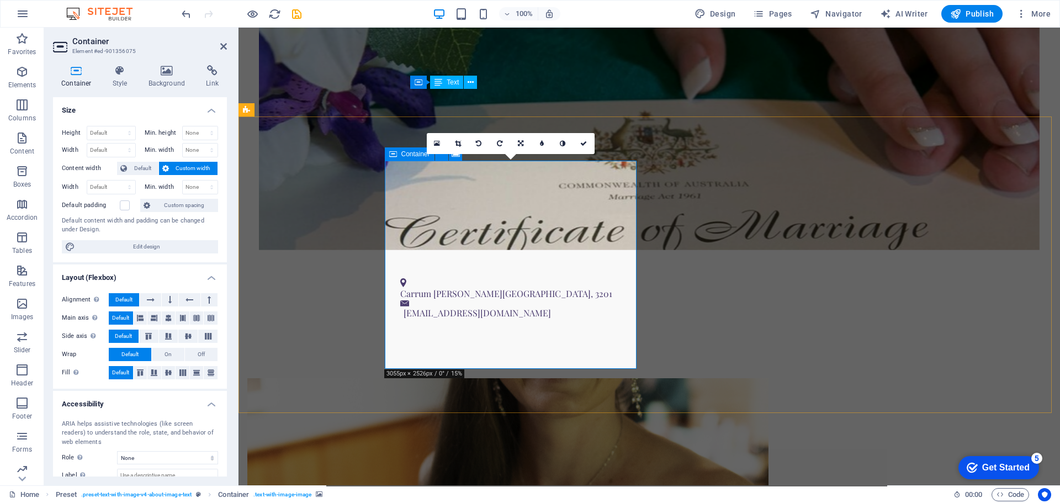
drag, startPoint x: 534, startPoint y: 309, endPoint x: 576, endPoint y: 339, distance: 51.7
click at [534, 378] on figure at bounding box center [507, 482] width 521 height 208
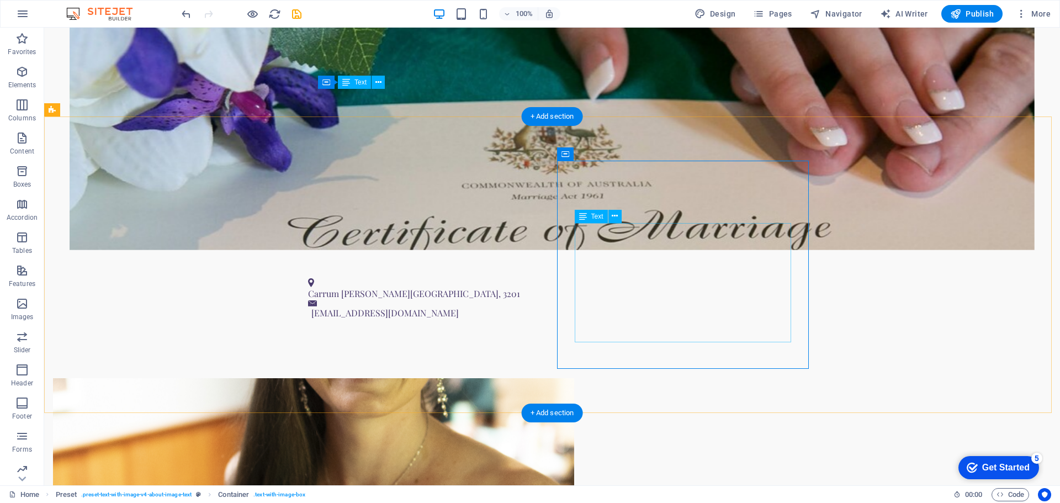
click at [484, 378] on figure at bounding box center [313, 482] width 521 height 208
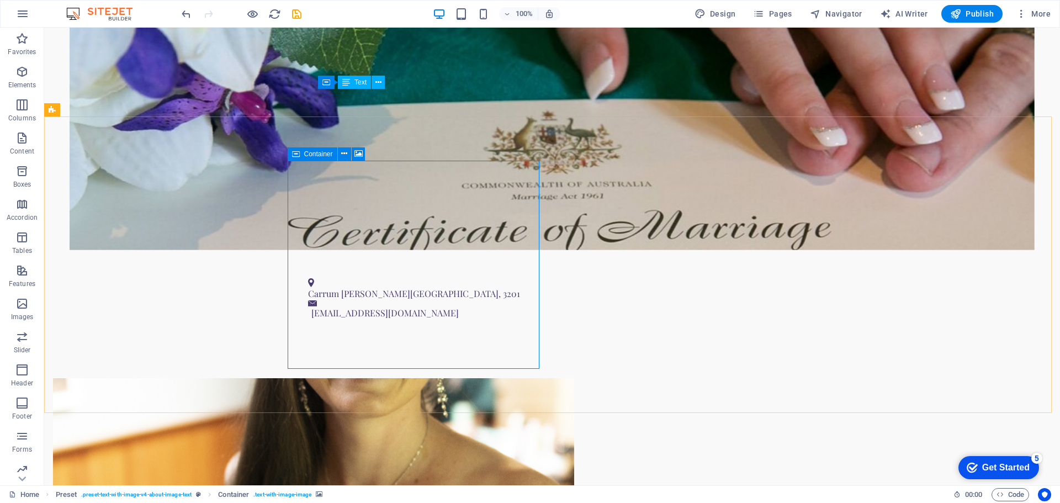
click at [316, 155] on span "Container" at bounding box center [318, 154] width 29 height 7
click at [345, 154] on icon at bounding box center [344, 154] width 6 height 12
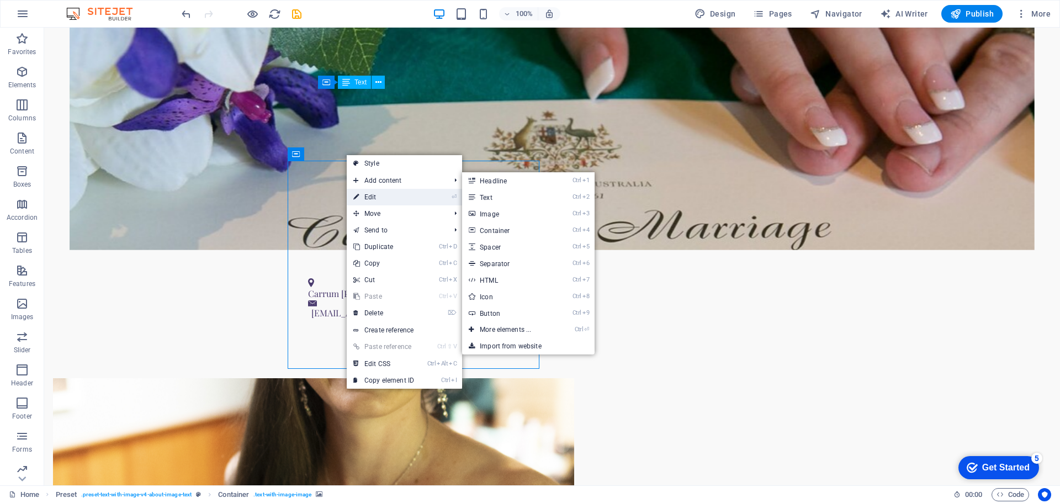
click at [392, 193] on link "⏎ Edit" at bounding box center [384, 197] width 74 height 17
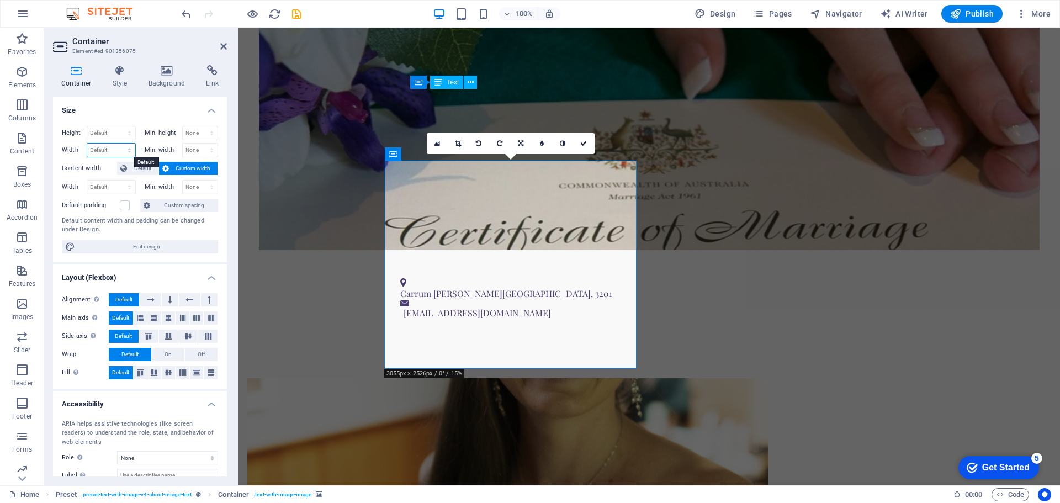
click at [114, 155] on select "Default px rem % em vh vw" at bounding box center [111, 149] width 48 height 13
select select "px"
click at [118, 143] on select "Default px rem % em vh vw" at bounding box center [111, 149] width 48 height 13
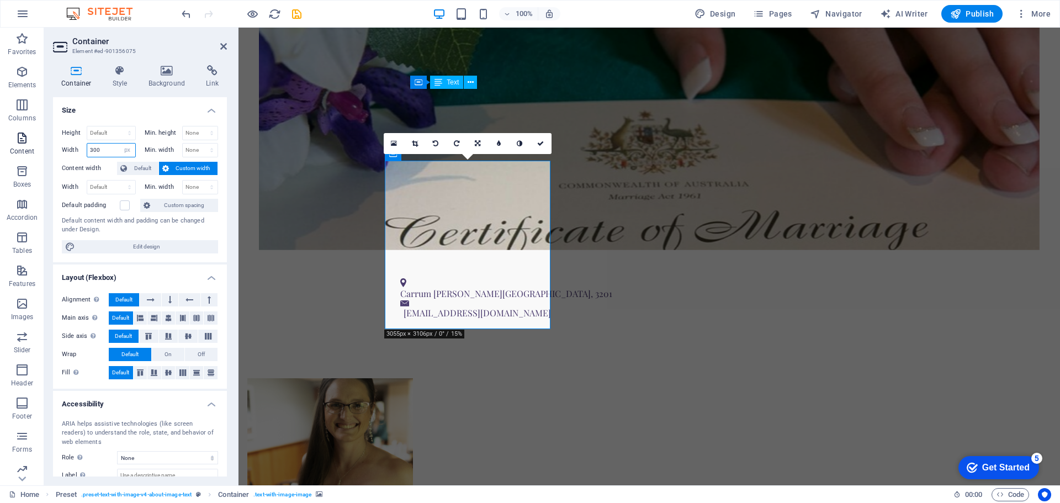
drag, startPoint x: 102, startPoint y: 151, endPoint x: 29, endPoint y: 148, distance: 72.9
click at [35, 144] on section "Favorites Elements Columns Content Boxes Accordion Tables Features Images Slide…" at bounding box center [530, 257] width 1060 height 458
type input "250"
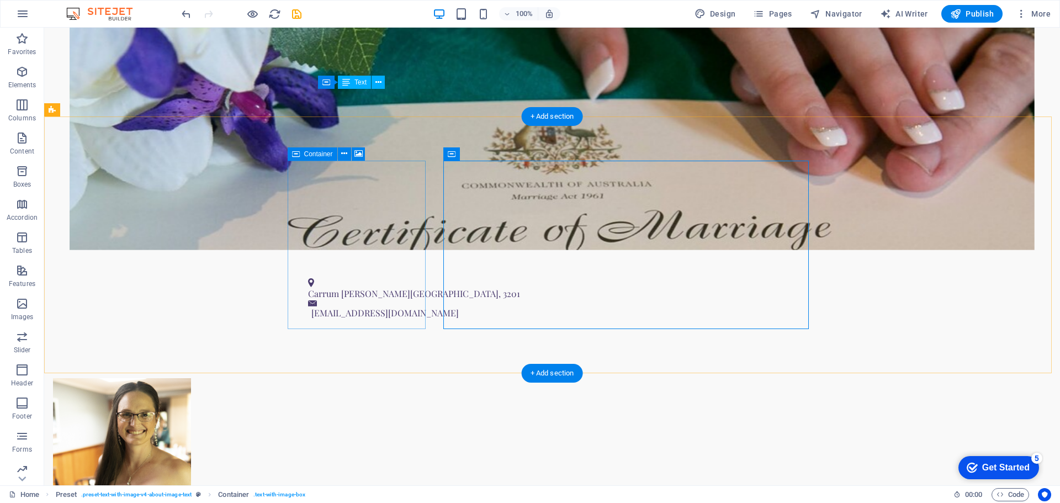
drag, startPoint x: 371, startPoint y: 258, endPoint x: 373, endPoint y: 235, distance: 23.3
drag, startPoint x: 375, startPoint y: 177, endPoint x: 378, endPoint y: 203, distance: 26.7
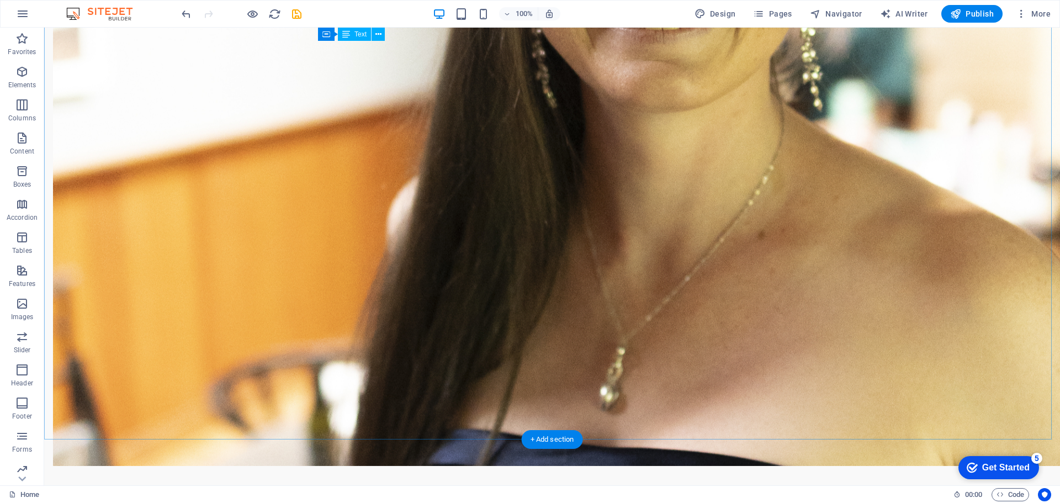
scroll to position [784, 0]
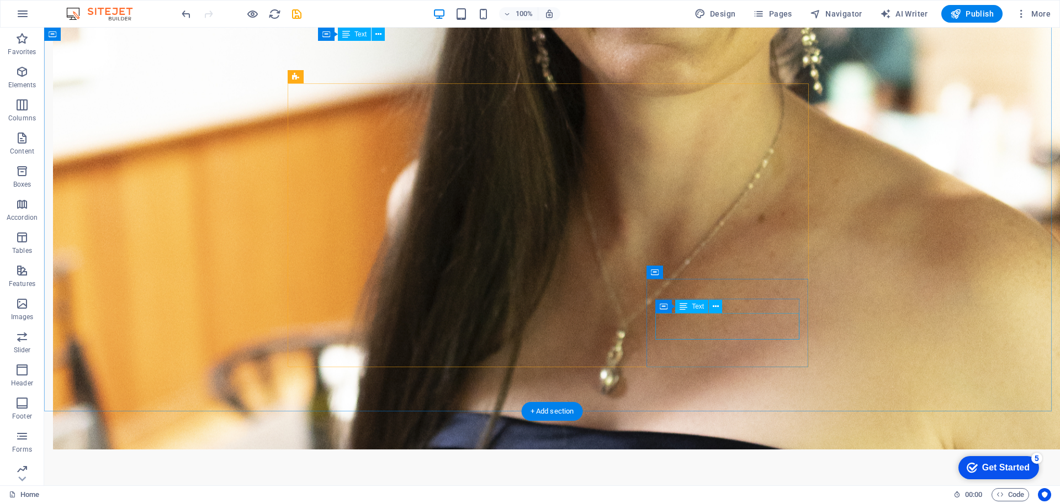
drag, startPoint x: 772, startPoint y: 323, endPoint x: 719, endPoint y: 279, distance: 69.0
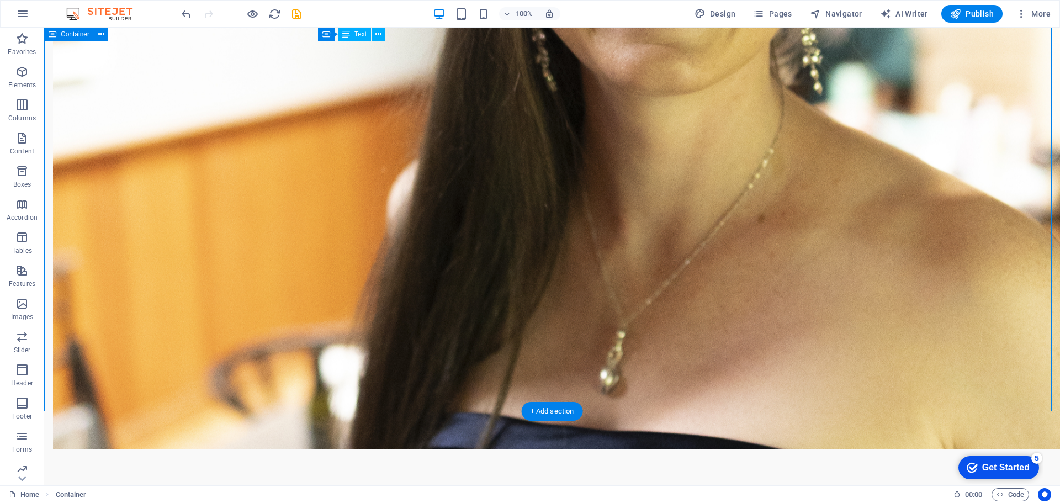
drag, startPoint x: 653, startPoint y: 135, endPoint x: 760, endPoint y: 159, distance: 109.2
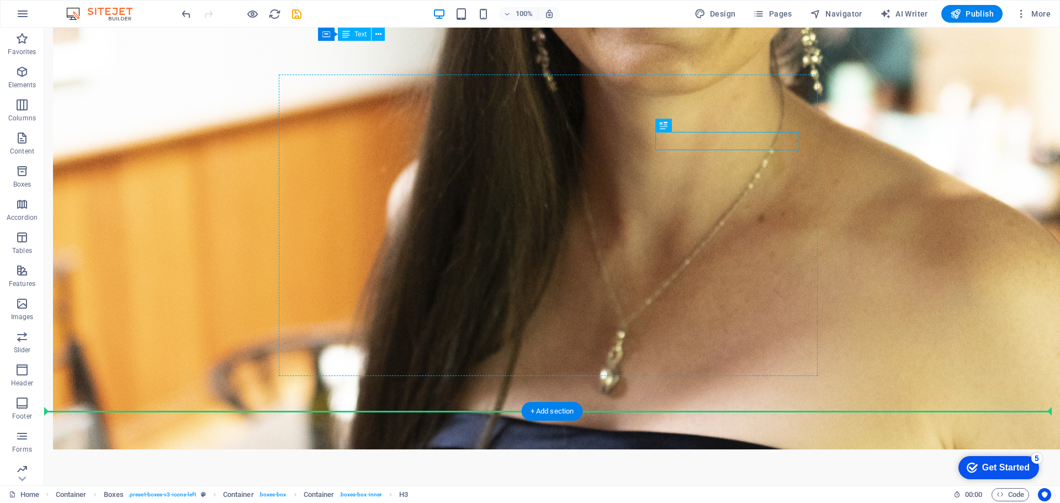
drag, startPoint x: 759, startPoint y: 142, endPoint x: 531, endPoint y: 308, distance: 281.7
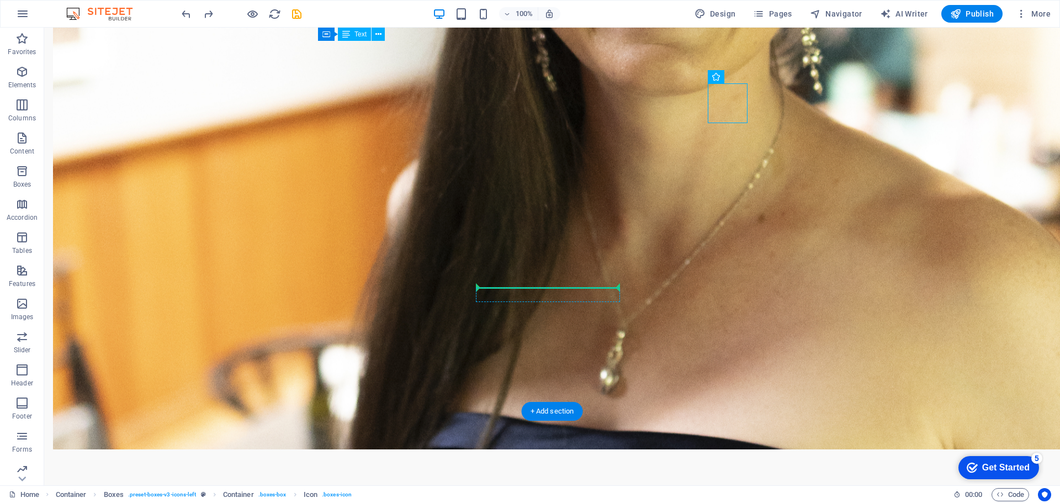
drag, startPoint x: 776, startPoint y: 138, endPoint x: 540, endPoint y: 290, distance: 281.1
drag, startPoint x: 657, startPoint y: 119, endPoint x: 663, endPoint y: 115, distance: 7.5
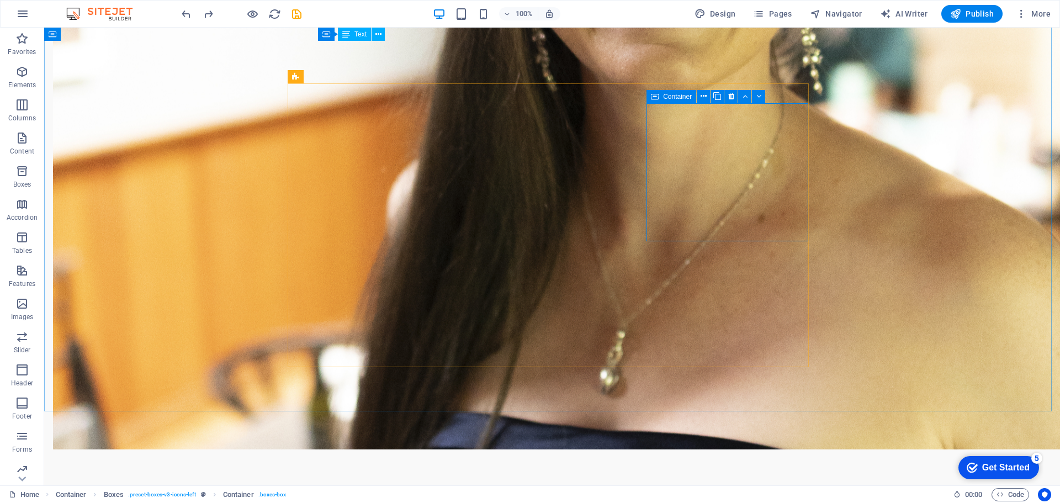
click at [656, 97] on icon at bounding box center [655, 96] width 8 height 13
click at [483, 273] on span "Container" at bounding box center [497, 272] width 29 height 7
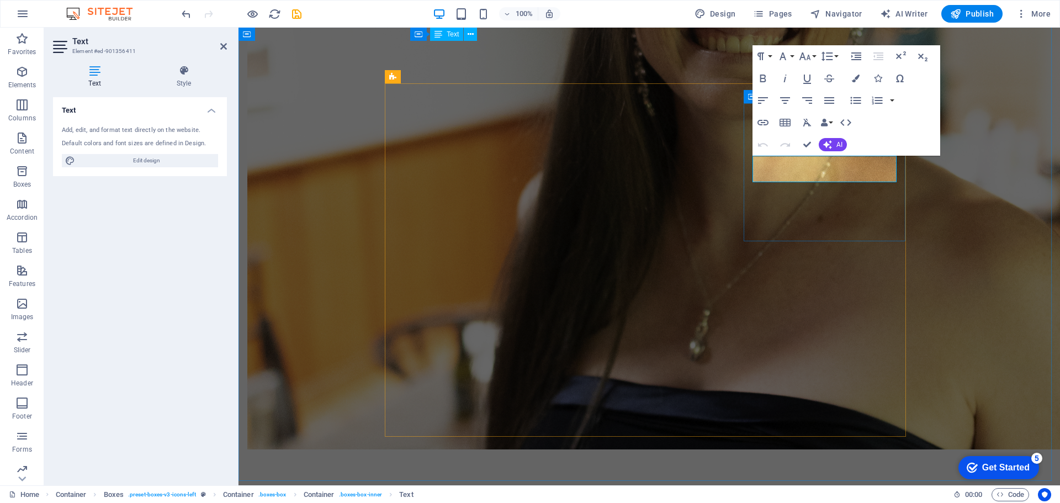
drag, startPoint x: 881, startPoint y: 182, endPoint x: 736, endPoint y: 158, distance: 147.6
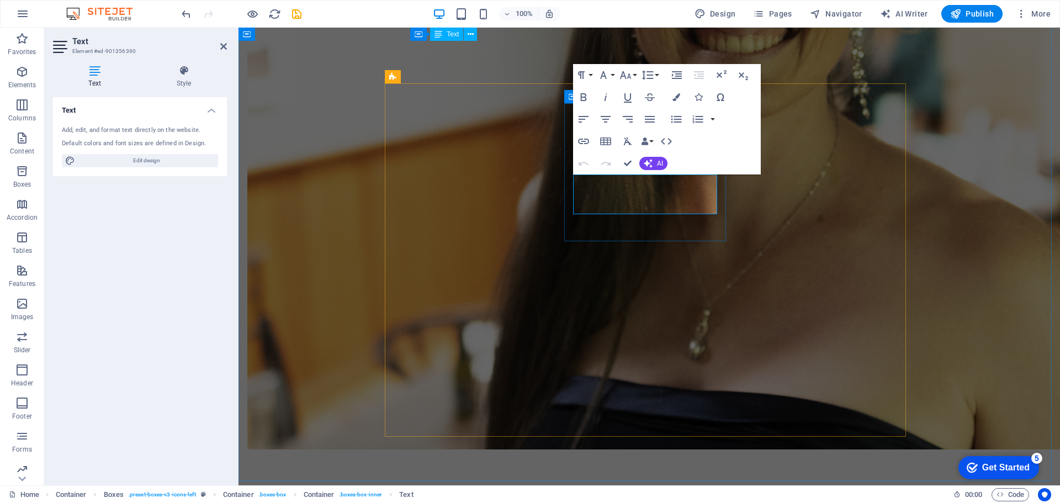
drag, startPoint x: 678, startPoint y: 205, endPoint x: 562, endPoint y: 176, distance: 119.9
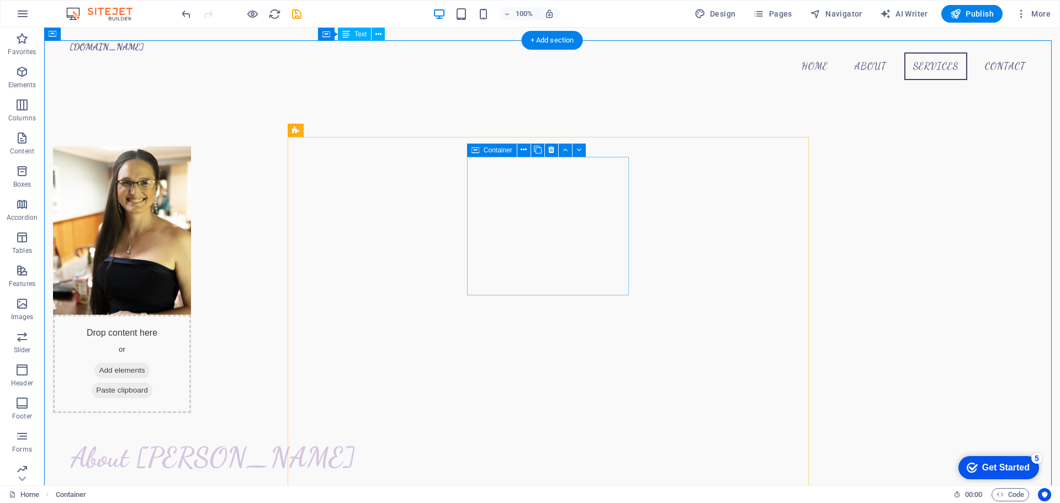
scroll to position [618, 0]
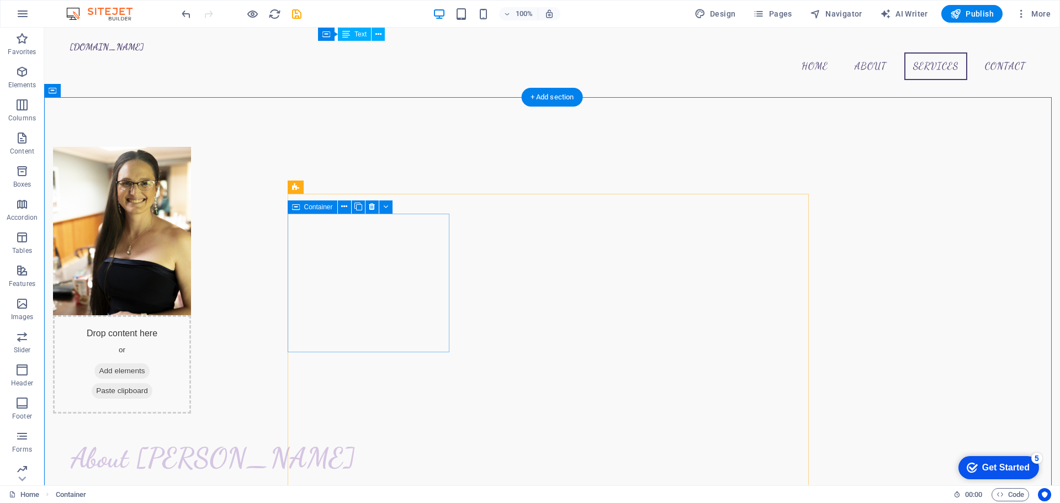
click at [297, 207] on icon at bounding box center [296, 206] width 8 height 13
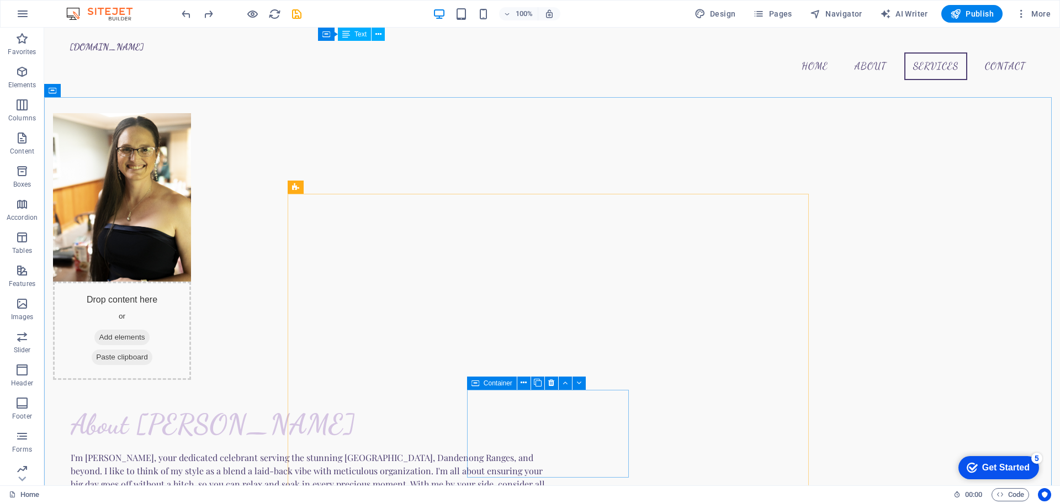
click at [474, 385] on icon at bounding box center [475, 382] width 8 height 13
click at [488, 384] on span "Container" at bounding box center [497, 383] width 29 height 7
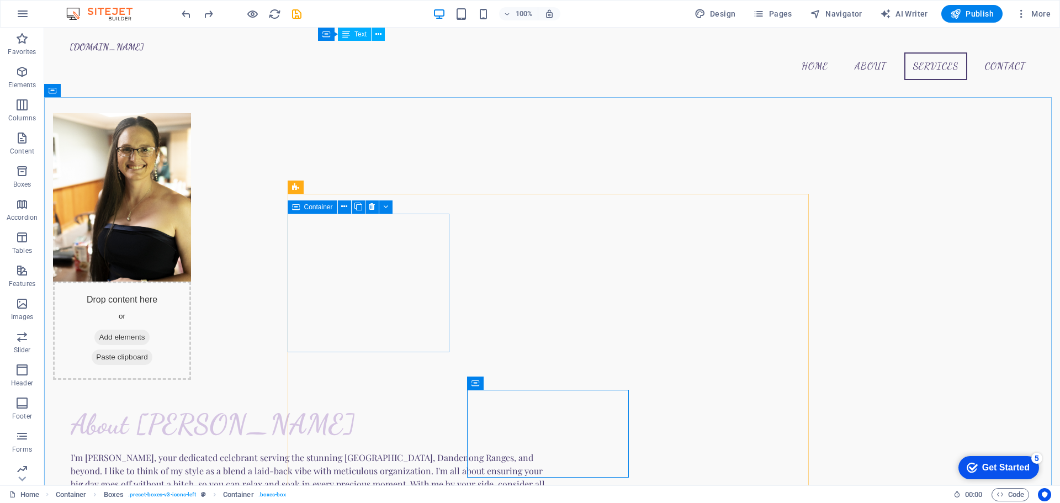
click at [291, 210] on div "Container" at bounding box center [313, 206] width 50 height 13
click at [481, 379] on div "Container" at bounding box center [492, 382] width 50 height 13
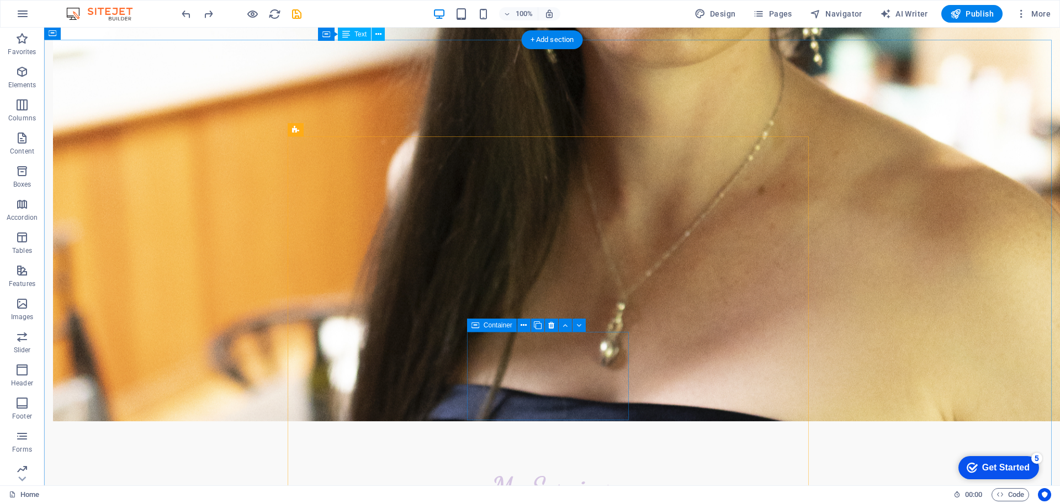
scroll to position [896, 0]
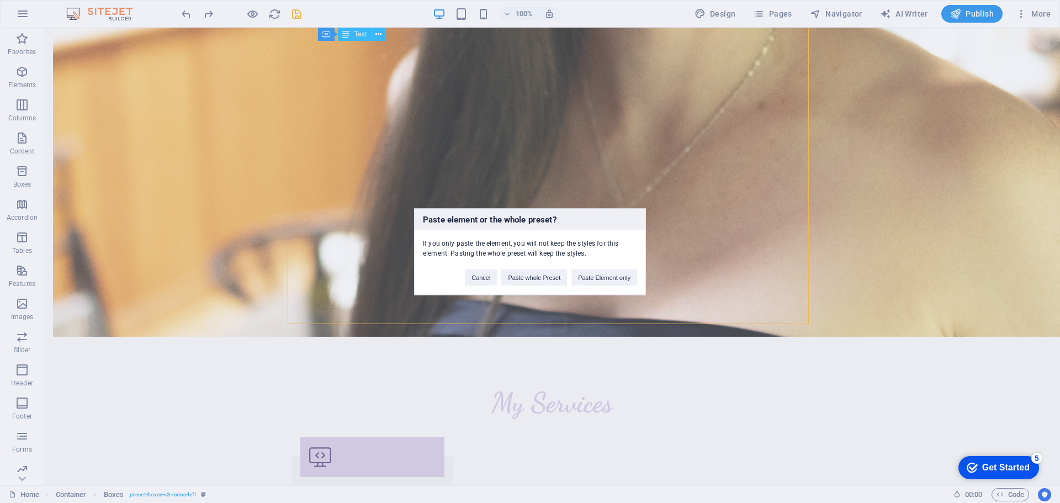
click at [719, 290] on div "Paste element or the whole preset? If you only paste the element, you will not …" at bounding box center [530, 251] width 1060 height 503
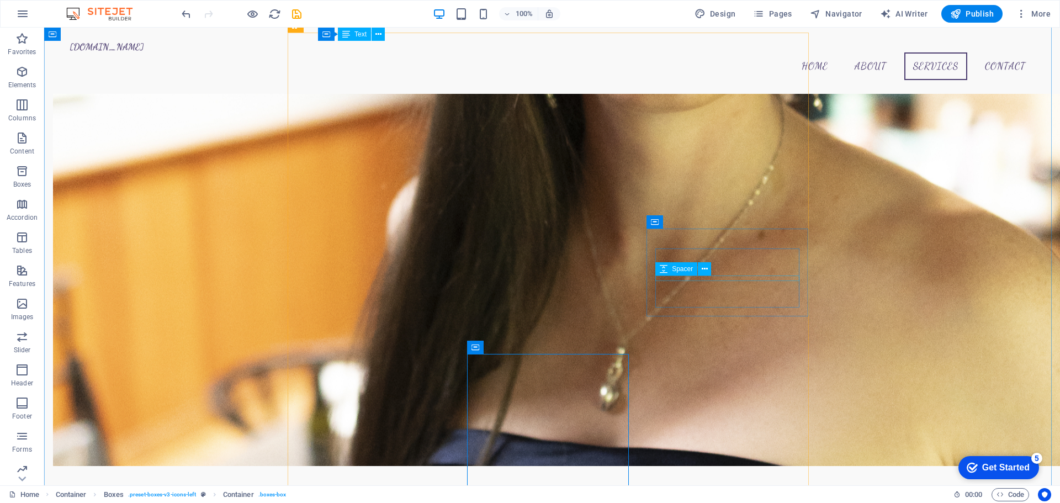
scroll to position [730, 0]
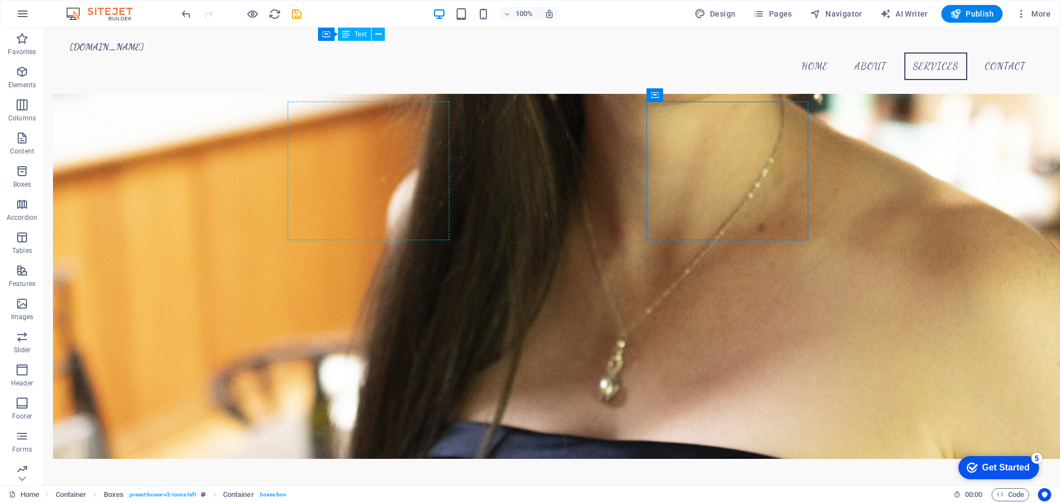
drag, startPoint x: 705, startPoint y: 121, endPoint x: 350, endPoint y: 105, distance: 355.2
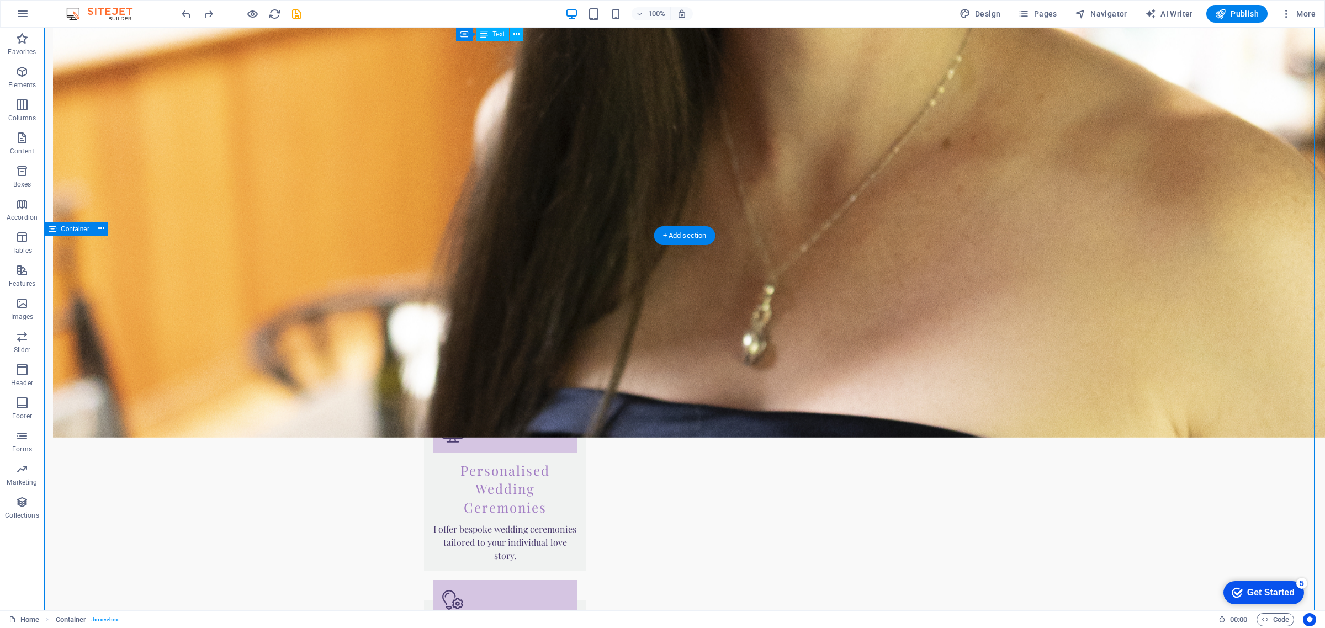
scroll to position [688, 0]
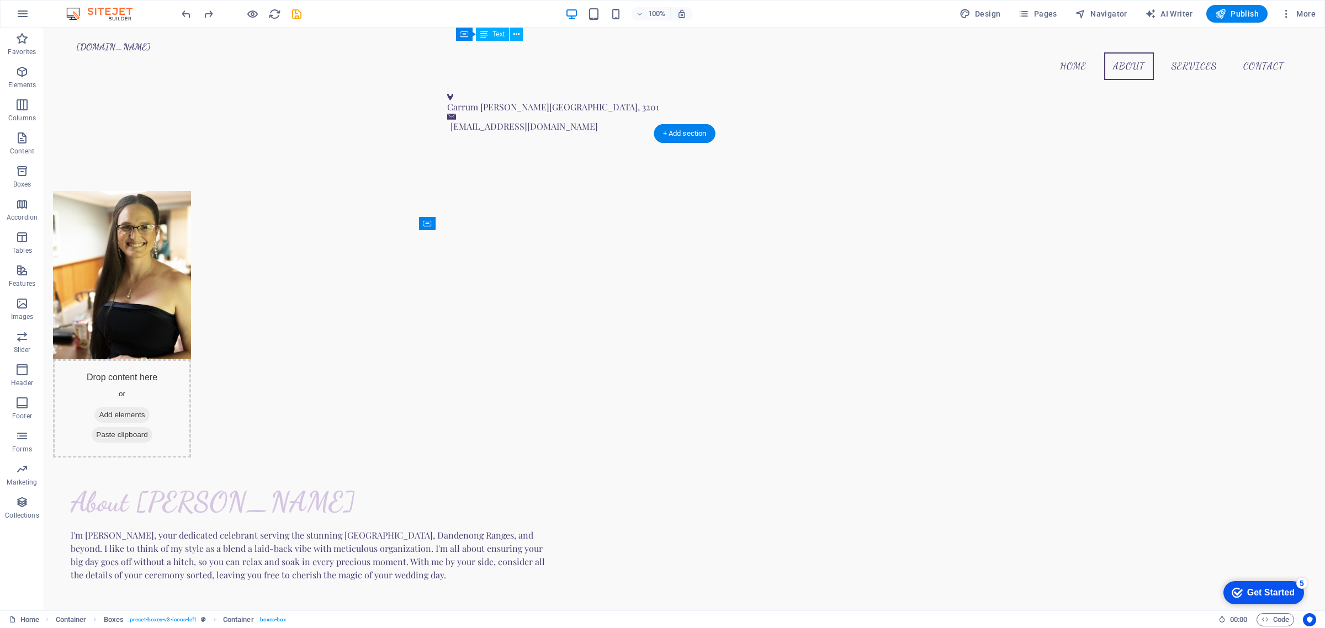
drag, startPoint x: 826, startPoint y: 269, endPoint x: 445, endPoint y: 254, distance: 381.6
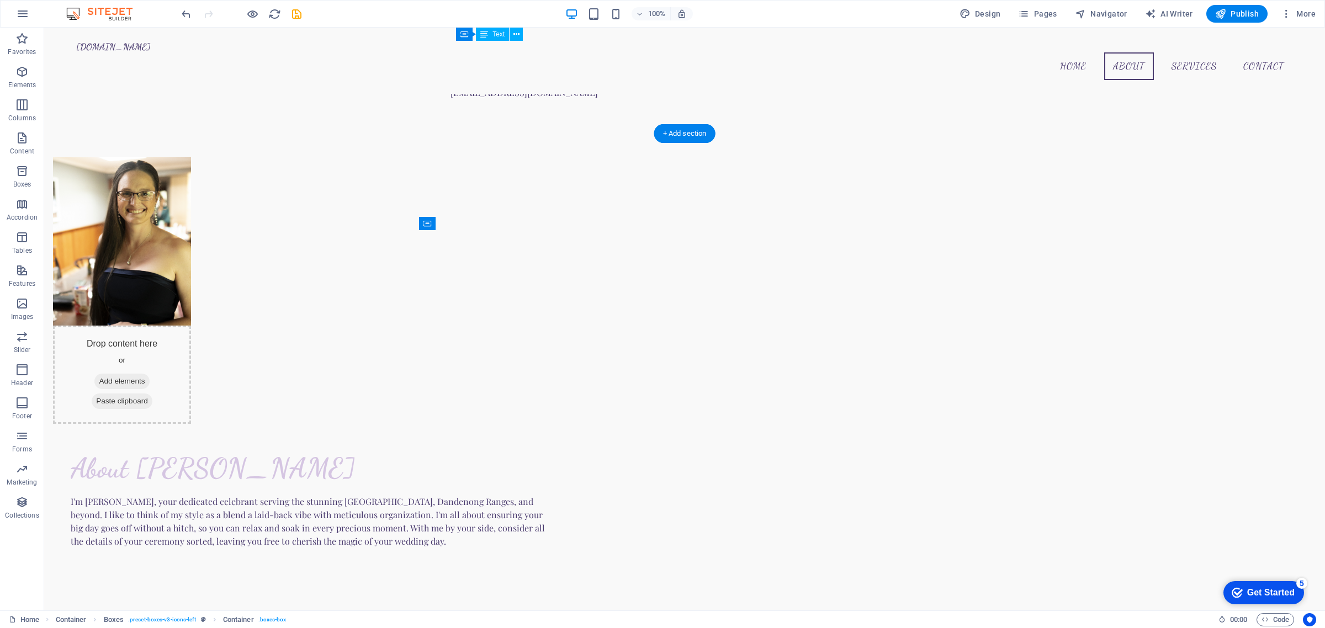
drag, startPoint x: 647, startPoint y: 272, endPoint x: 614, endPoint y: 433, distance: 164.5
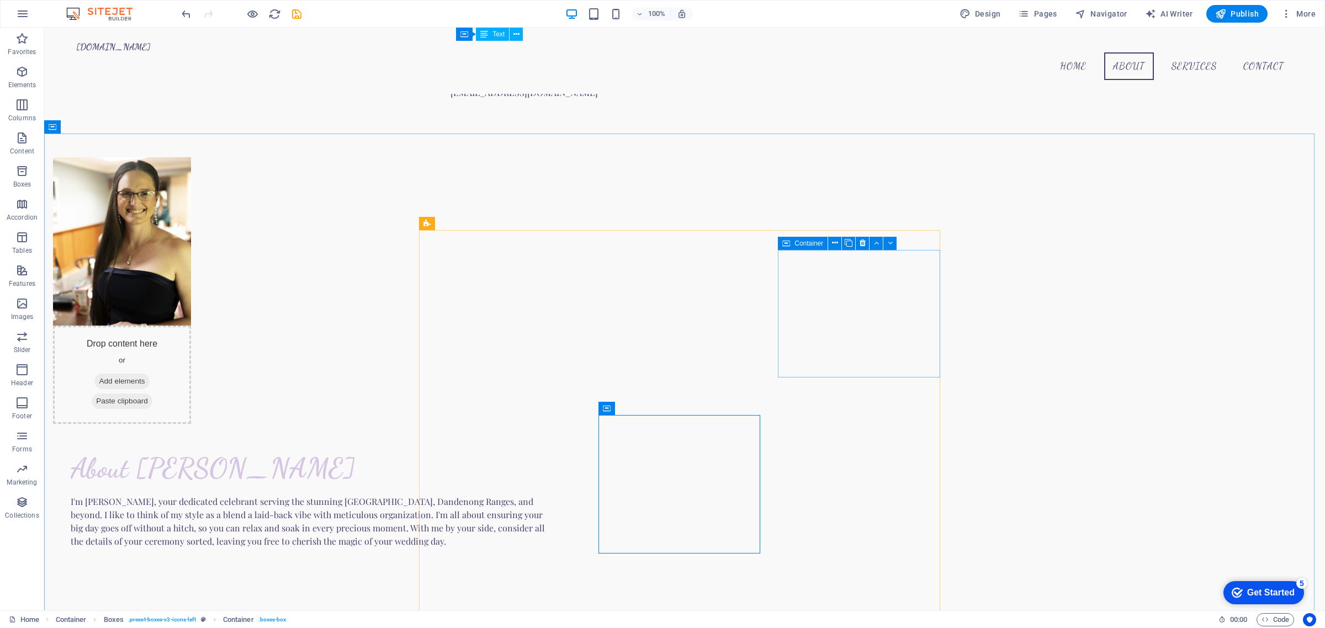
drag, startPoint x: 779, startPoint y: 401, endPoint x: 784, endPoint y: 244, distance: 157.3
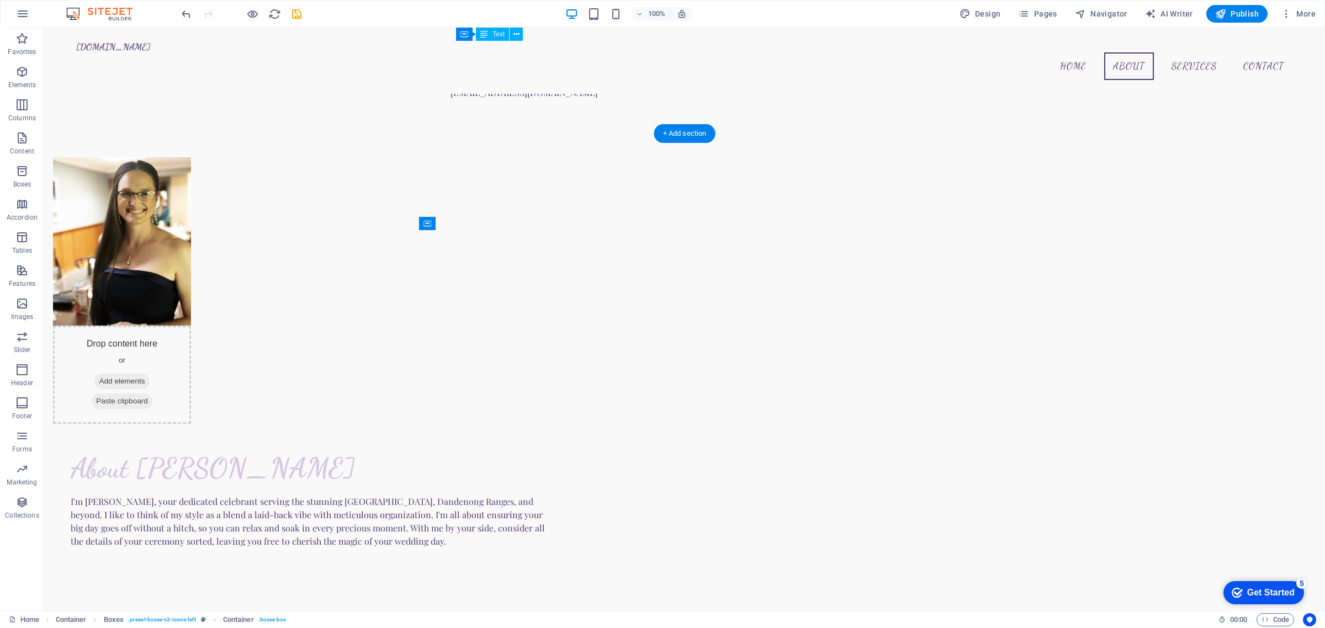
drag, startPoint x: 826, startPoint y: 272, endPoint x: 465, endPoint y: 425, distance: 391.7
drag, startPoint x: 832, startPoint y: 432, endPoint x: 781, endPoint y: 259, distance: 180.2
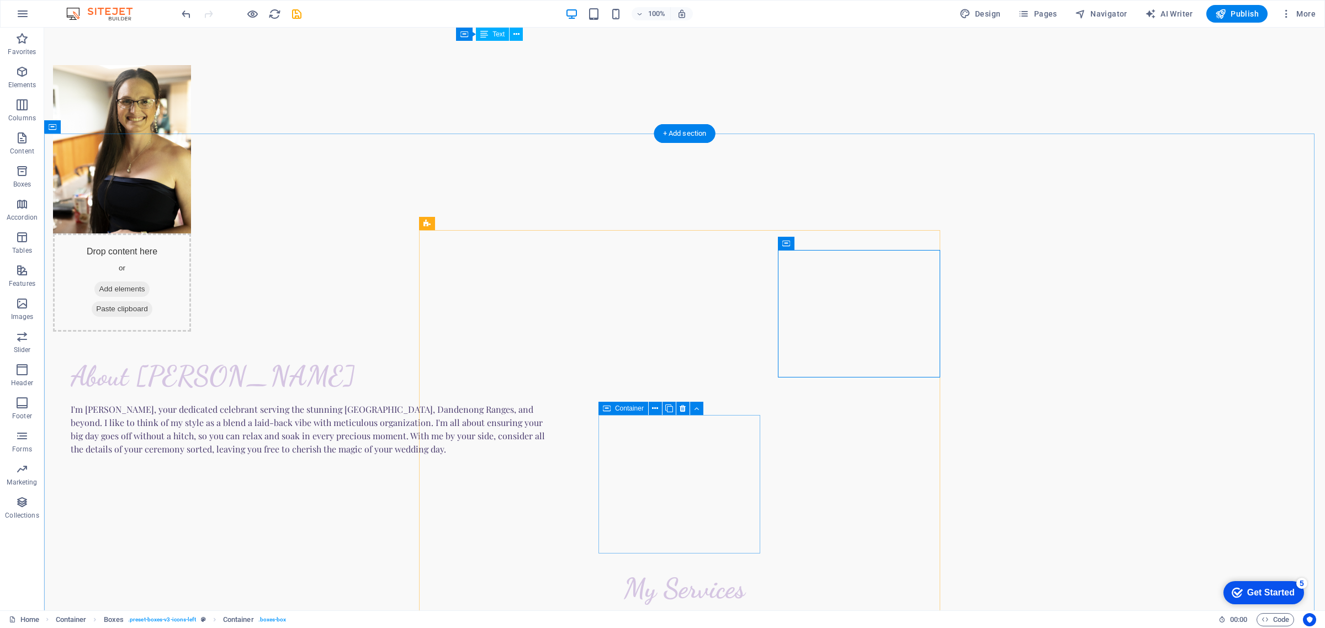
scroll to position [881, 0]
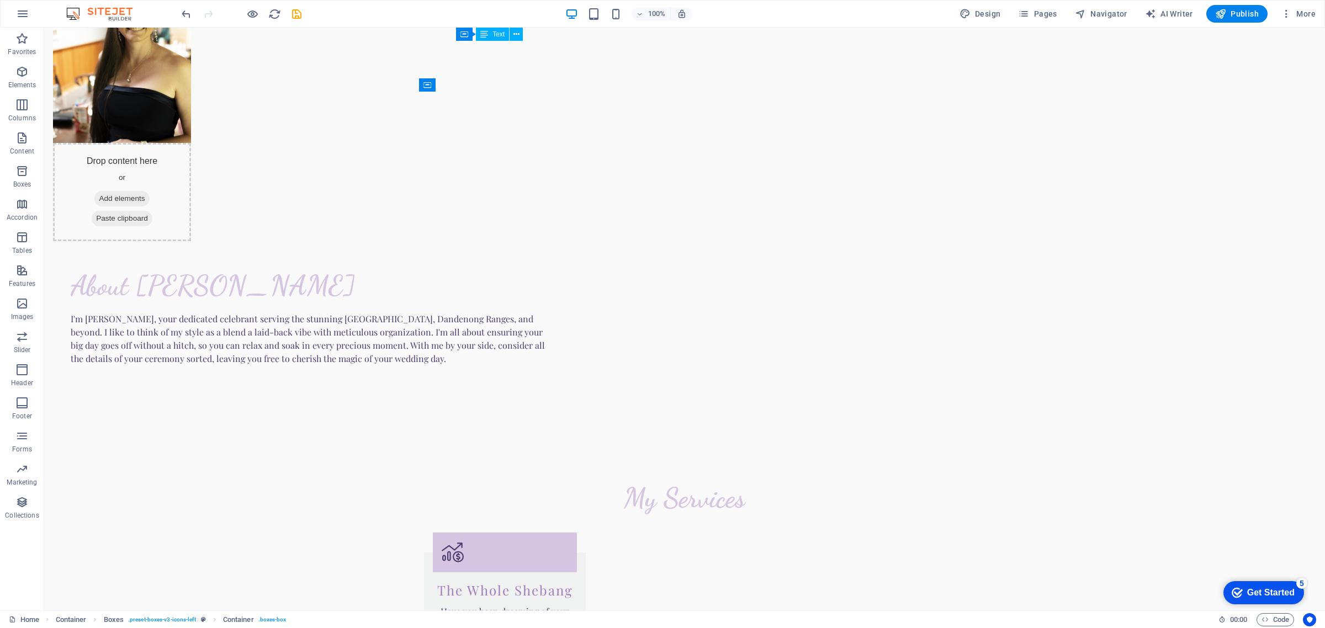
drag, startPoint x: 651, startPoint y: 471, endPoint x: 448, endPoint y: 278, distance: 280.7
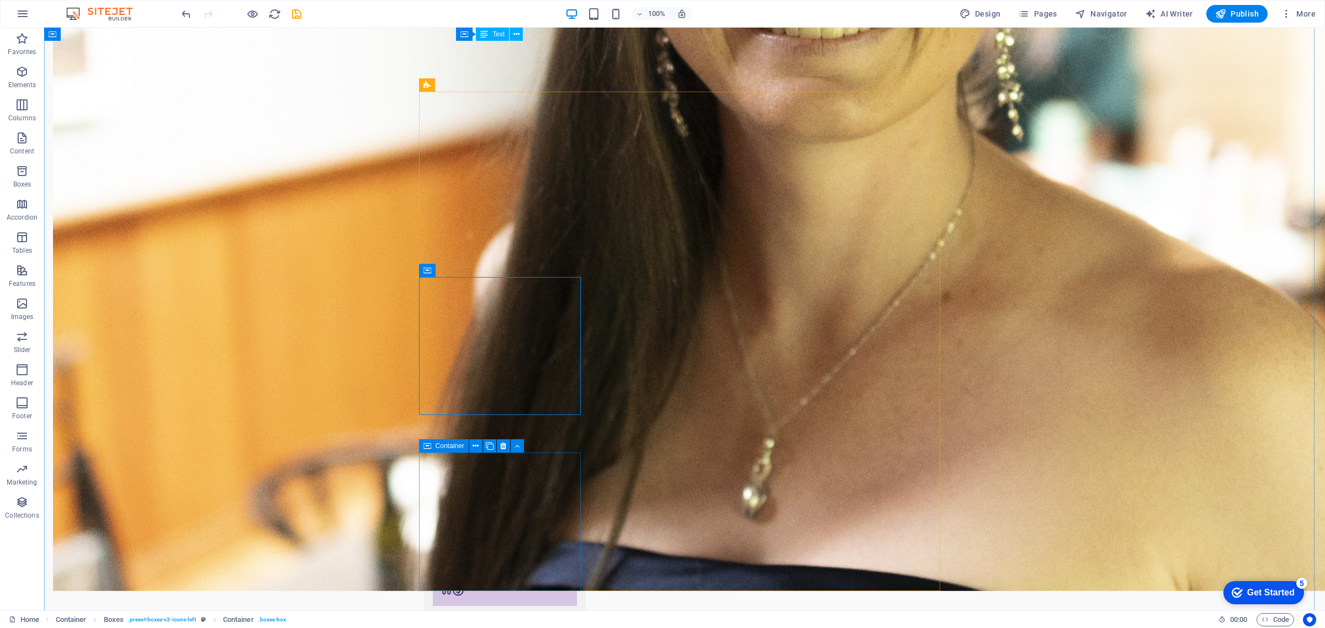
click at [428, 450] on icon at bounding box center [427, 445] width 8 height 13
click at [500, 445] on icon at bounding box center [503, 446] width 6 height 12
click at [428, 450] on icon at bounding box center [427, 445] width 8 height 13
drag, startPoint x: 504, startPoint y: 443, endPoint x: 499, endPoint y: 417, distance: 26.3
click at [504, 443] on icon at bounding box center [503, 446] width 6 height 12
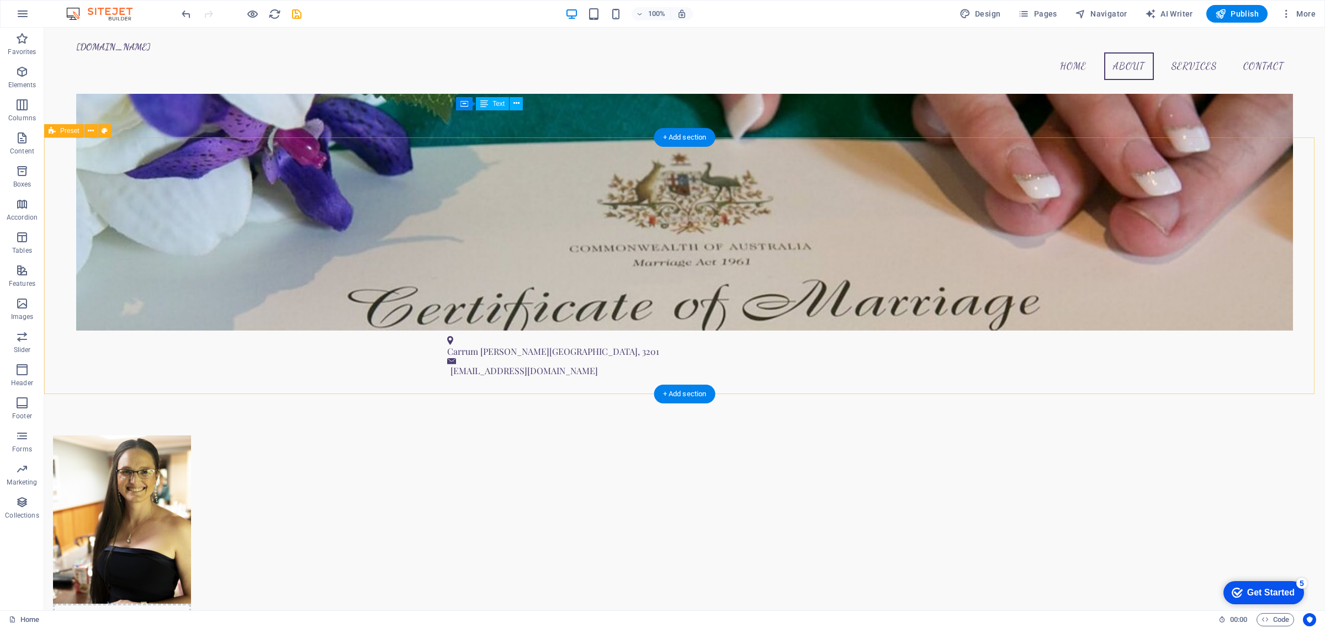
scroll to position [0, 0]
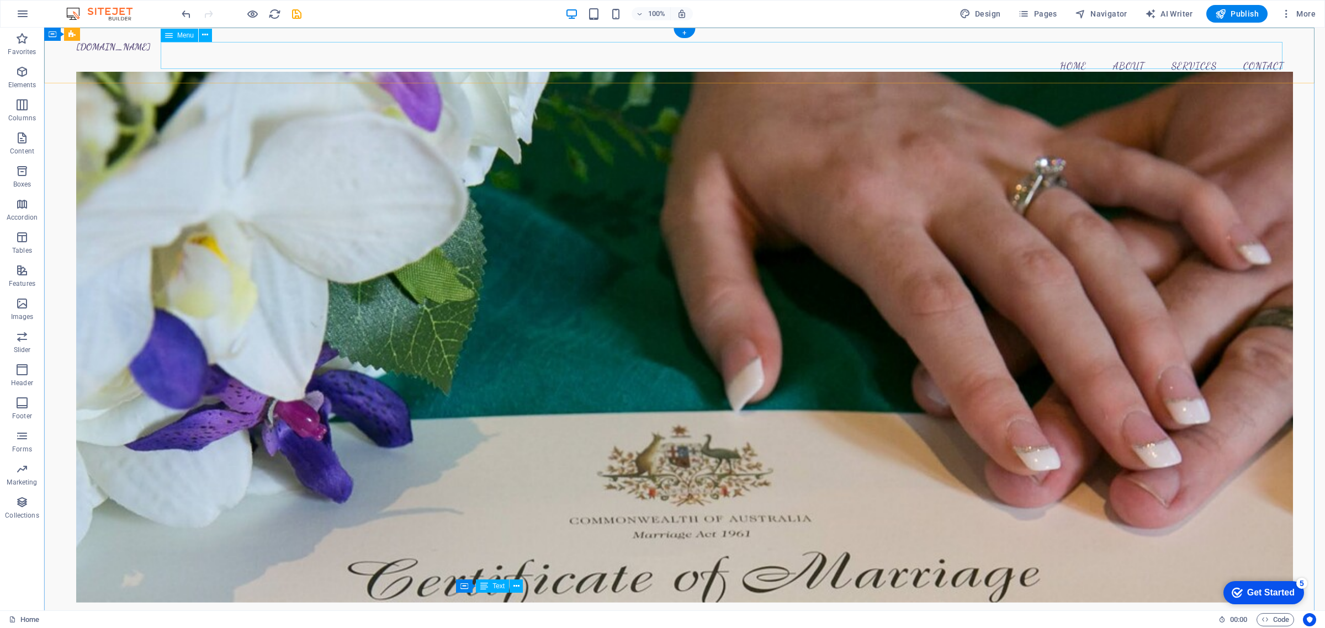
click at [1059, 53] on nav "Home About Services Contact" at bounding box center [684, 66] width 1216 height 28
drag, startPoint x: 1033, startPoint y: 47, endPoint x: 1254, endPoint y: 43, distance: 221.3
click at [1059, 52] on nav "Home About Services Contact" at bounding box center [684, 66] width 1216 height 28
click at [1059, 53] on nav "Home About Services Contact" at bounding box center [684, 66] width 1216 height 28
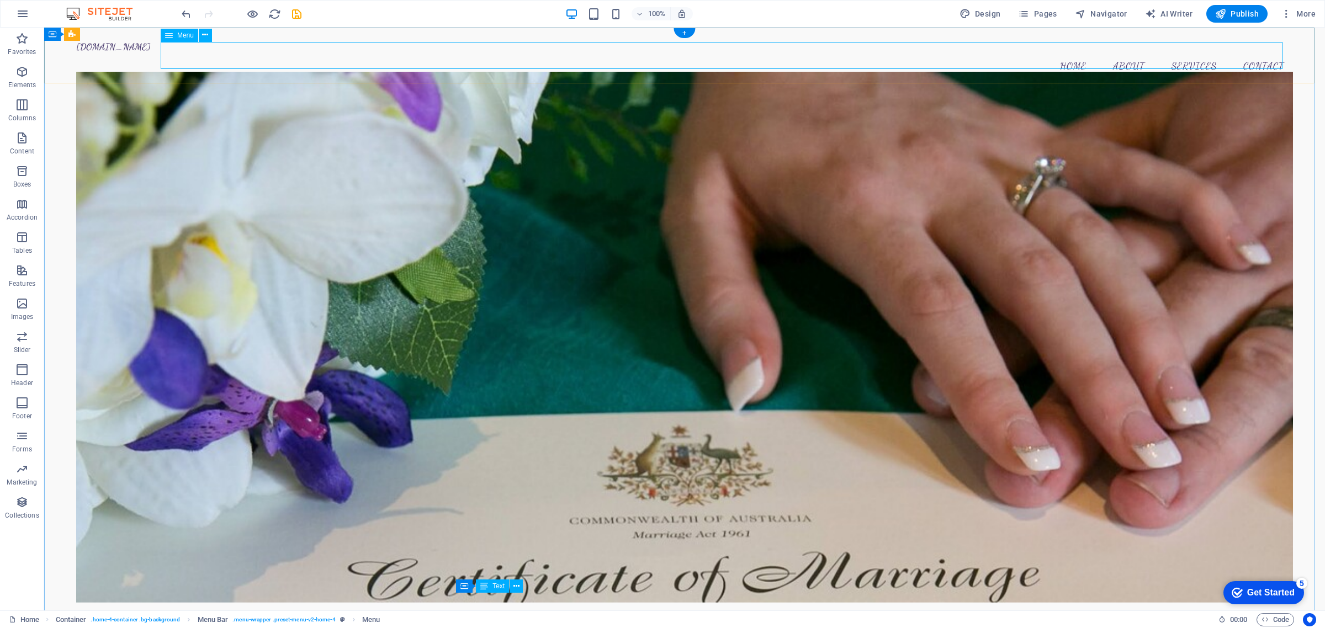
select select
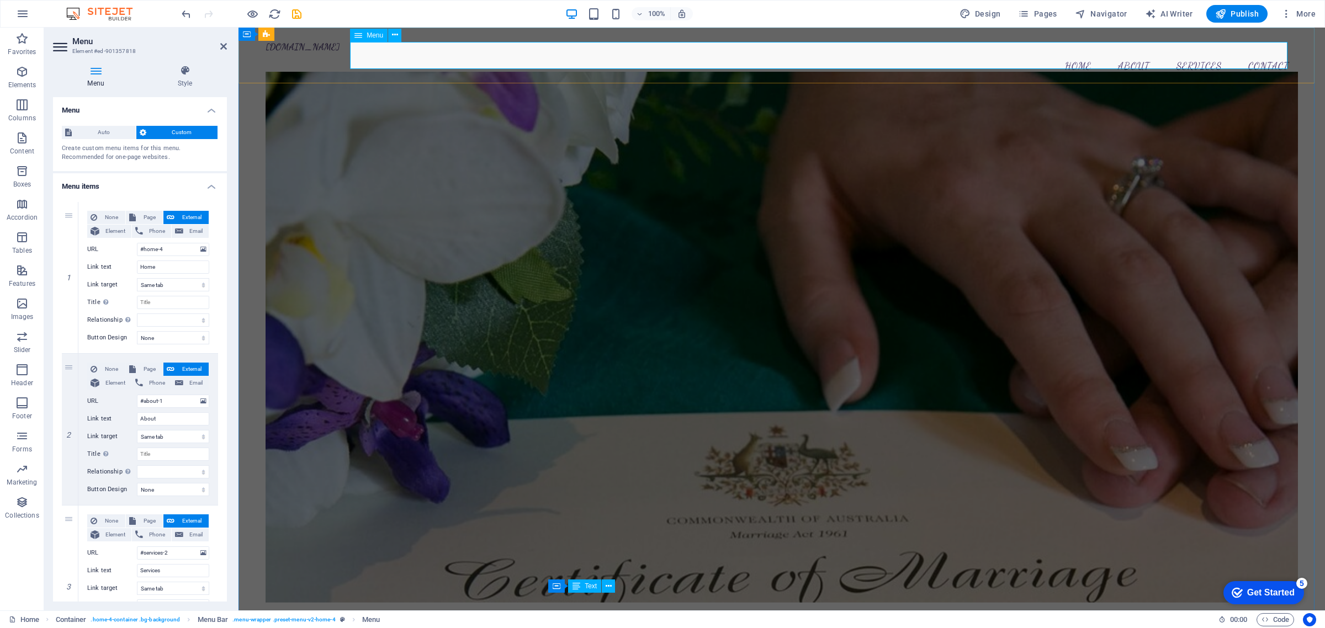
click at [1059, 52] on nav "Home About Services Contact" at bounding box center [781, 66] width 1032 height 28
click at [1059, 14] on span "Publish" at bounding box center [1237, 13] width 44 height 11
